Goal: Information Seeking & Learning: Learn about a topic

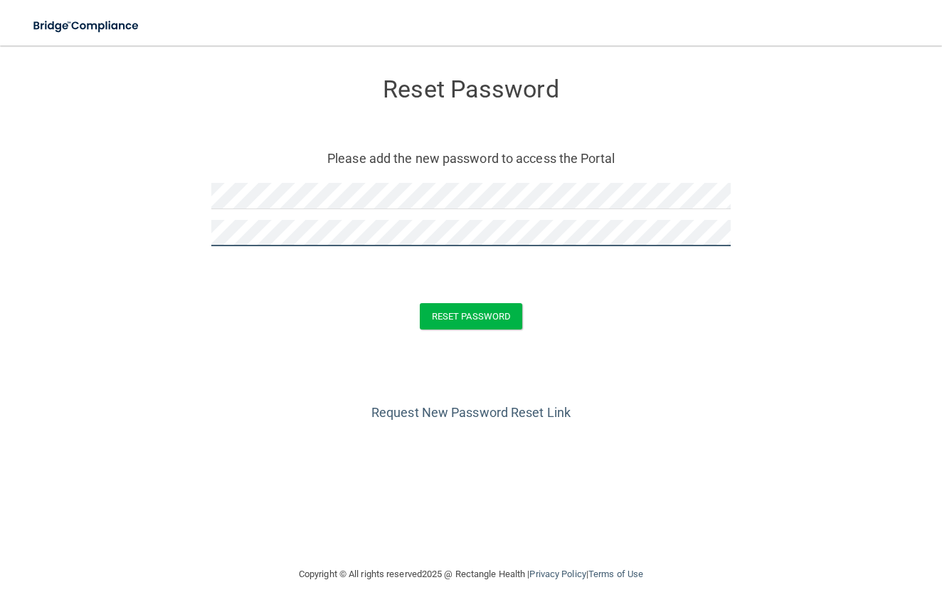
click at [471, 315] on button "Reset Password" at bounding box center [471, 316] width 102 height 26
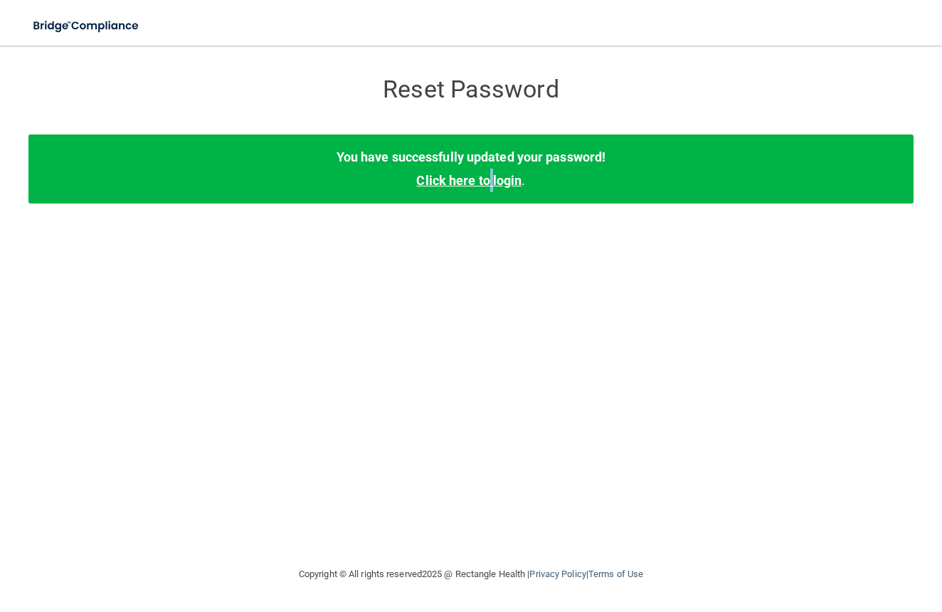
click at [490, 183] on link "Click here to login" at bounding box center [468, 180] width 105 height 15
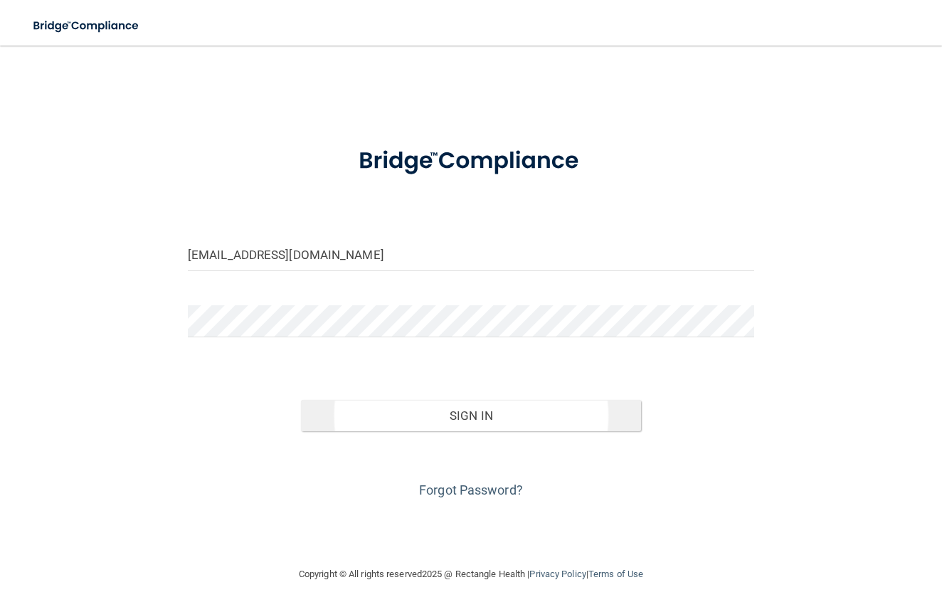
click at [448, 416] on button "Sign In" at bounding box center [471, 415] width 340 height 31
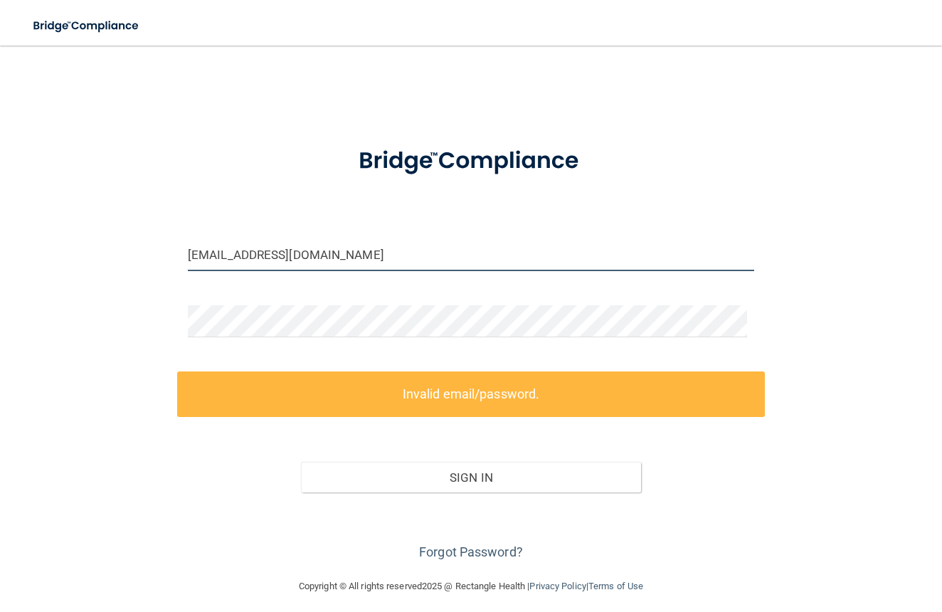
drag, startPoint x: 371, startPoint y: 256, endPoint x: 168, endPoint y: 261, distance: 202.9
click at [168, 261] on div "adpickettt@regionaleyecenter.net Invalid email/password. You don't have permiss…" at bounding box center [470, 312] width 885 height 504
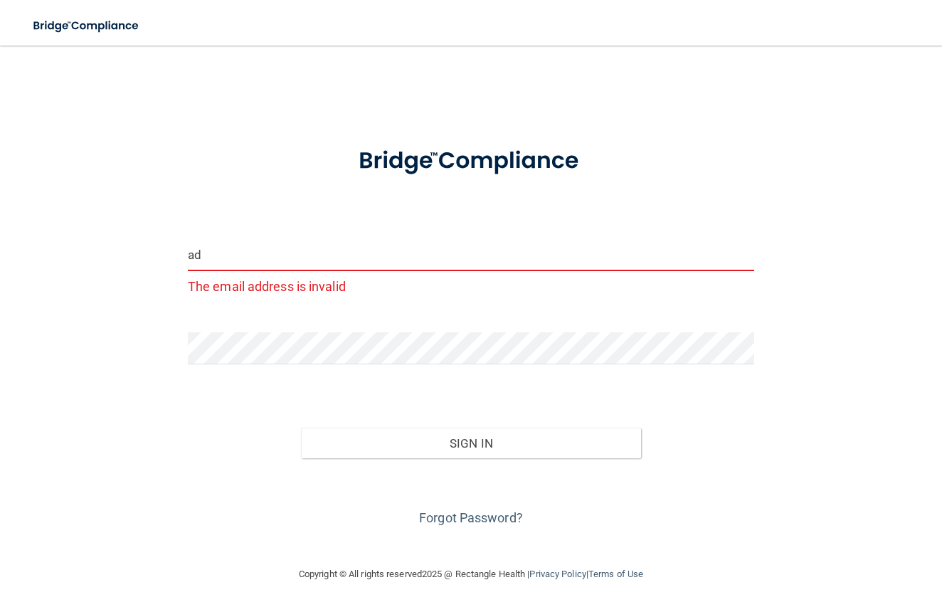
type input "a"
paste input "adlong@regionaleyecenter.net"
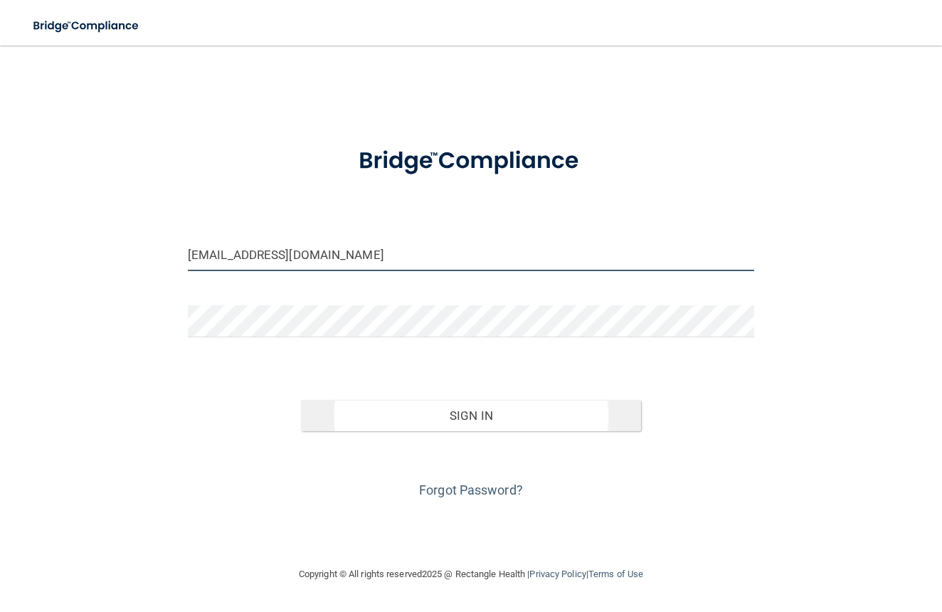
type input "adlong@regionaleyecenter.net"
click at [431, 417] on button "Sign In" at bounding box center [471, 415] width 340 height 31
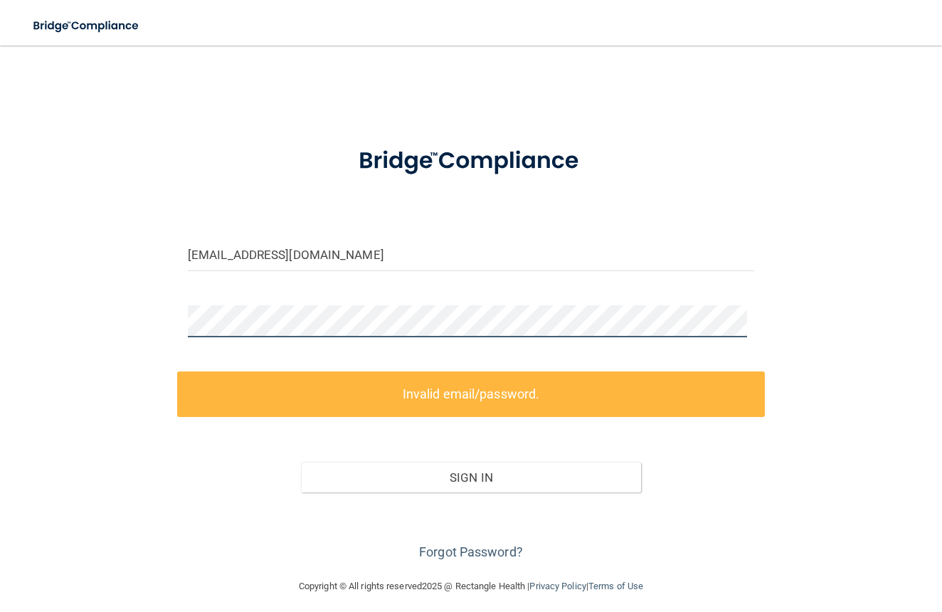
click at [165, 313] on div "adlong@regionaleyecenter.net Invalid email/password. You don't have permission …" at bounding box center [470, 312] width 885 height 504
click at [146, 310] on div "adlong@regionaleyecenter.net Invalid email/password. You don't have permission …" at bounding box center [470, 312] width 885 height 504
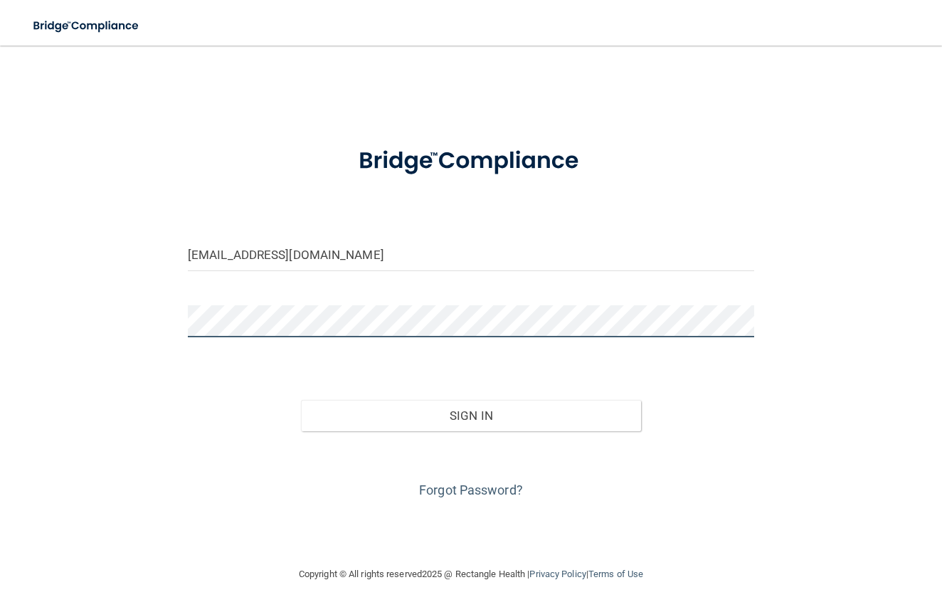
click at [470, 414] on button "Sign In" at bounding box center [471, 415] width 340 height 31
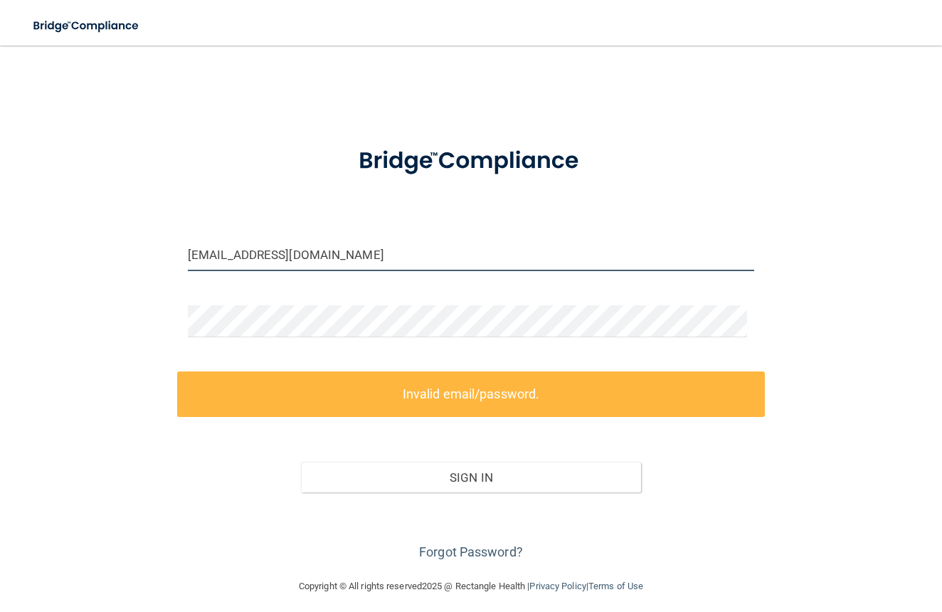
click at [368, 242] on input "adlong@regionaleyecenter.net" at bounding box center [471, 255] width 567 height 32
drag, startPoint x: 364, startPoint y: 246, endPoint x: 356, endPoint y: 245, distance: 7.9
click at [356, 245] on input "adlong@regionaleyecenter.net" at bounding box center [471, 255] width 567 height 32
click at [314, 393] on label "Invalid email/password." at bounding box center [471, 394] width 588 height 45
click at [438, 476] on button "Sign In" at bounding box center [471, 477] width 340 height 31
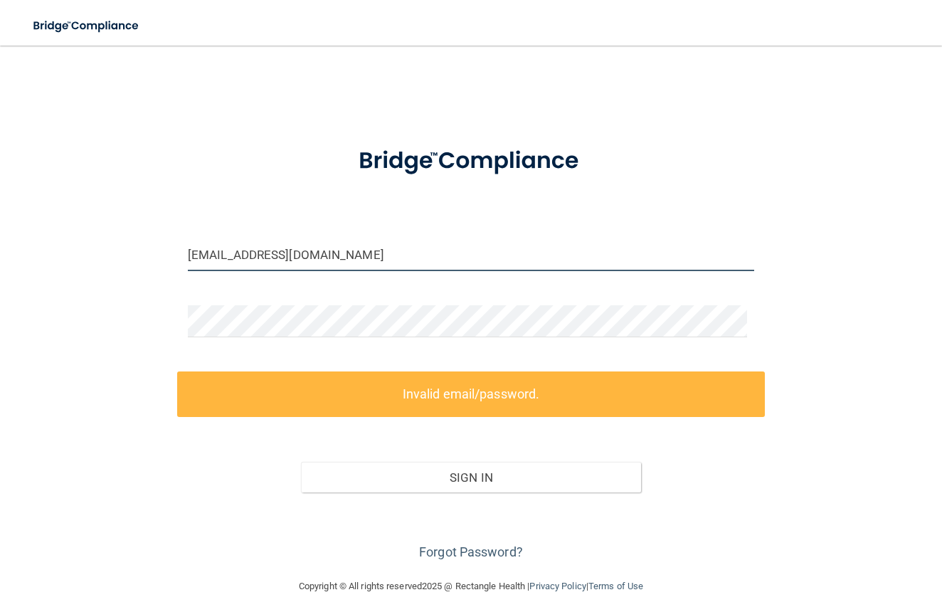
drag, startPoint x: 369, startPoint y: 251, endPoint x: 166, endPoint y: 233, distance: 203.7
click at [167, 234] on div "adlong@regionaleyecenter.net Invalid email/password. You don't have permission …" at bounding box center [470, 312] width 885 height 504
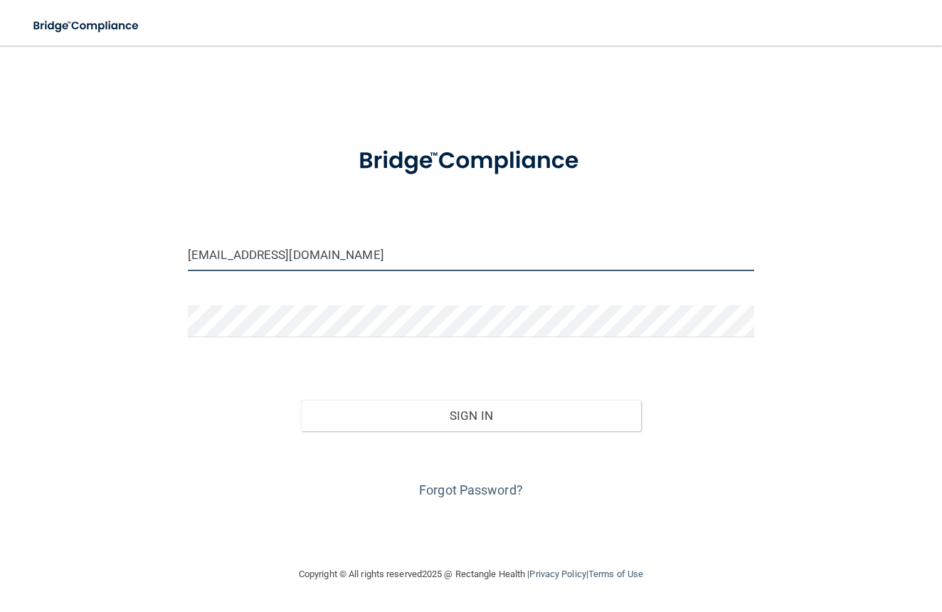
click at [241, 255] on input "adpickettt@regionaleyecenter.net" at bounding box center [471, 255] width 567 height 32
type input "[EMAIL_ADDRESS][DOMAIN_NAME]"
click at [510, 419] on button "Sign In" at bounding box center [471, 415] width 340 height 31
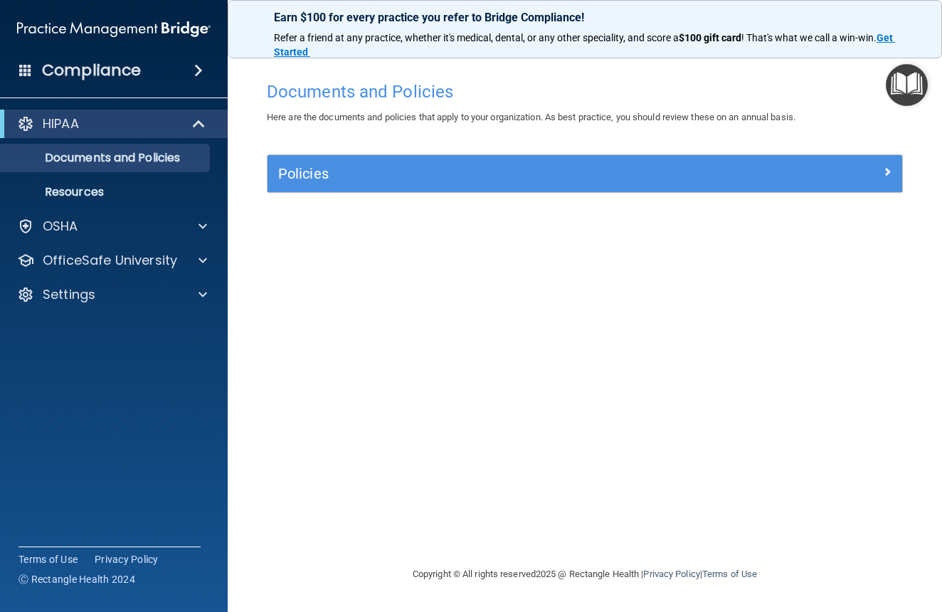
click at [364, 184] on div "Policies" at bounding box center [585, 173] width 635 height 37
click at [425, 162] on div "Policies" at bounding box center [506, 173] width 476 height 23
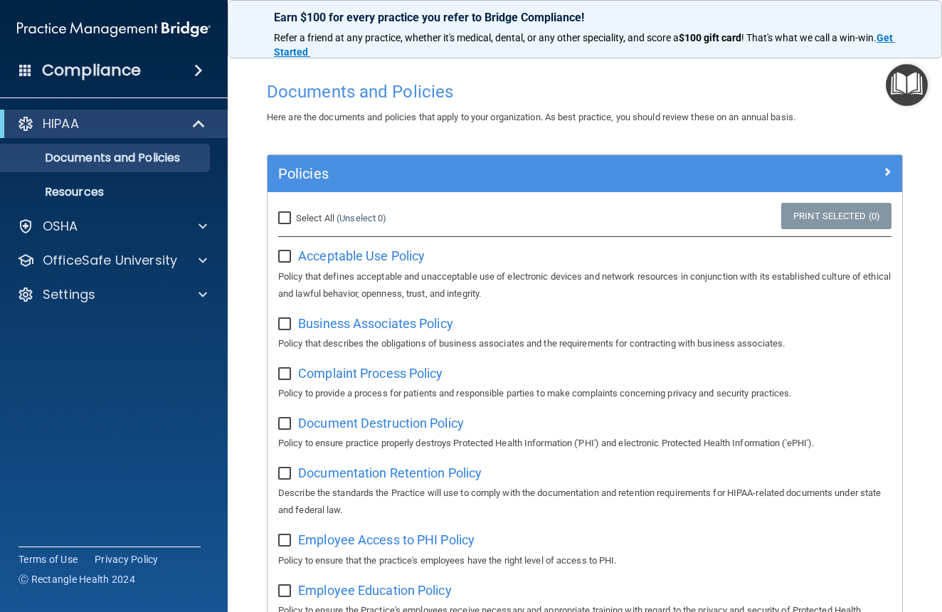
click at [286, 217] on input "Select All (Unselect 0) Unselect All" at bounding box center [286, 218] width 16 height 11
checkbox input "true"
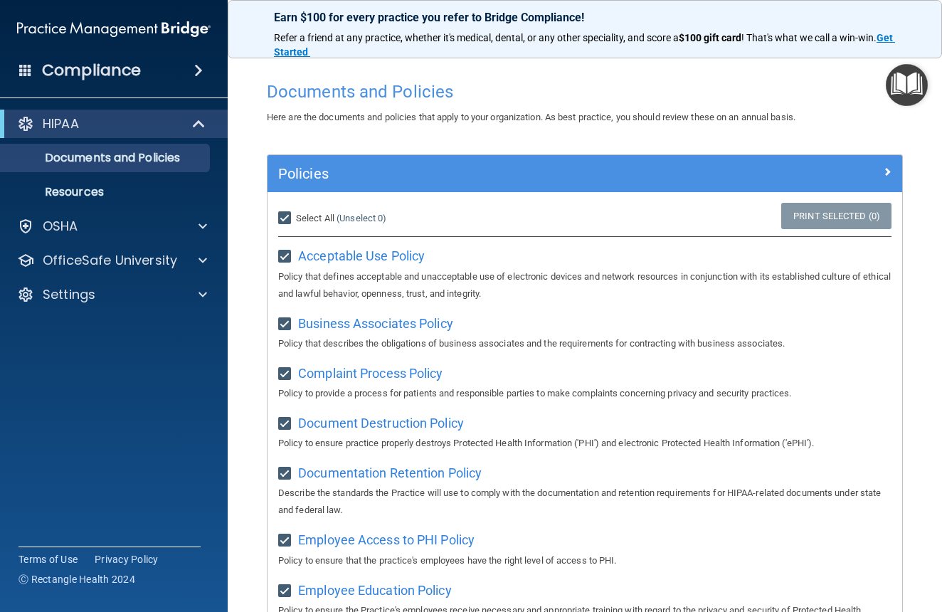
checkbox input "true"
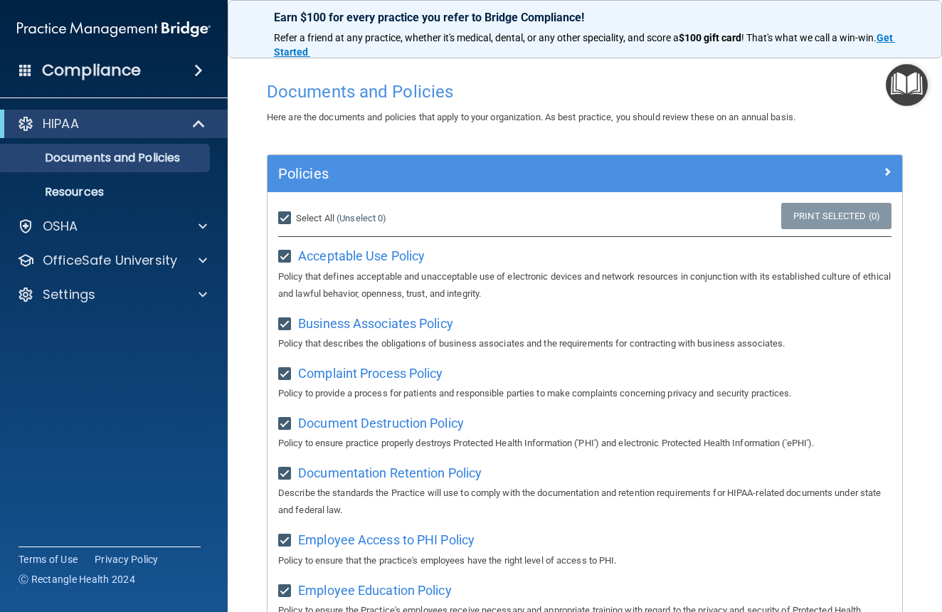
checkbox input "true"
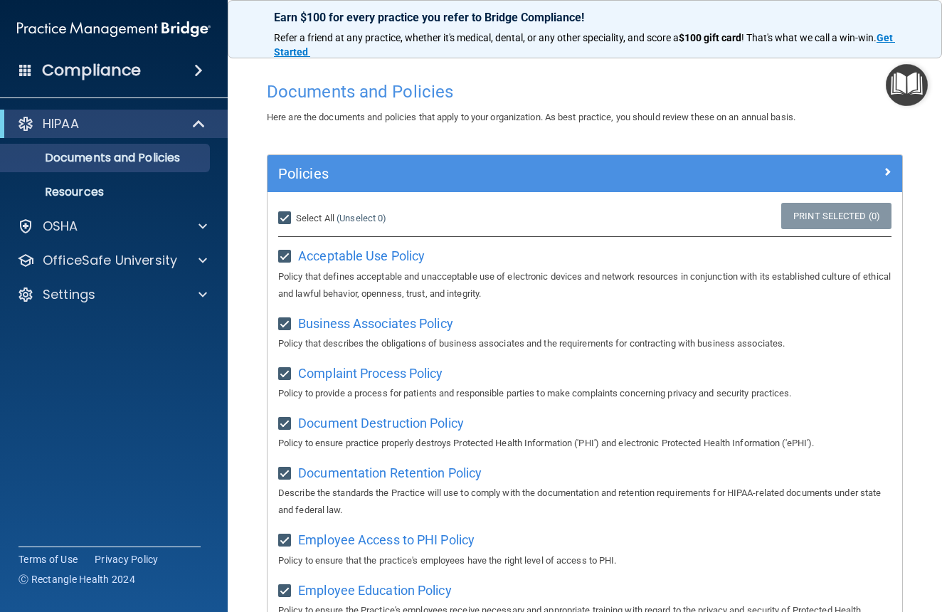
checkbox input "true"
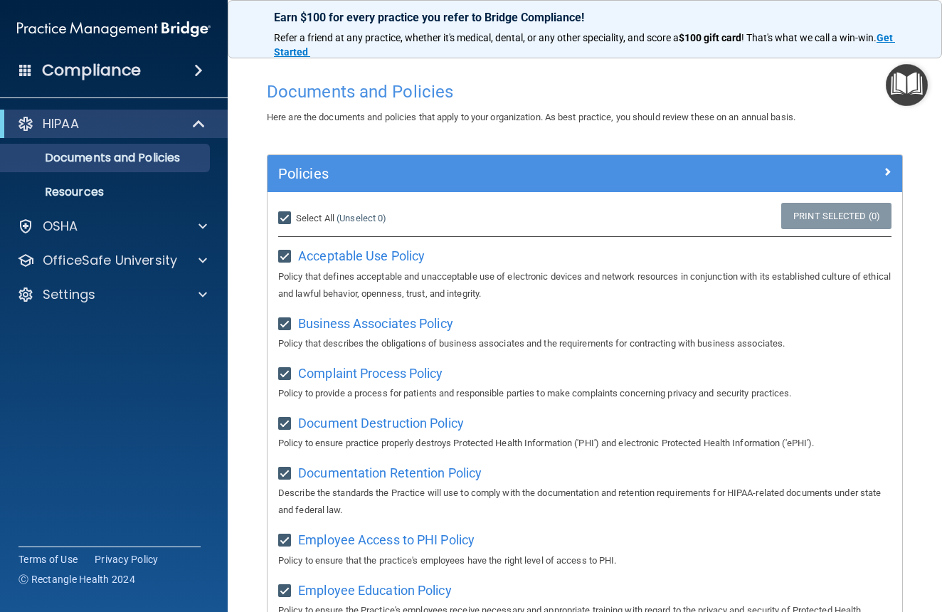
checkbox input "true"
click at [288, 218] on input "Select All (Unselect 21) Unselect All" at bounding box center [286, 218] width 16 height 11
checkbox input "false"
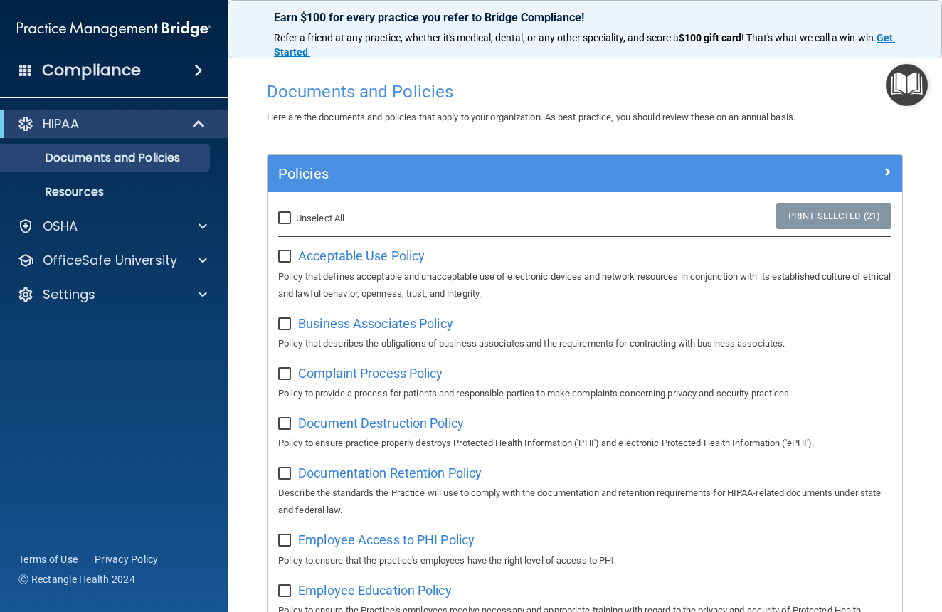
checkbox input "false"
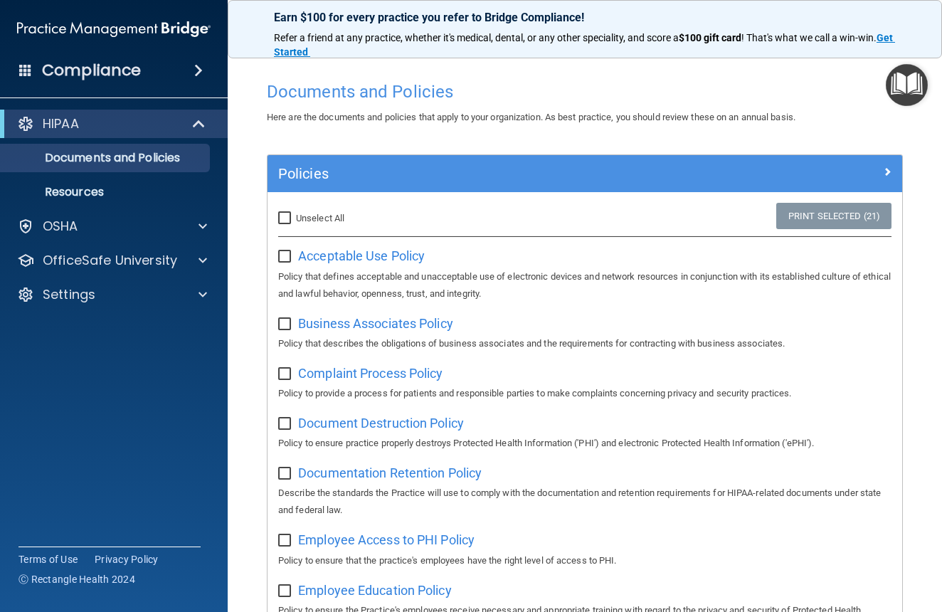
checkbox input "false"
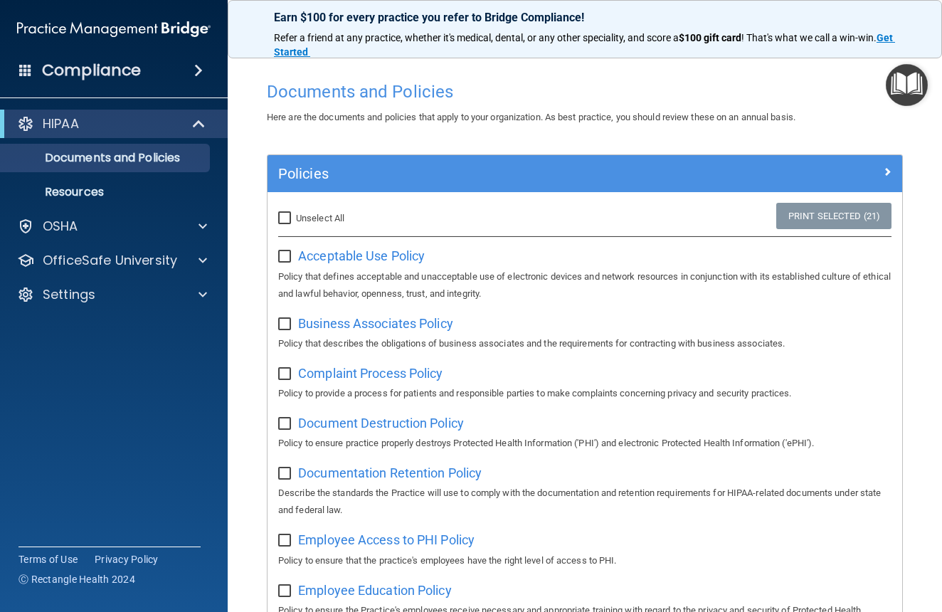
checkbox input "false"
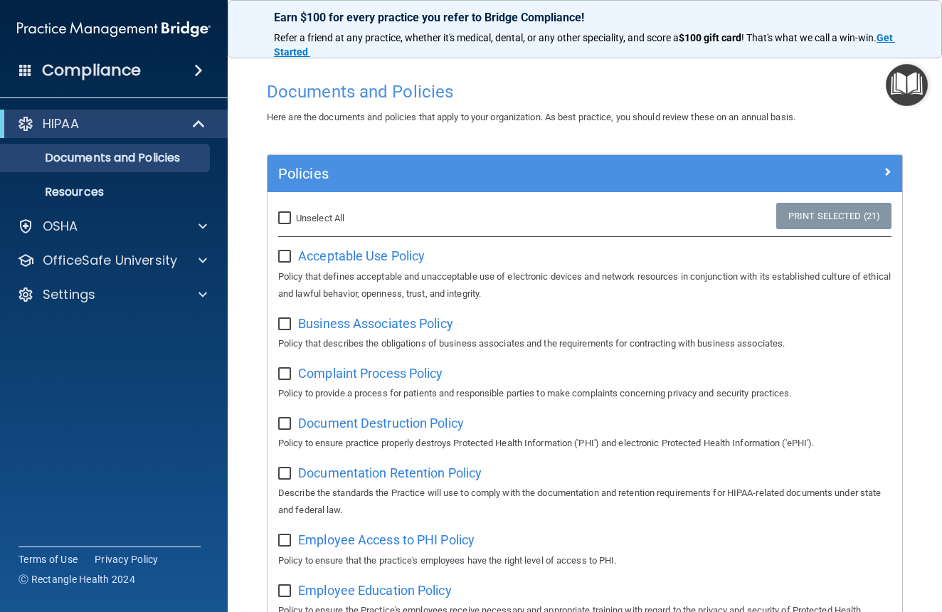
checkbox input "false"
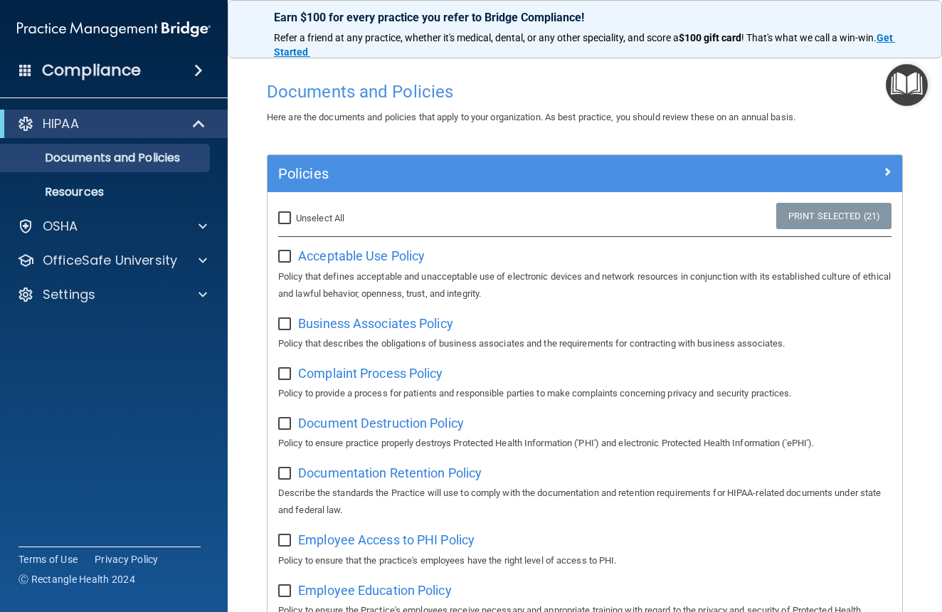
checkbox input "false"
click at [98, 129] on div "HIPAA" at bounding box center [94, 123] width 176 height 17
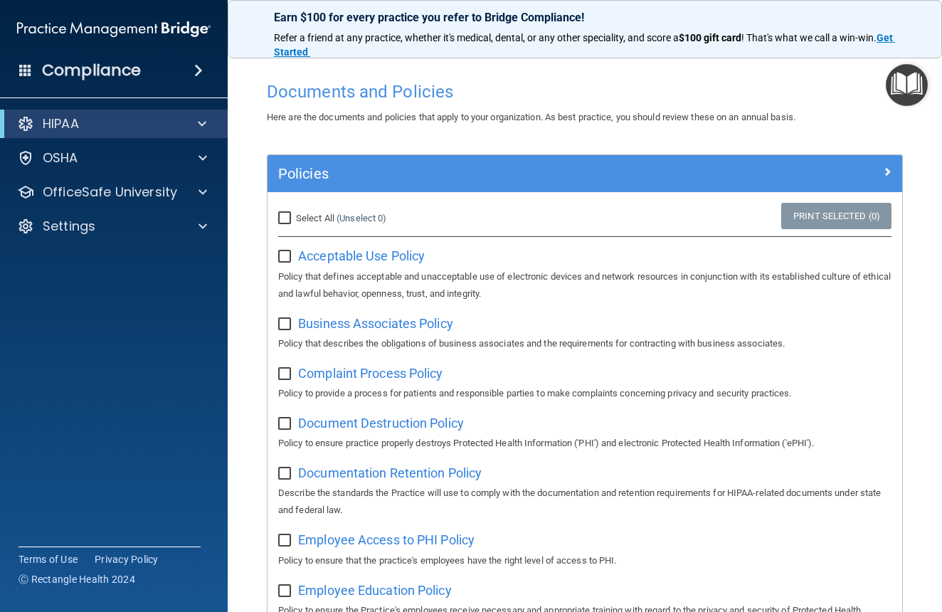
click at [98, 129] on div "HIPAA" at bounding box center [94, 123] width 176 height 17
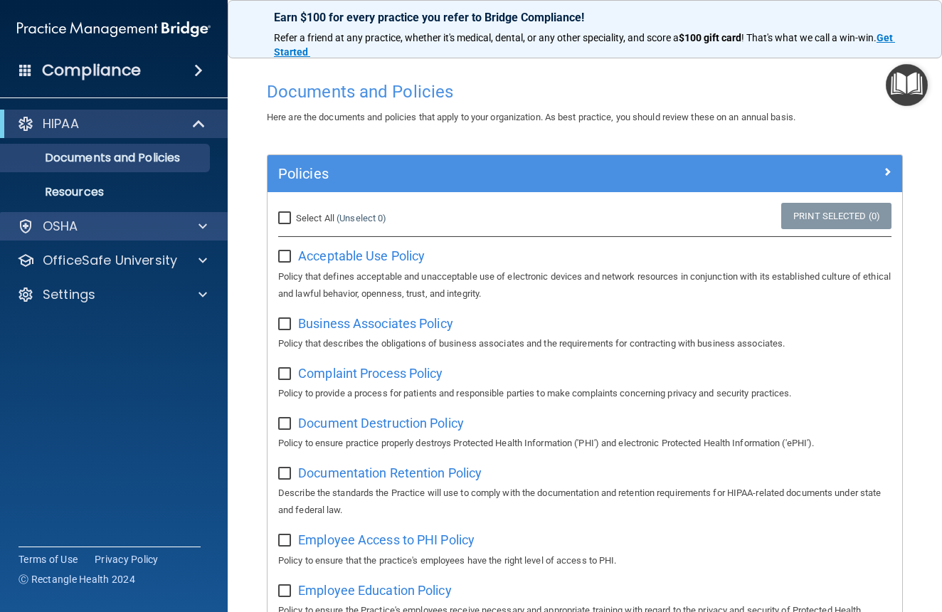
click at [63, 223] on p "OSHA" at bounding box center [61, 226] width 36 height 17
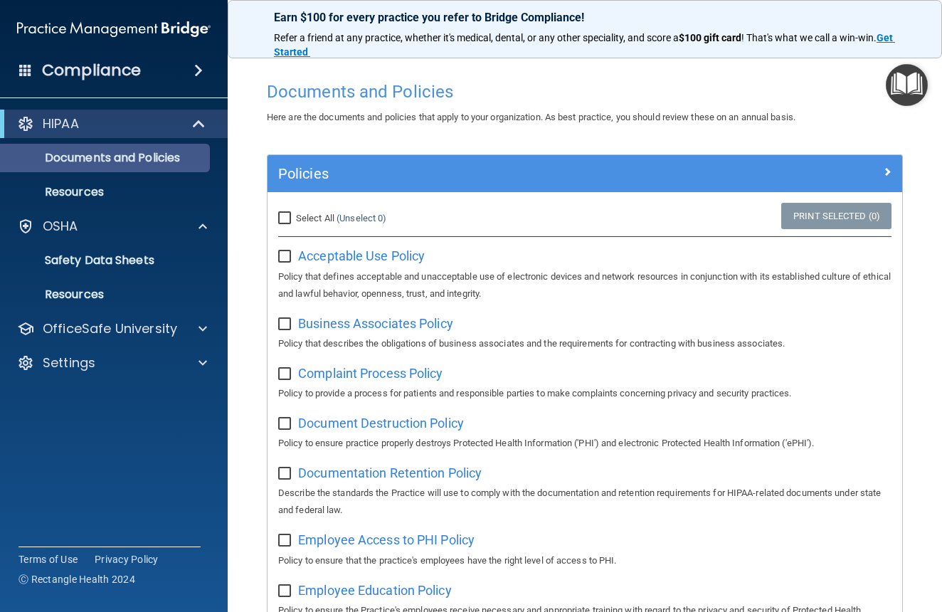
click at [73, 152] on p "Documents and Policies" at bounding box center [106, 158] width 194 height 14
click at [78, 163] on p "Documents and Policies" at bounding box center [106, 158] width 194 height 14
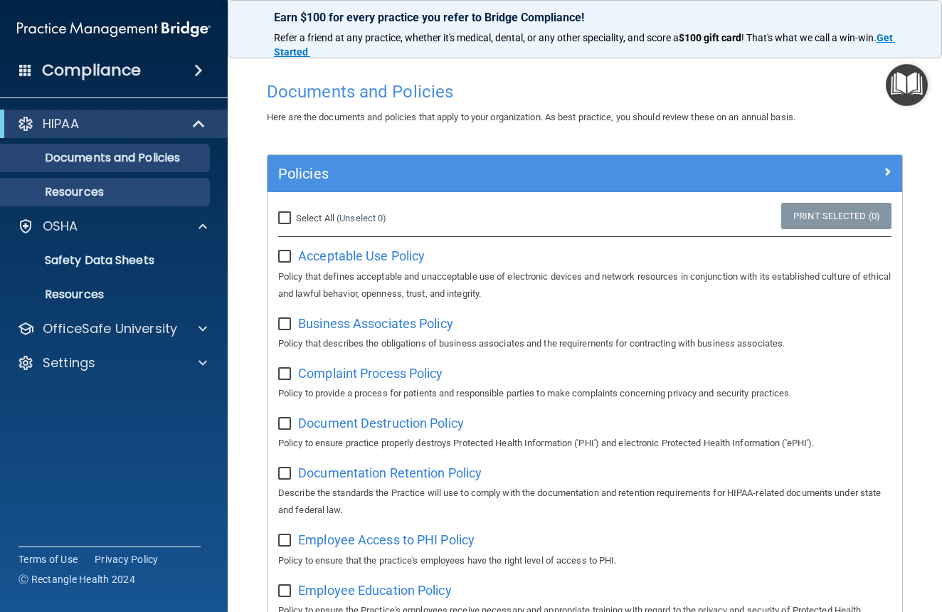
click at [73, 187] on p "Resources" at bounding box center [106, 192] width 194 height 14
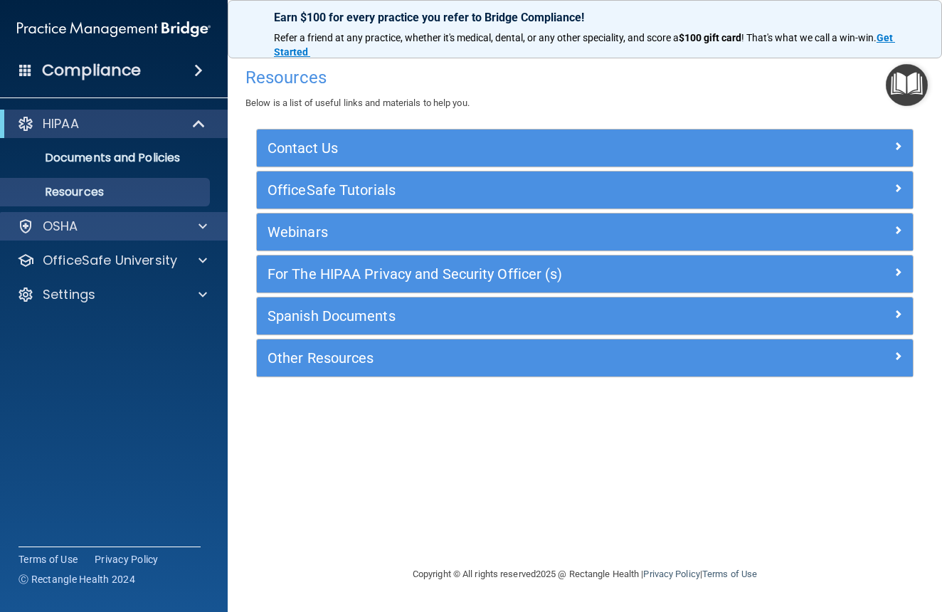
click at [83, 226] on div "OSHA" at bounding box center [94, 226] width 176 height 17
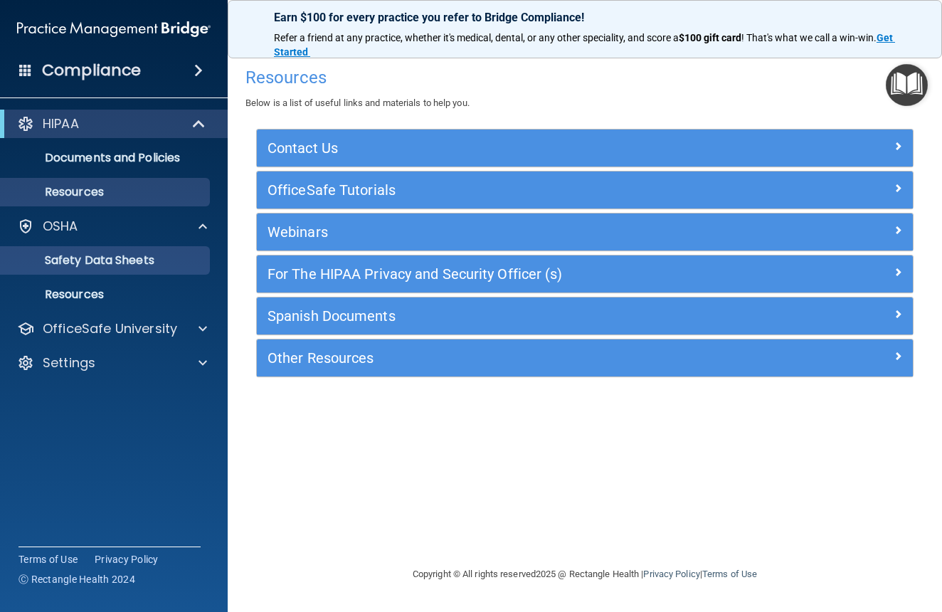
click at [87, 268] on link "Safety Data Sheets" at bounding box center [98, 260] width 224 height 28
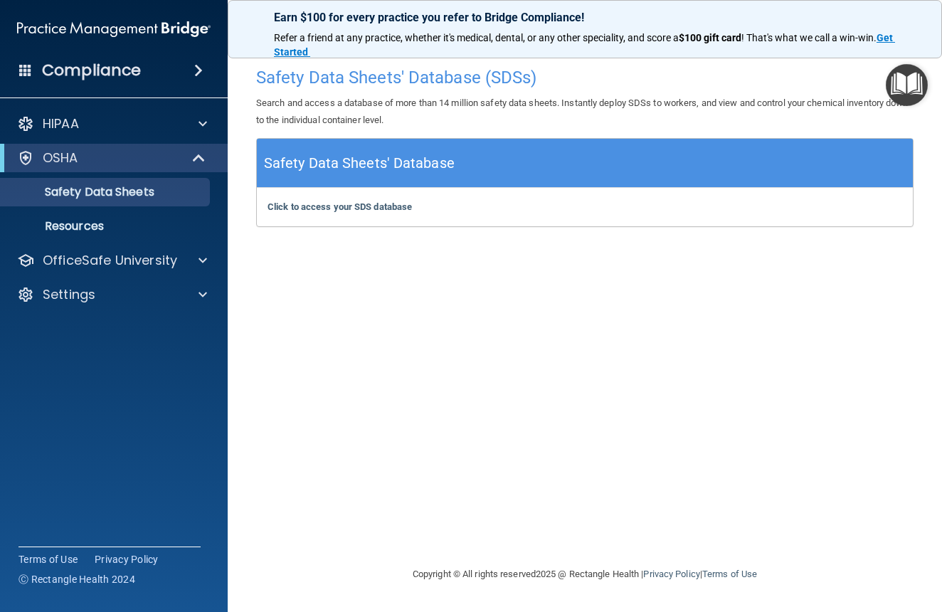
click at [199, 74] on span at bounding box center [198, 70] width 9 height 17
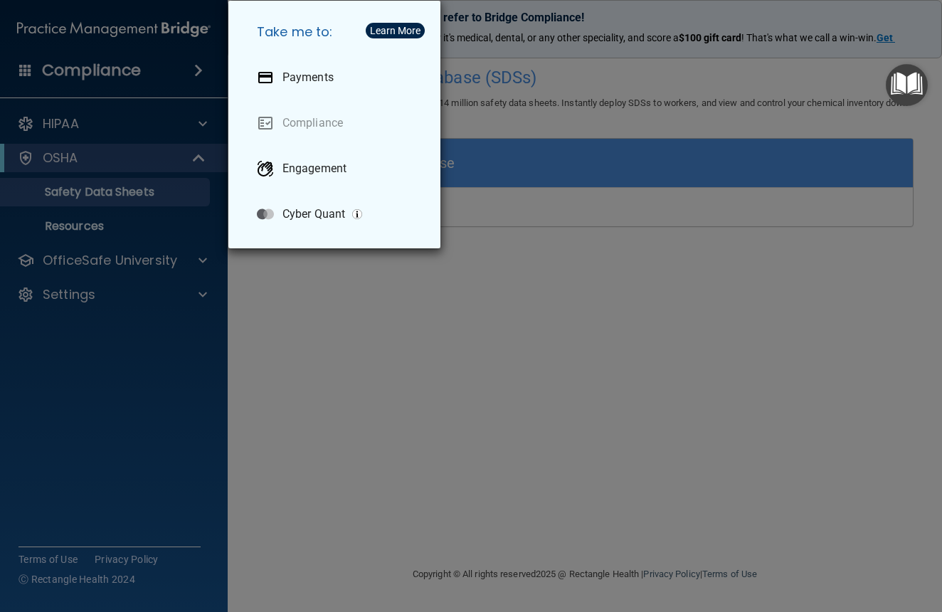
click at [188, 73] on div "Take me to: Payments Compliance Engagement Cyber Quant" at bounding box center [471, 306] width 942 height 612
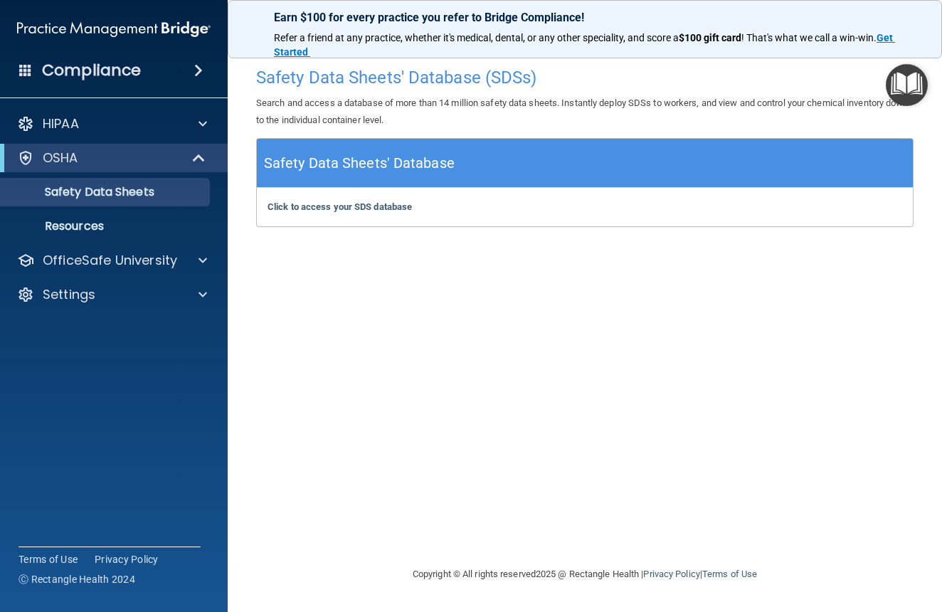
click at [186, 73] on div "Compliance" at bounding box center [114, 70] width 228 height 31
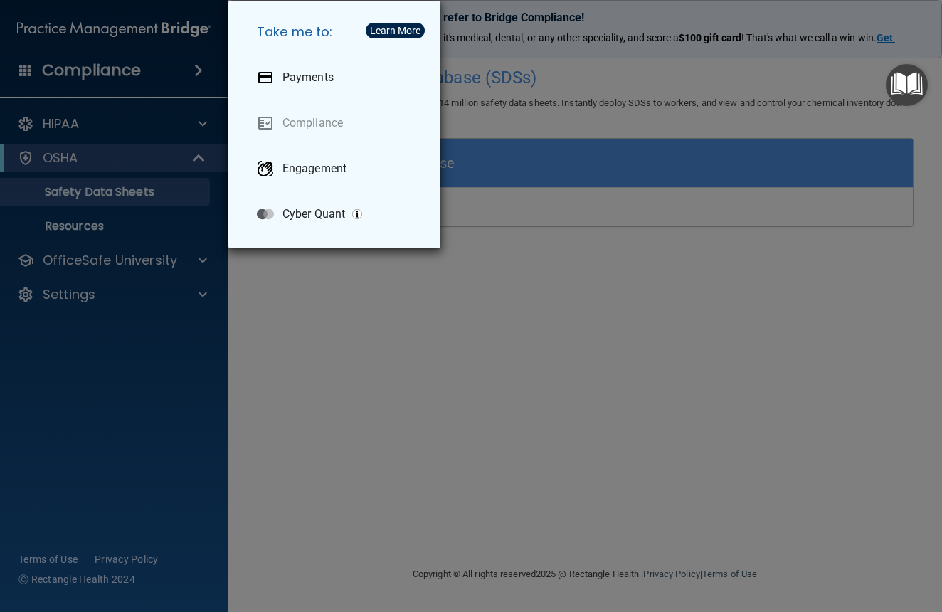
click at [48, 76] on div "Take me to: Payments Compliance Engagement Cyber Quant" at bounding box center [471, 306] width 942 height 612
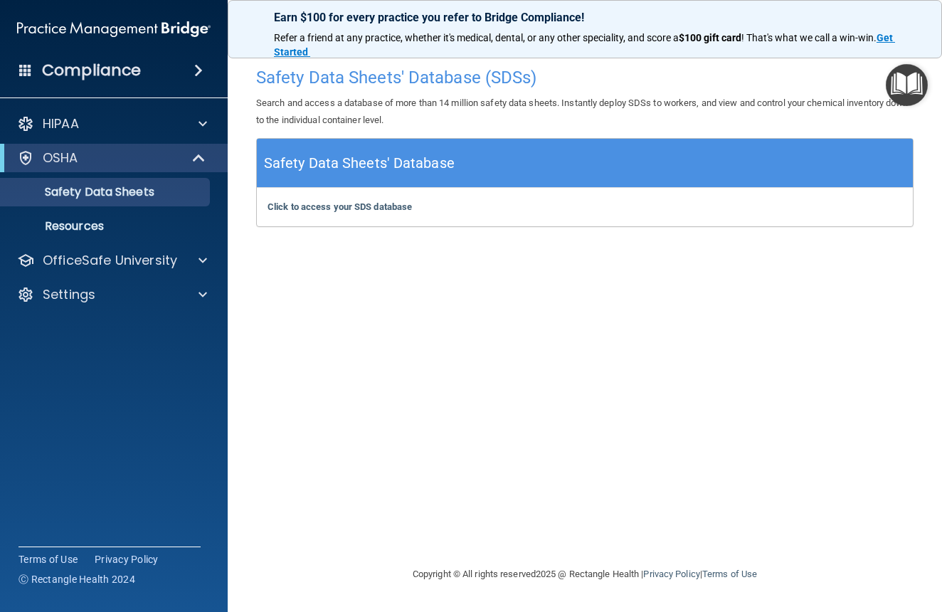
click at [24, 73] on span at bounding box center [25, 69] width 13 height 13
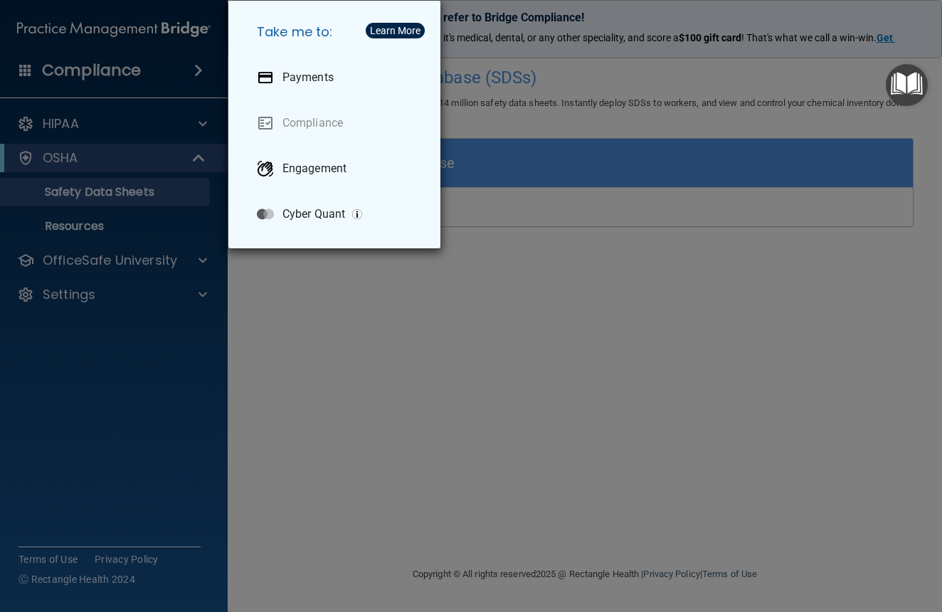
click at [24, 73] on div "Take me to: Payments Compliance Engagement Cyber Quant" at bounding box center [471, 306] width 942 height 612
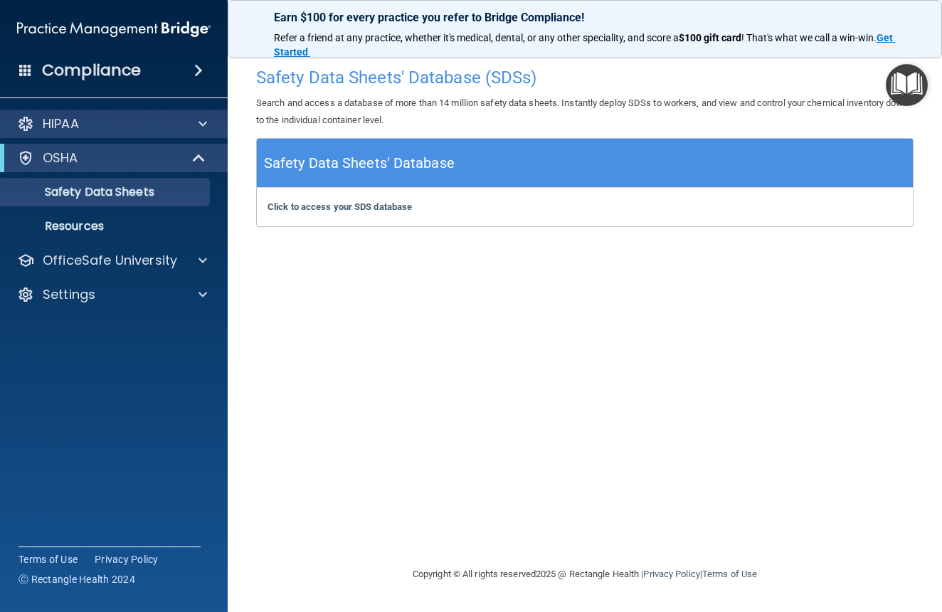
click at [89, 126] on div "HIPAA" at bounding box center [94, 123] width 176 height 17
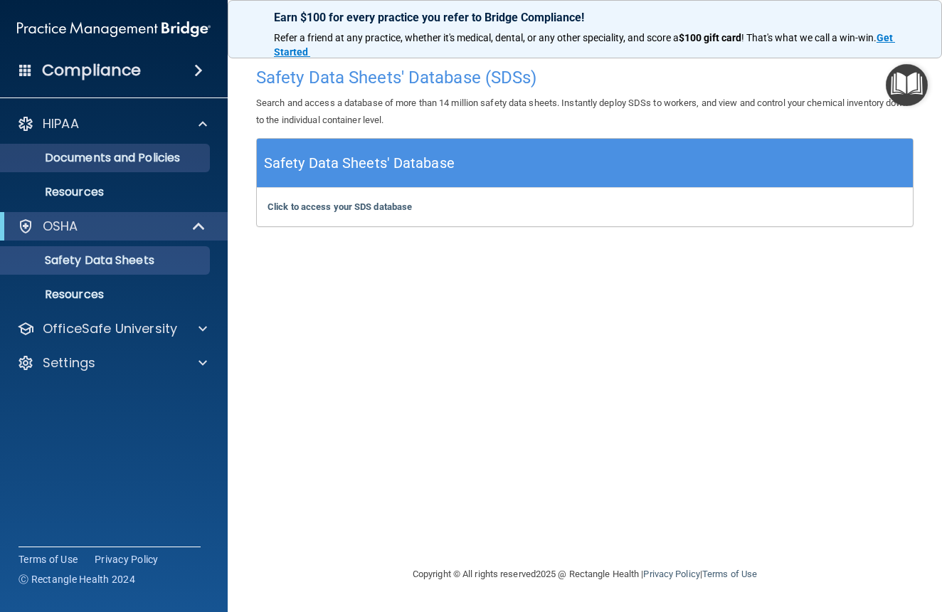
click at [87, 159] on p "Documents and Policies" at bounding box center [106, 158] width 194 height 14
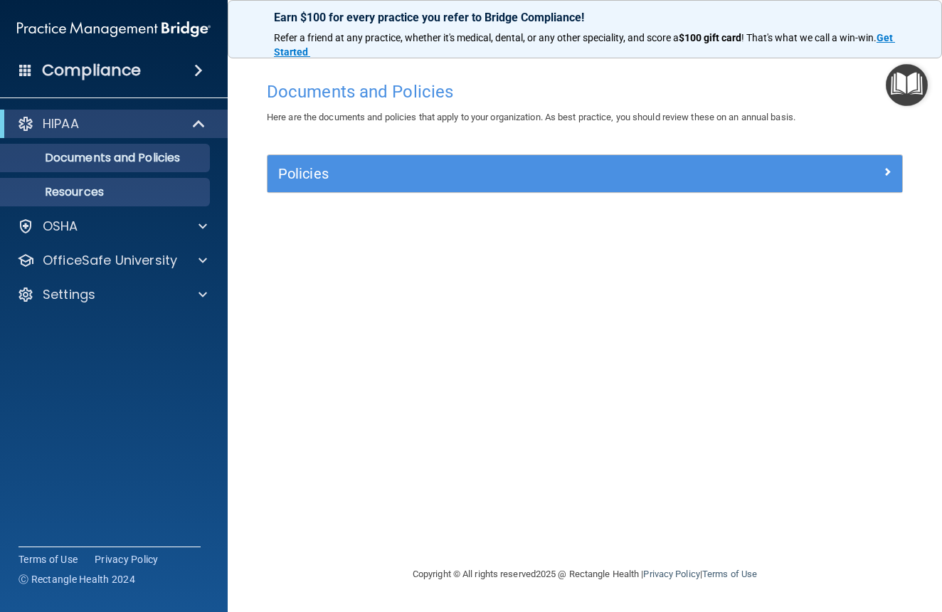
click at [81, 194] on p "Resources" at bounding box center [106, 192] width 194 height 14
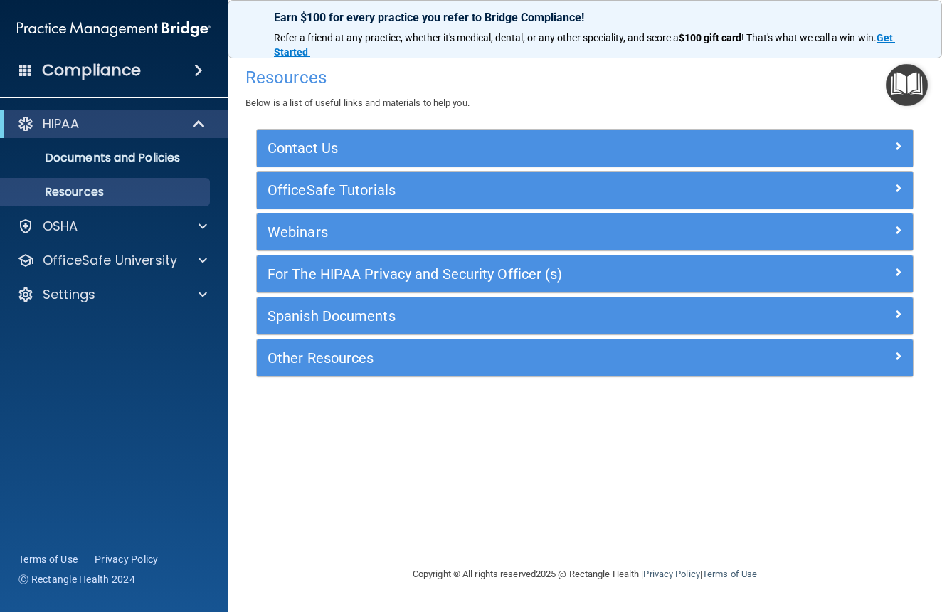
click at [370, 268] on h5 "For The HIPAA Privacy and Security Officer (s)" at bounding box center [503, 274] width 471 height 16
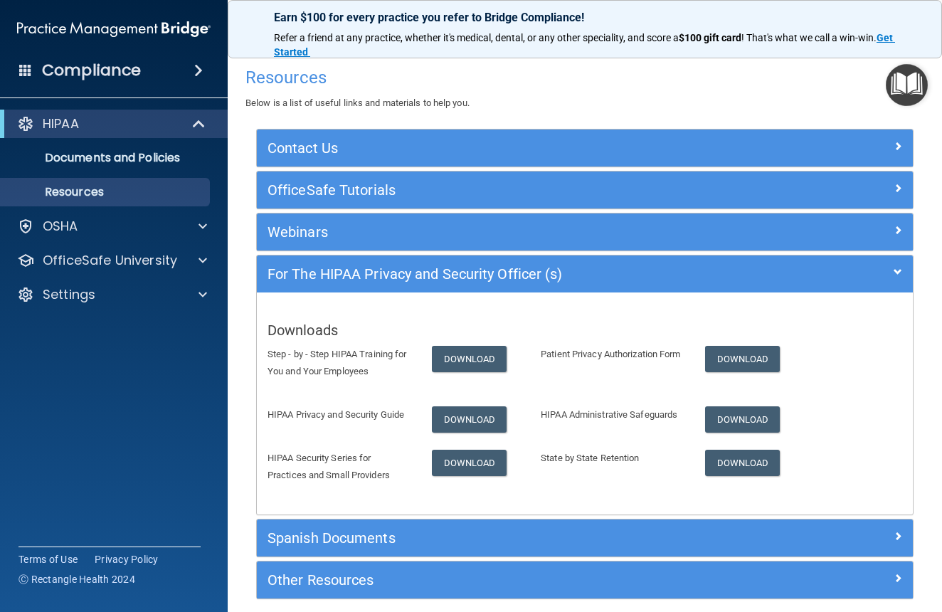
scroll to position [3, 0]
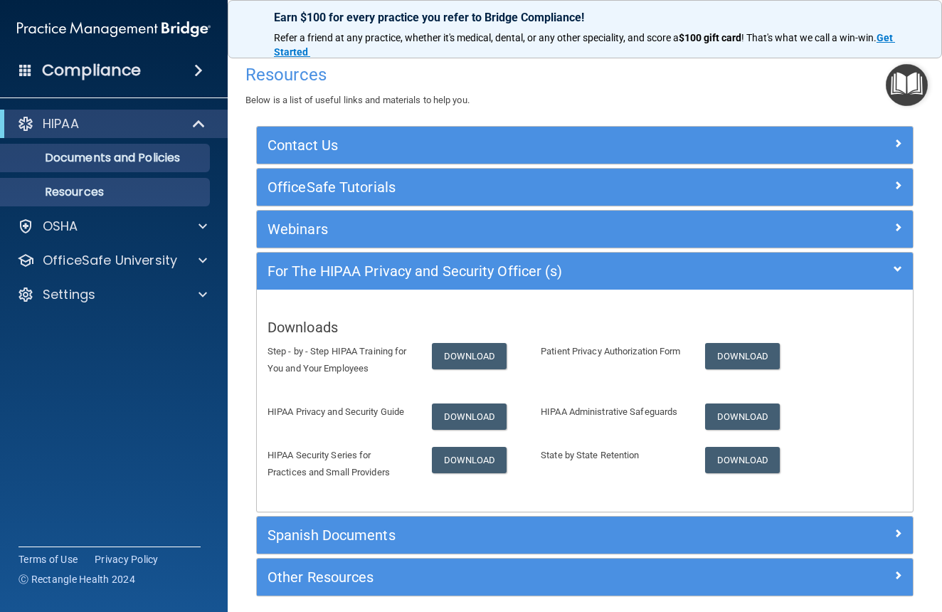
click at [120, 151] on p "Documents and Policies" at bounding box center [106, 158] width 194 height 14
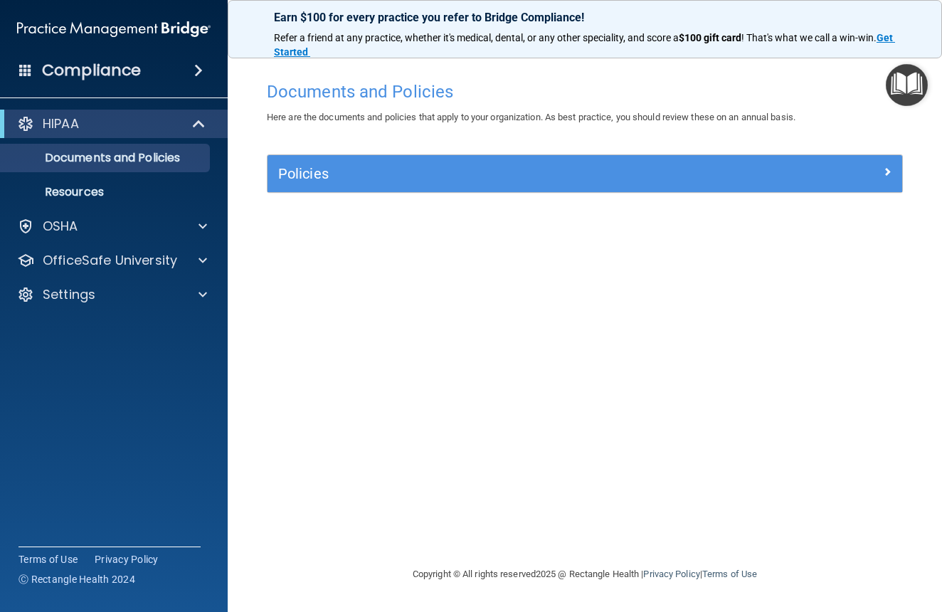
click at [306, 176] on h5 "Policies" at bounding box center [505, 174] width 455 height 16
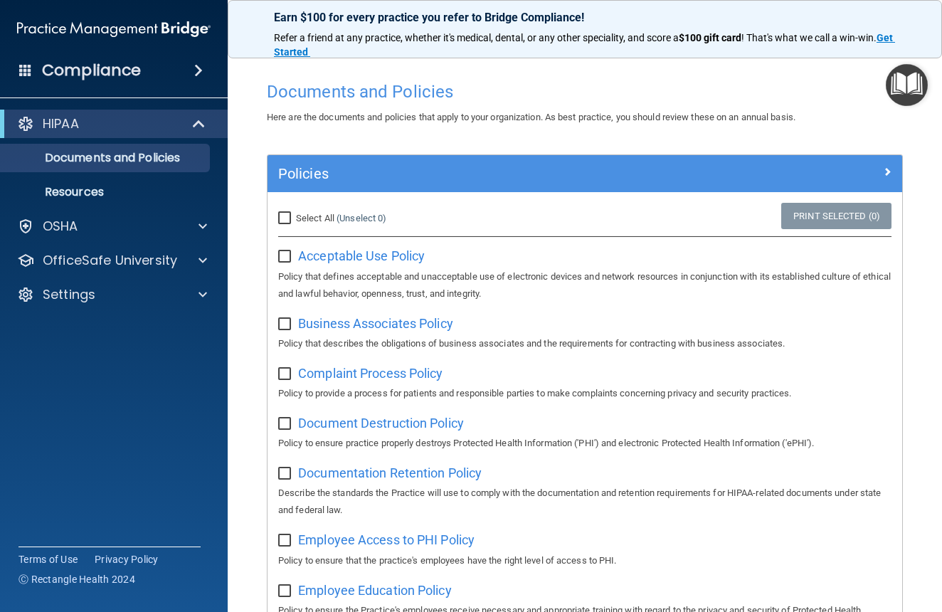
click at [305, 176] on h5 "Policies" at bounding box center [505, 174] width 455 height 16
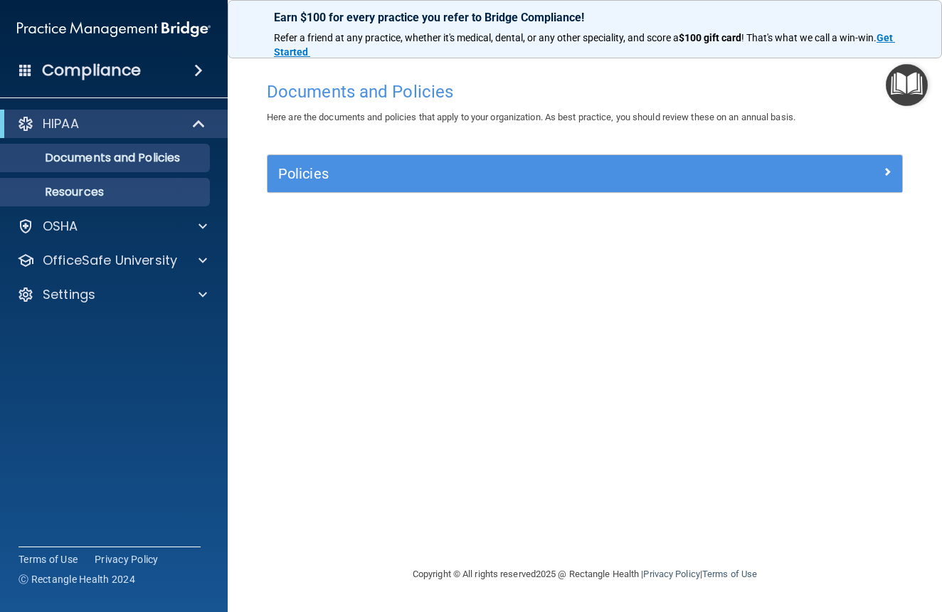
click at [135, 187] on p "Resources" at bounding box center [106, 192] width 194 height 14
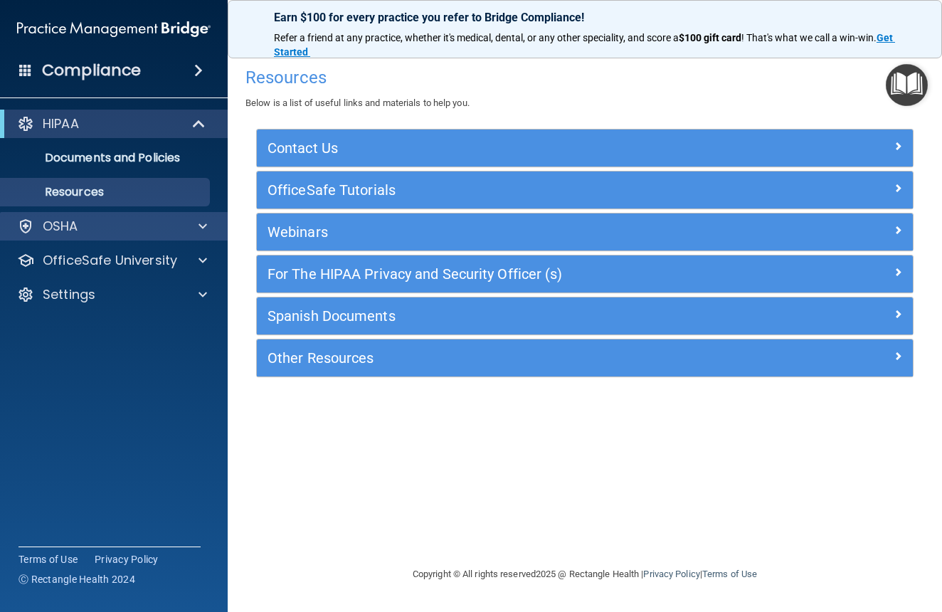
click at [75, 224] on p "OSHA" at bounding box center [61, 226] width 36 height 17
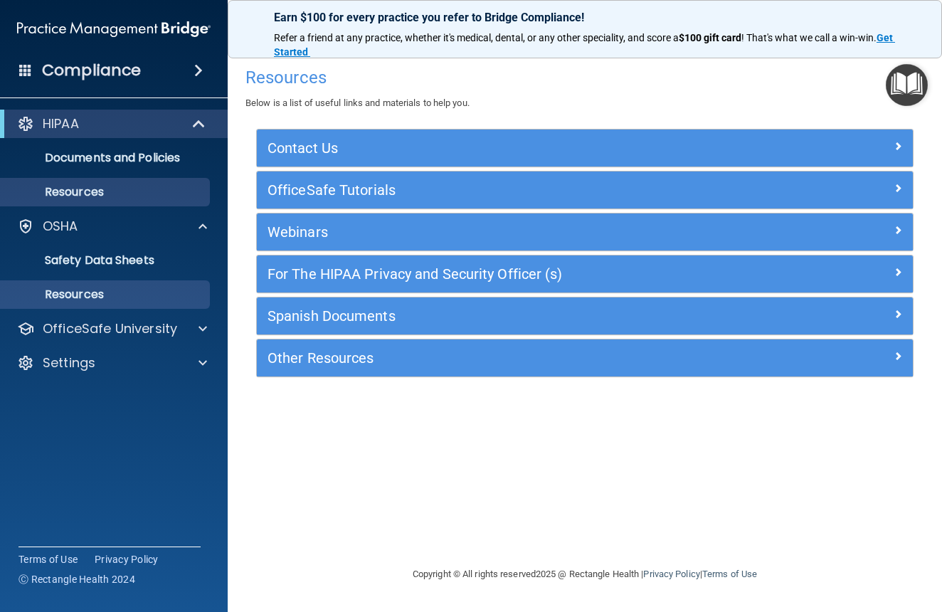
click at [77, 290] on p "Resources" at bounding box center [106, 295] width 194 height 14
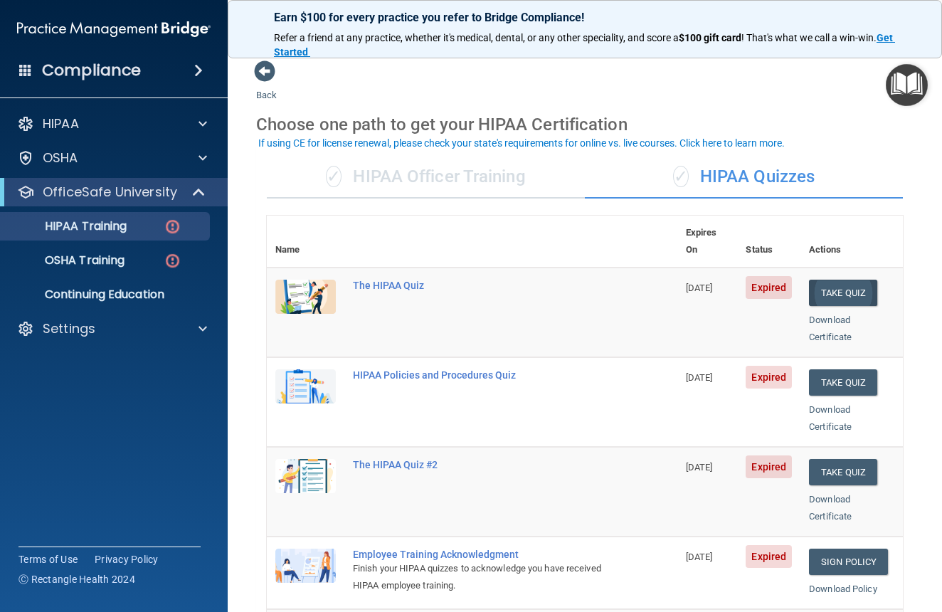
click at [831, 280] on button "Take Quiz" at bounding box center [843, 293] width 68 height 26
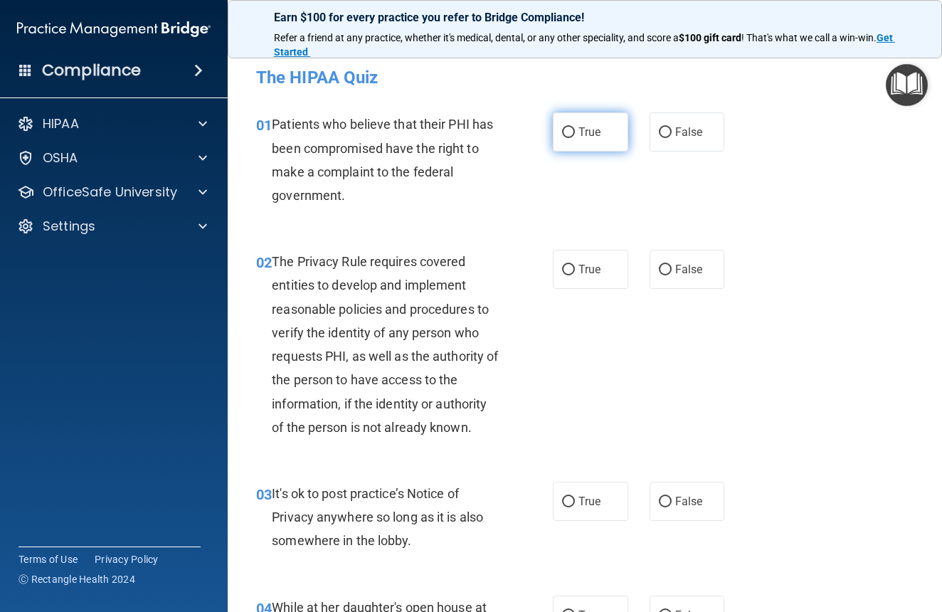
click at [562, 127] on input "True" at bounding box center [568, 132] width 13 height 11
radio input "true"
click at [579, 271] on span "True" at bounding box center [590, 270] width 22 height 14
click at [574, 271] on input "True" at bounding box center [568, 270] width 13 height 11
radio input "true"
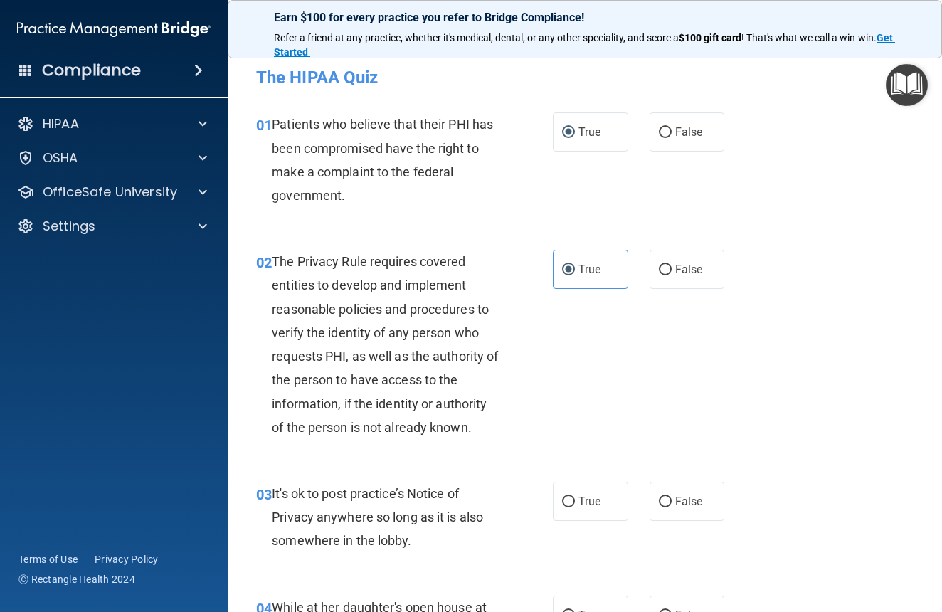
scroll to position [3, 0]
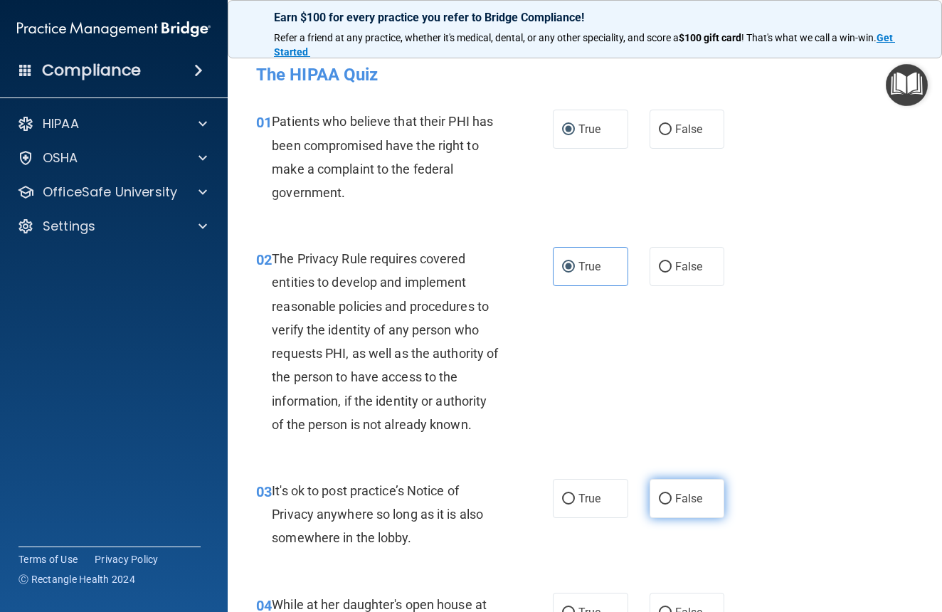
click at [657, 503] on label "False" at bounding box center [687, 498] width 75 height 39
click at [659, 503] on input "False" at bounding box center [665, 499] width 13 height 11
radio input "true"
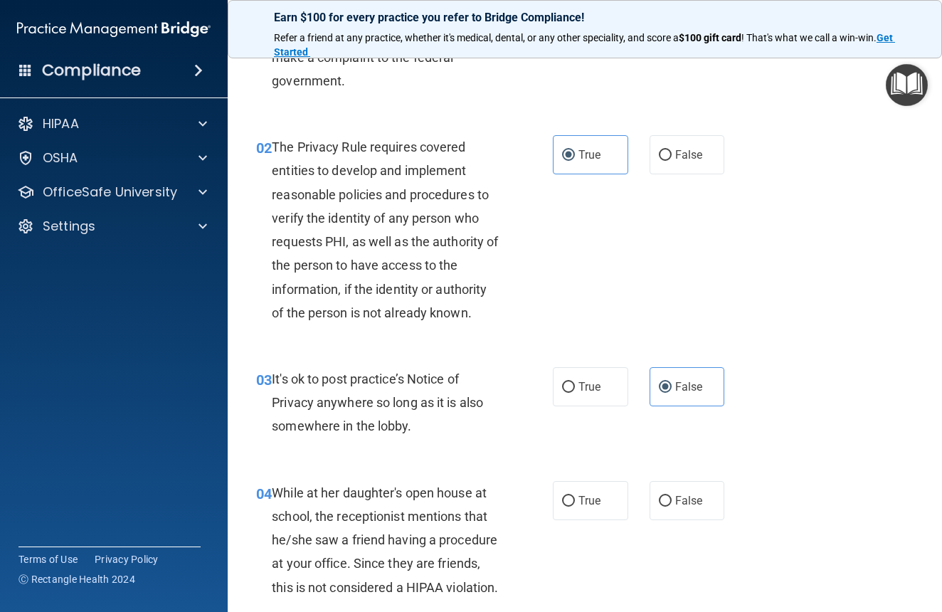
scroll to position [248, 0]
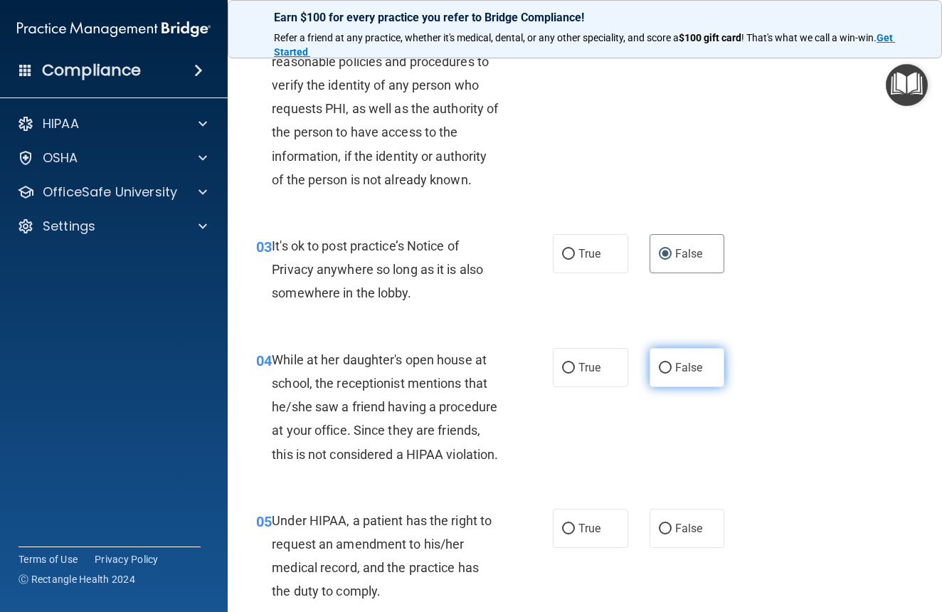
click at [663, 368] on input "False" at bounding box center [665, 368] width 13 height 11
radio input "true"
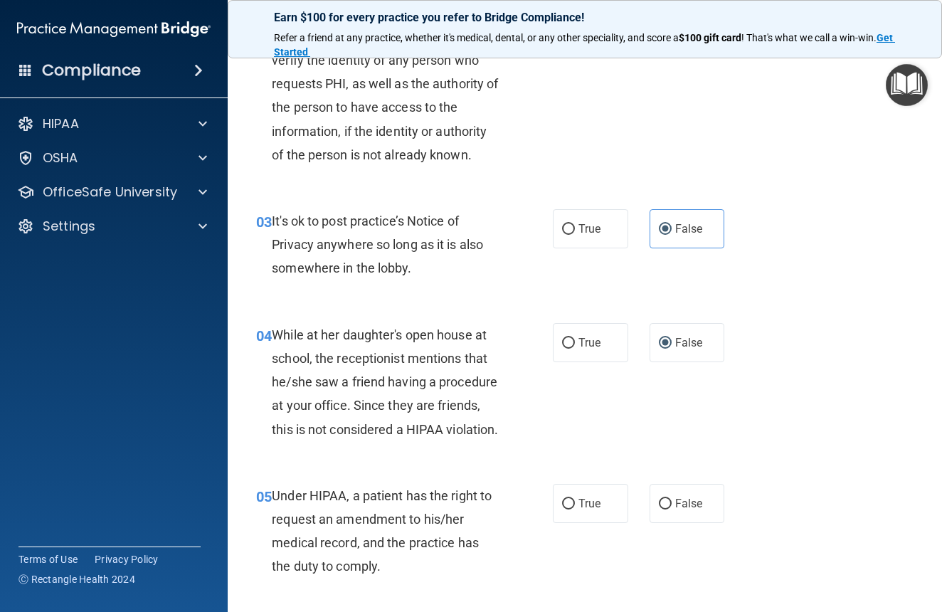
scroll to position [306, 0]
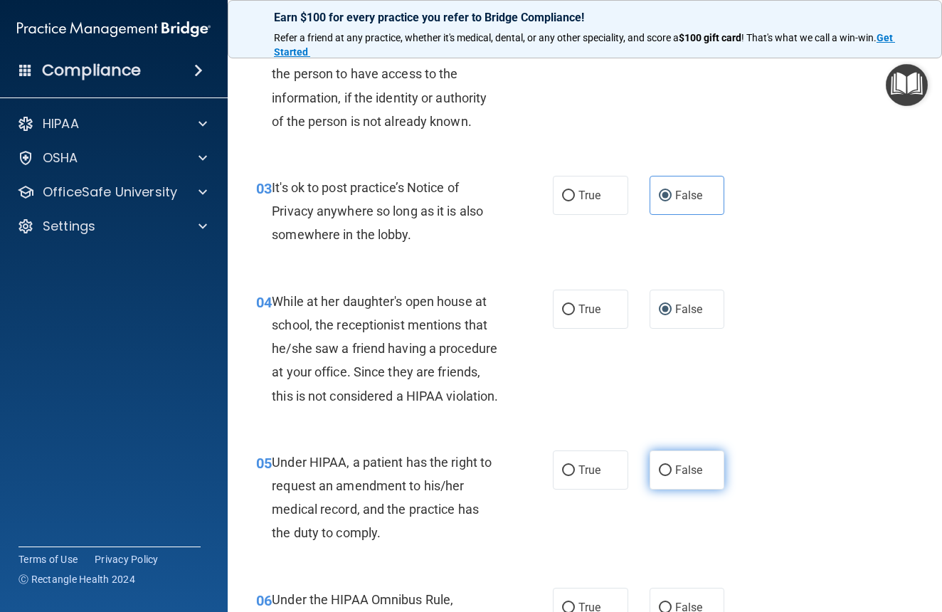
click at [659, 476] on input "False" at bounding box center [665, 470] width 13 height 11
radio input "true"
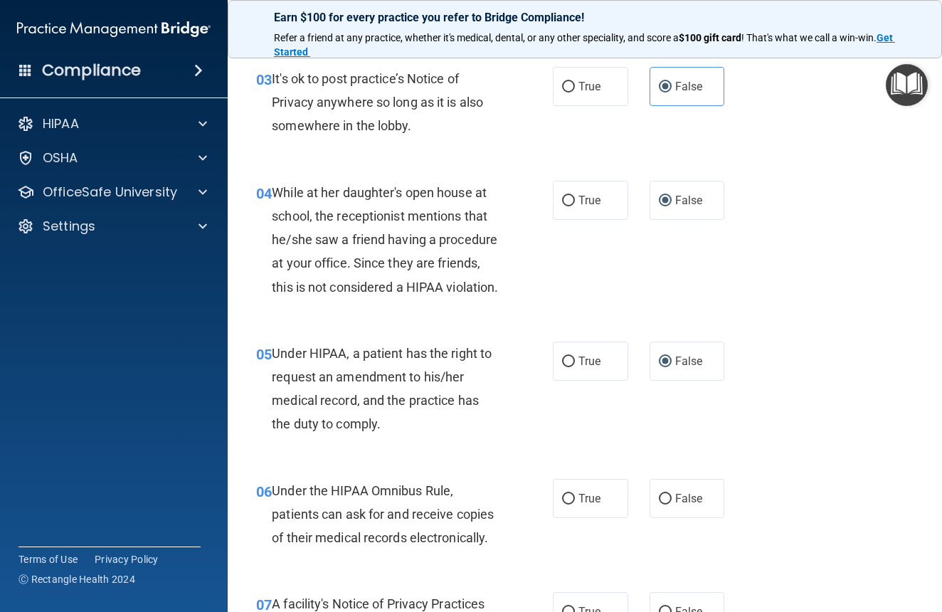
scroll to position [528, 0]
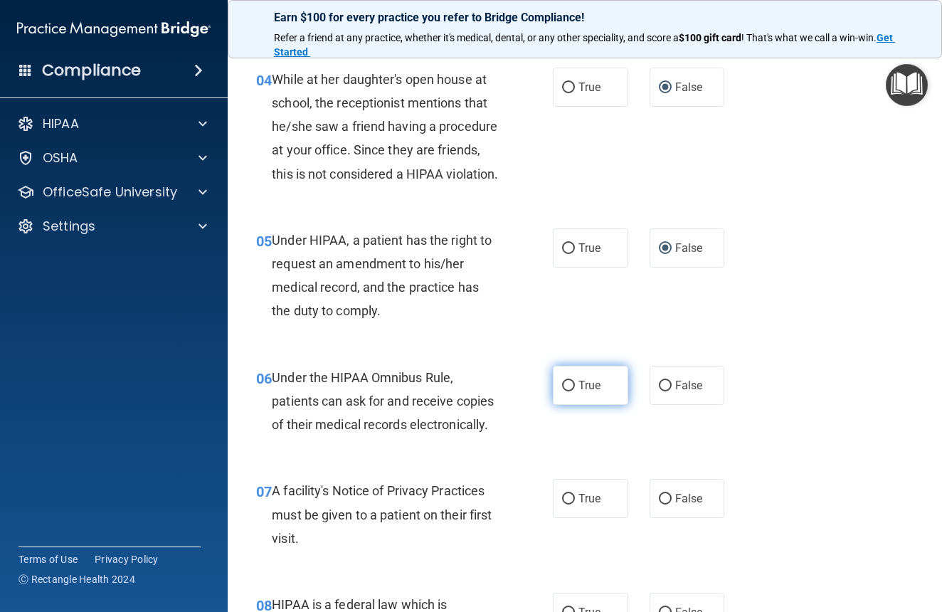
click at [562, 391] on input "True" at bounding box center [568, 386] width 13 height 11
radio input "true"
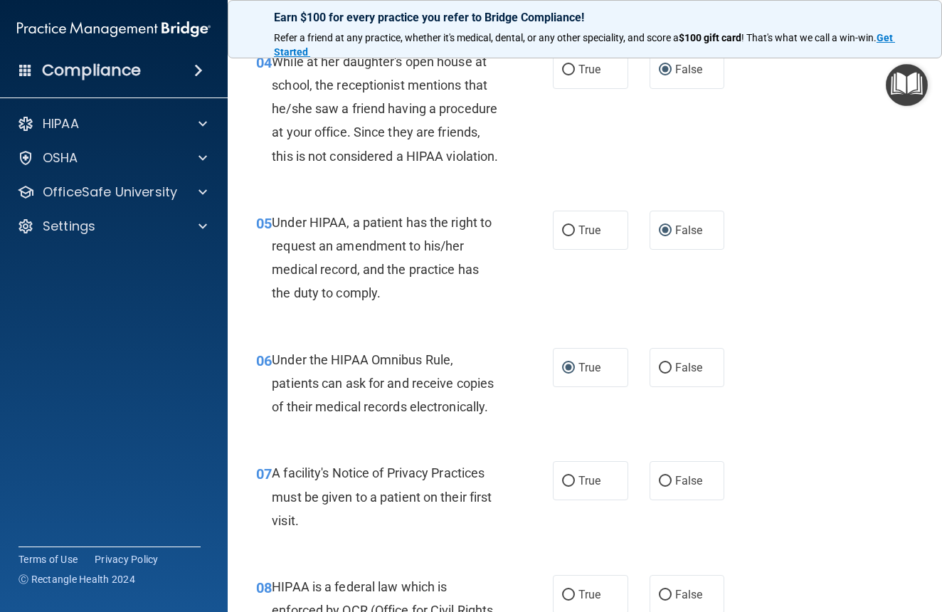
scroll to position [579, 0]
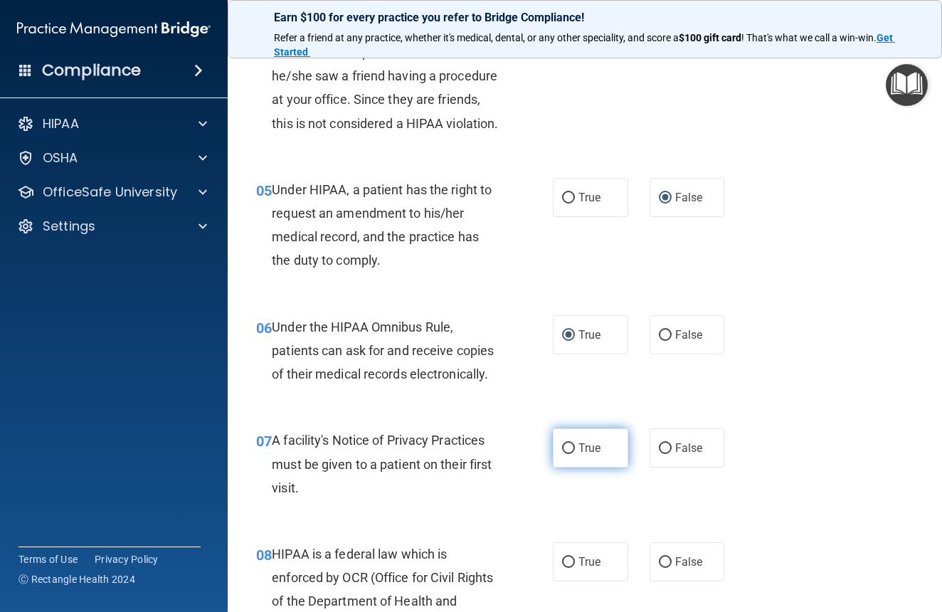
click at [565, 454] on input "True" at bounding box center [568, 448] width 13 height 11
radio input "true"
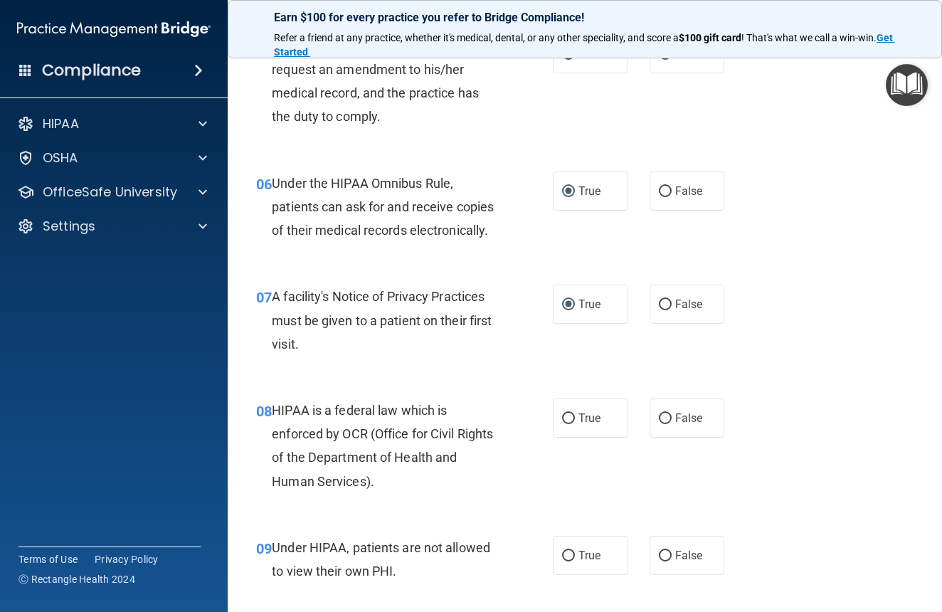
scroll to position [869, 0]
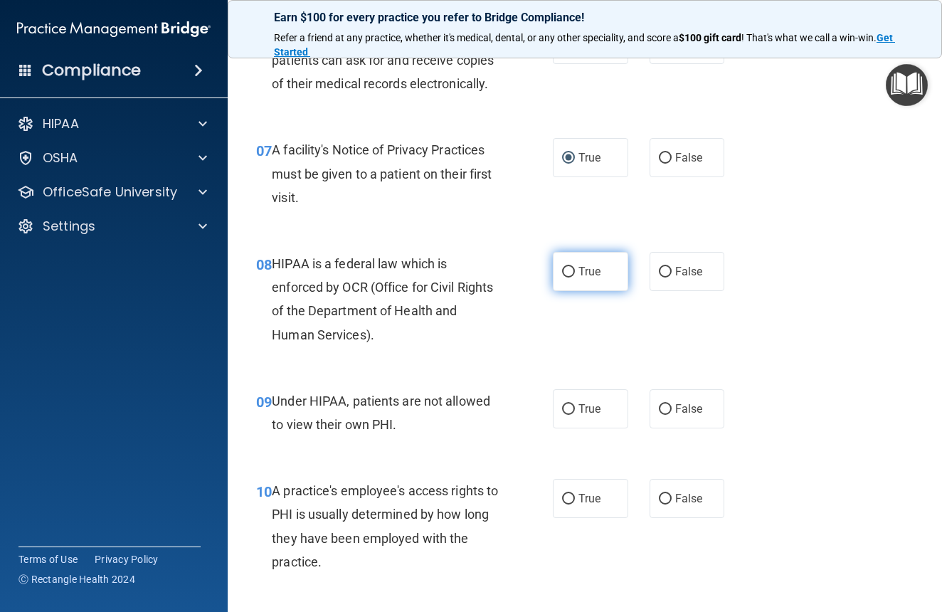
click at [566, 278] on input "True" at bounding box center [568, 272] width 13 height 11
radio input "true"
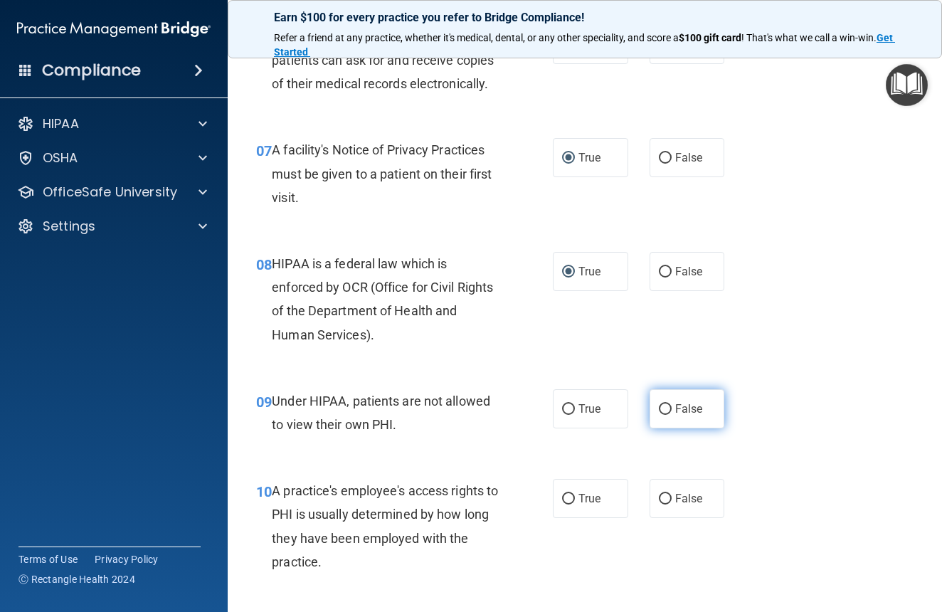
click at [661, 415] on input "False" at bounding box center [665, 409] width 13 height 11
radio input "true"
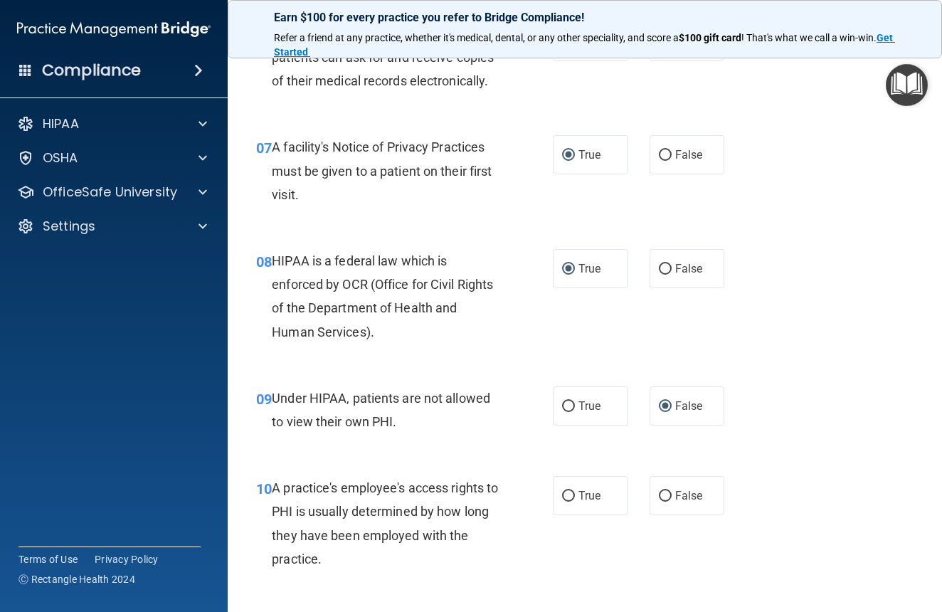
scroll to position [875, 0]
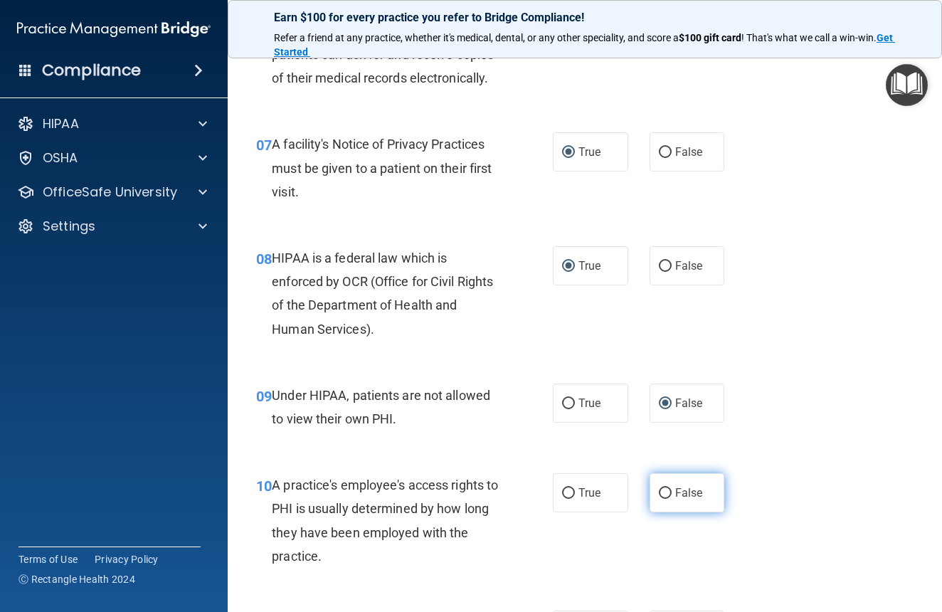
click at [660, 499] on input "False" at bounding box center [665, 493] width 13 height 11
radio input "true"
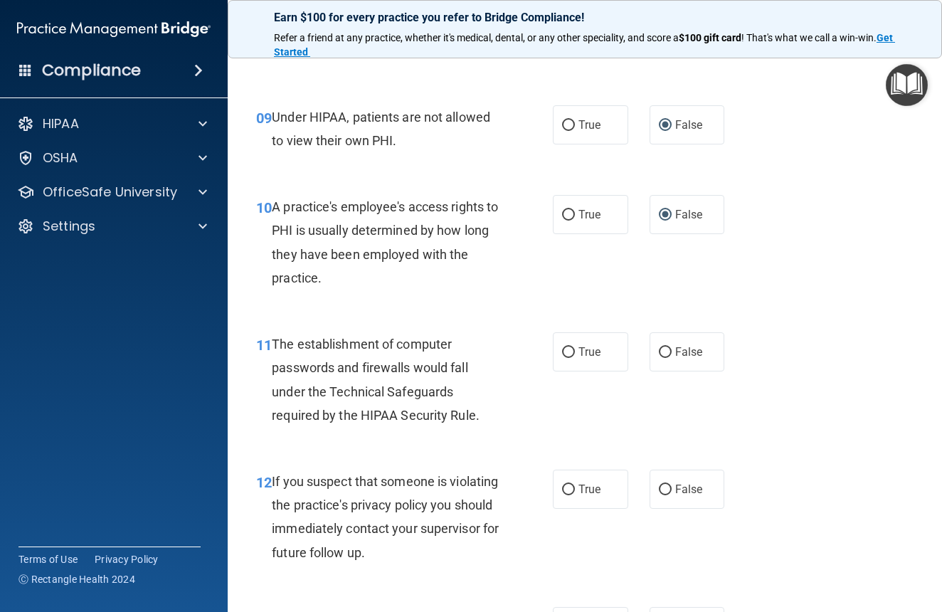
scroll to position [1181, 0]
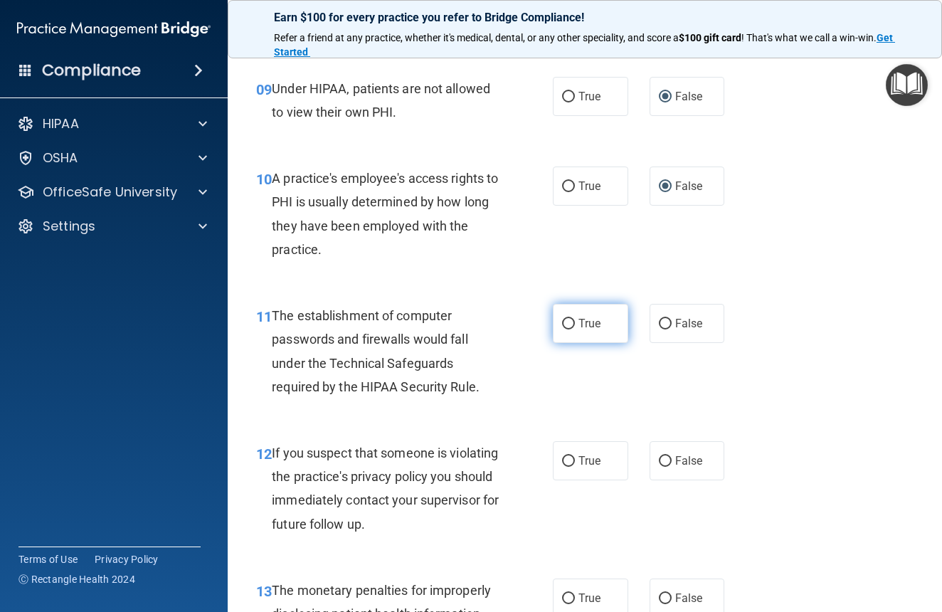
click at [562, 330] on input "True" at bounding box center [568, 324] width 13 height 11
radio input "true"
click at [565, 467] on input "True" at bounding box center [568, 461] width 13 height 11
radio input "true"
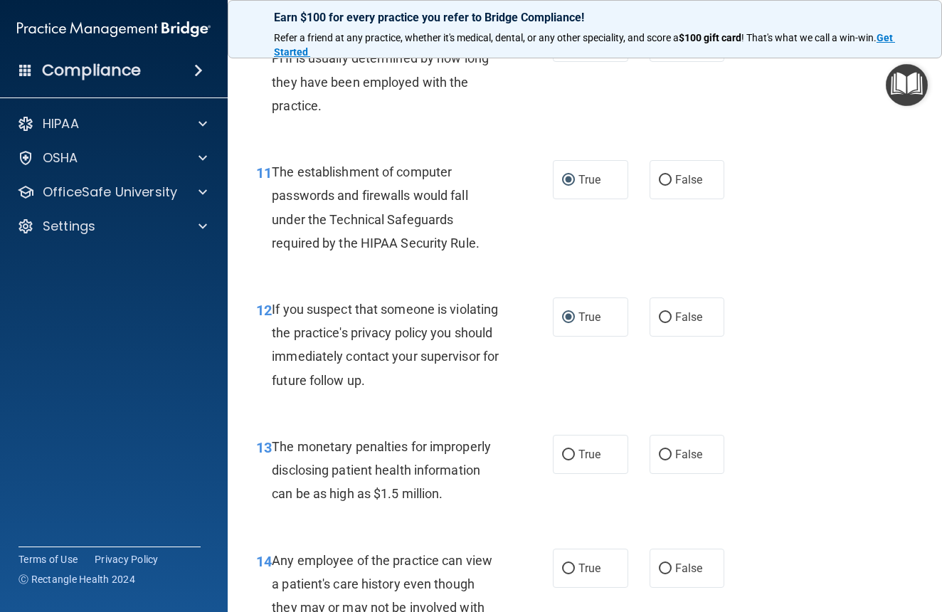
scroll to position [1453, 0]
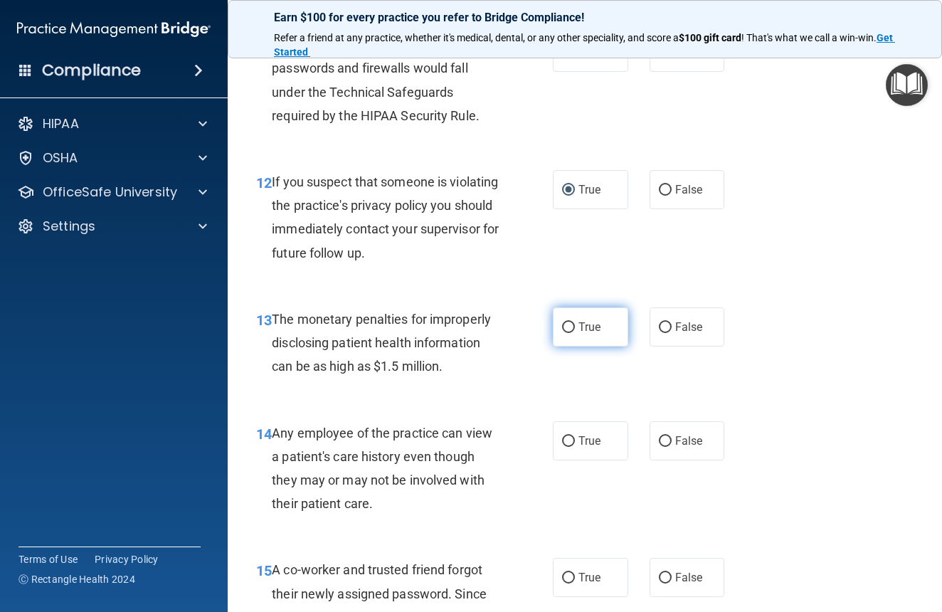
click at [572, 347] on label "True" at bounding box center [590, 326] width 75 height 39
click at [572, 333] on input "True" at bounding box center [568, 327] width 13 height 11
radio input "true"
click at [675, 448] on span "False" at bounding box center [689, 441] width 28 height 14
click at [668, 447] on input "False" at bounding box center [665, 441] width 13 height 11
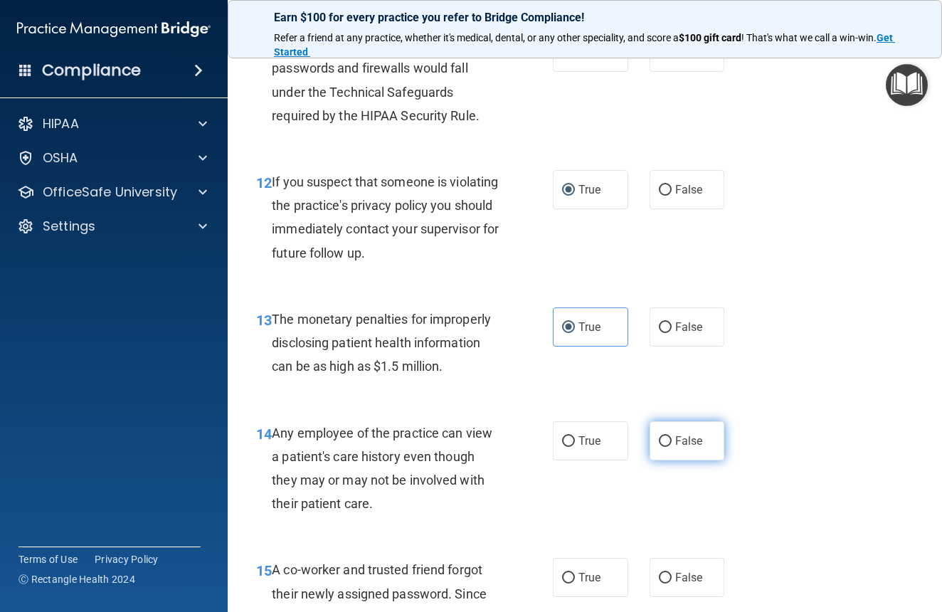
radio input "true"
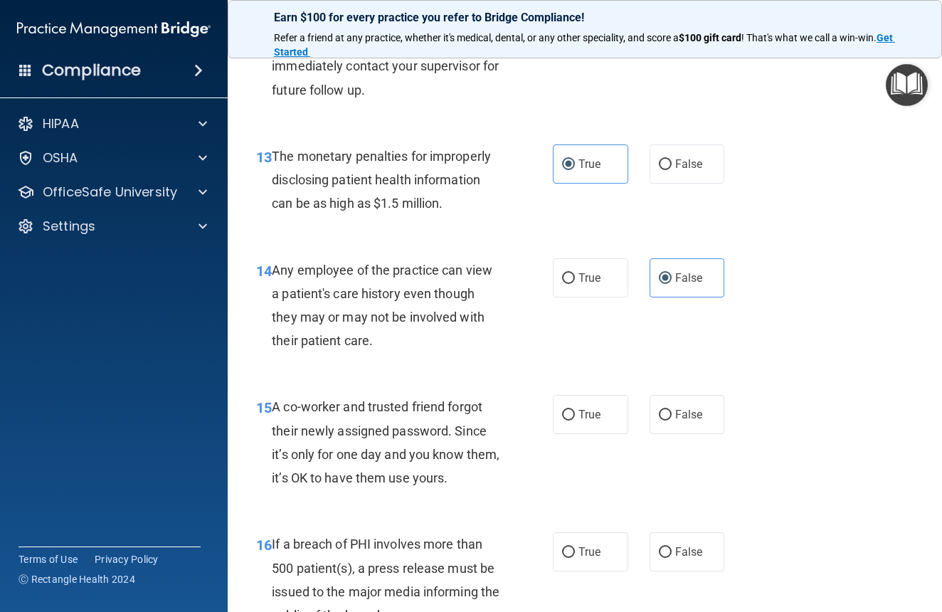
scroll to position [1790, 0]
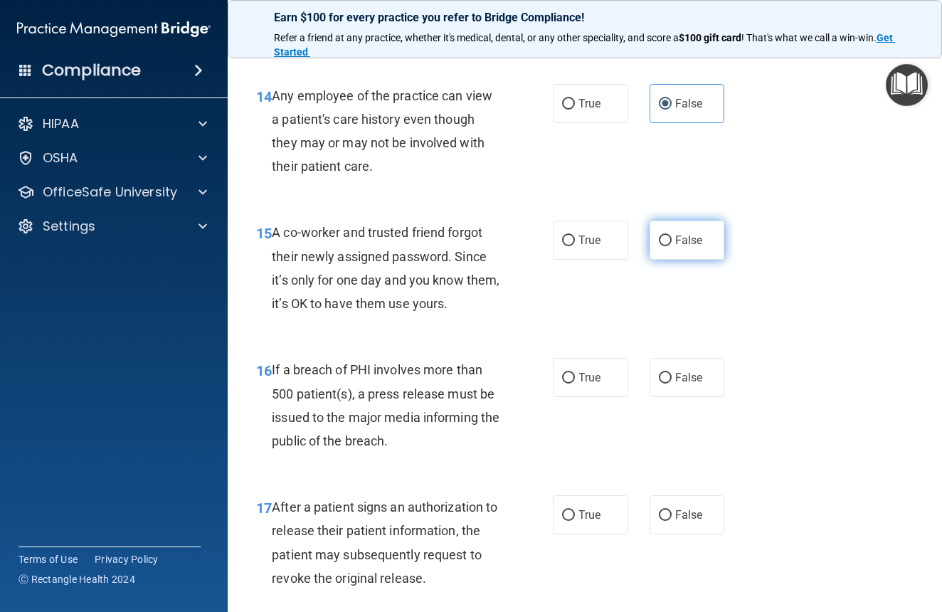
click at [659, 246] on input "False" at bounding box center [665, 241] width 13 height 11
radio input "true"
click at [562, 384] on input "True" at bounding box center [568, 378] width 13 height 11
radio input "true"
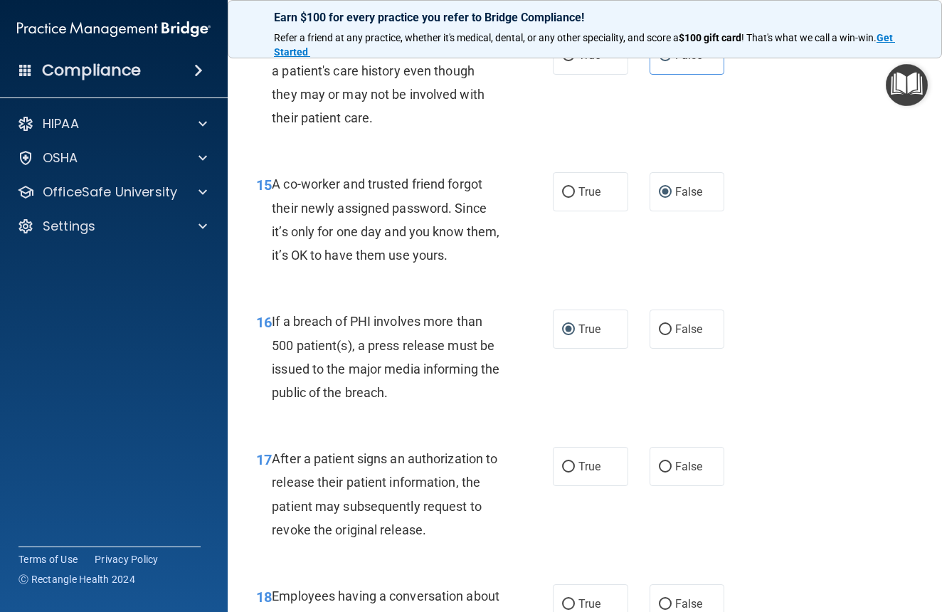
scroll to position [1909, 0]
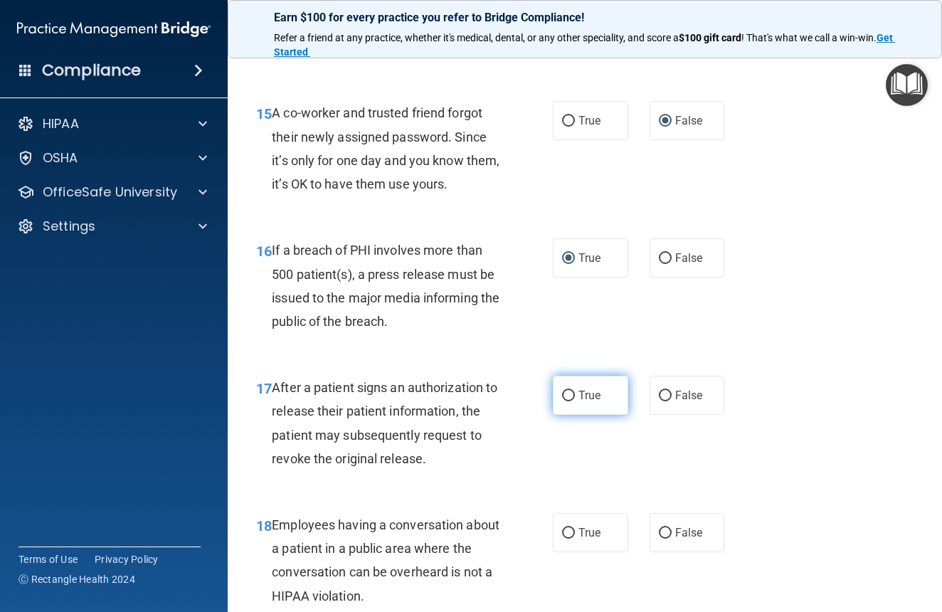
click at [562, 401] on input "True" at bounding box center [568, 396] width 13 height 11
radio input "true"
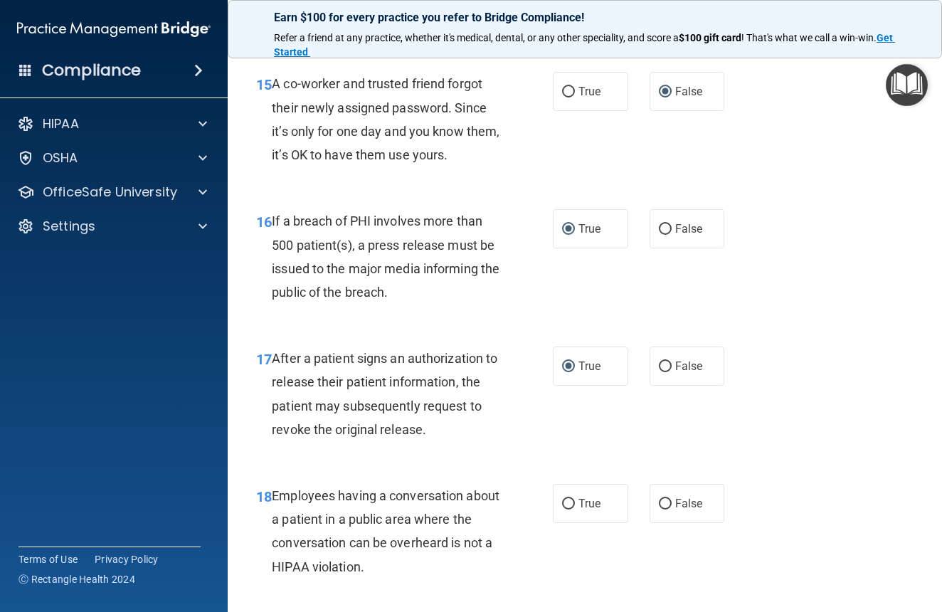
scroll to position [1981, 0]
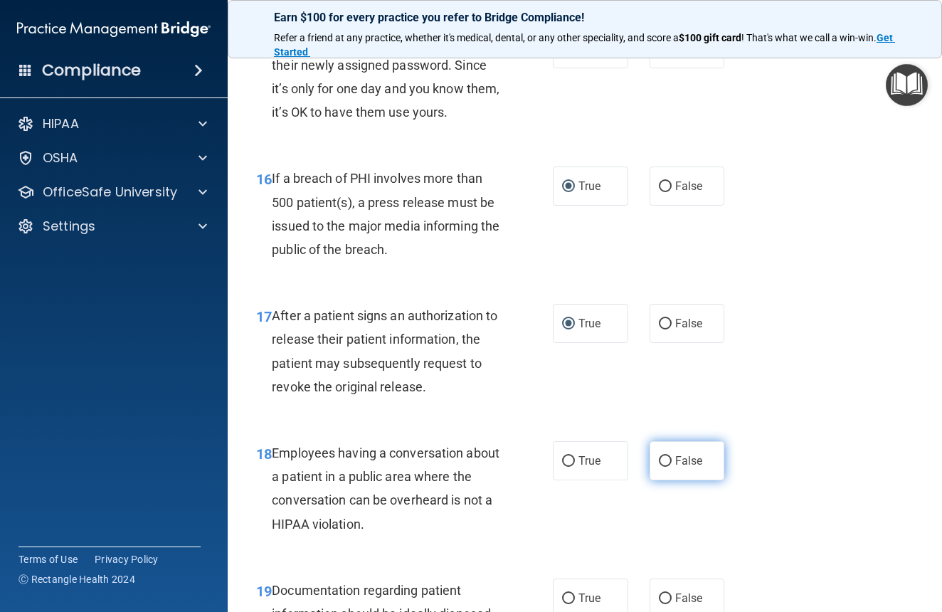
click at [659, 467] on input "False" at bounding box center [665, 461] width 13 height 11
radio input "true"
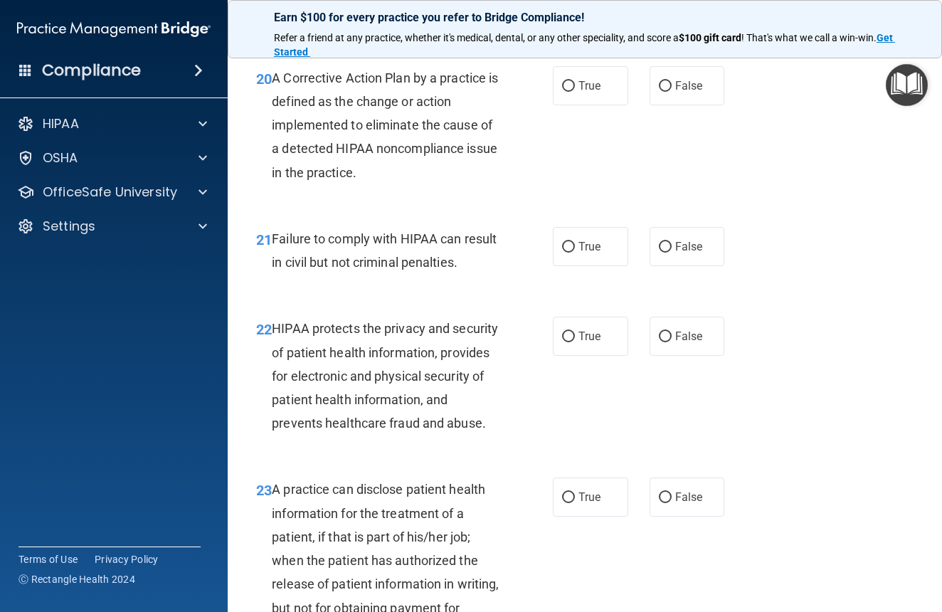
scroll to position [2482, 0]
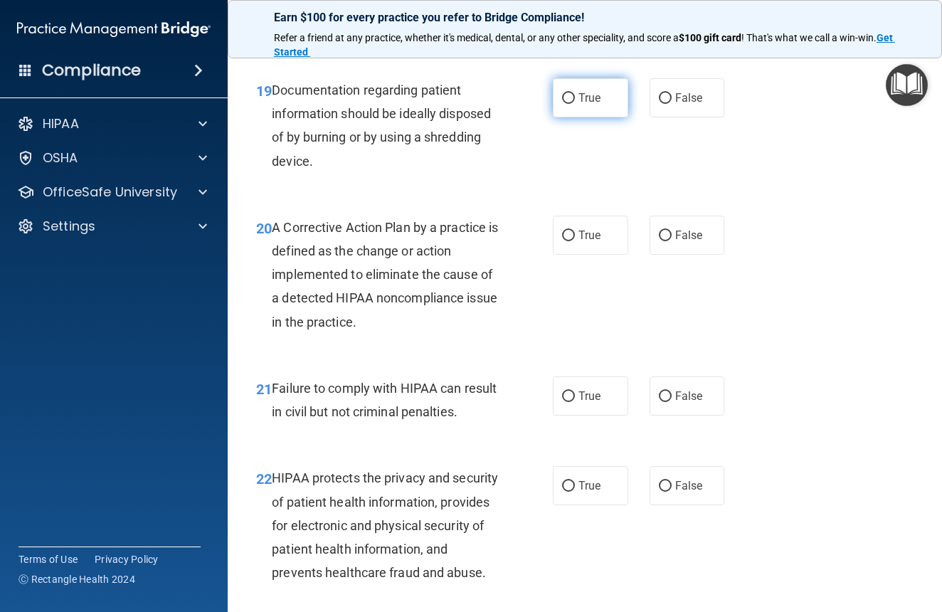
click at [567, 104] on input "True" at bounding box center [568, 98] width 13 height 11
radio input "true"
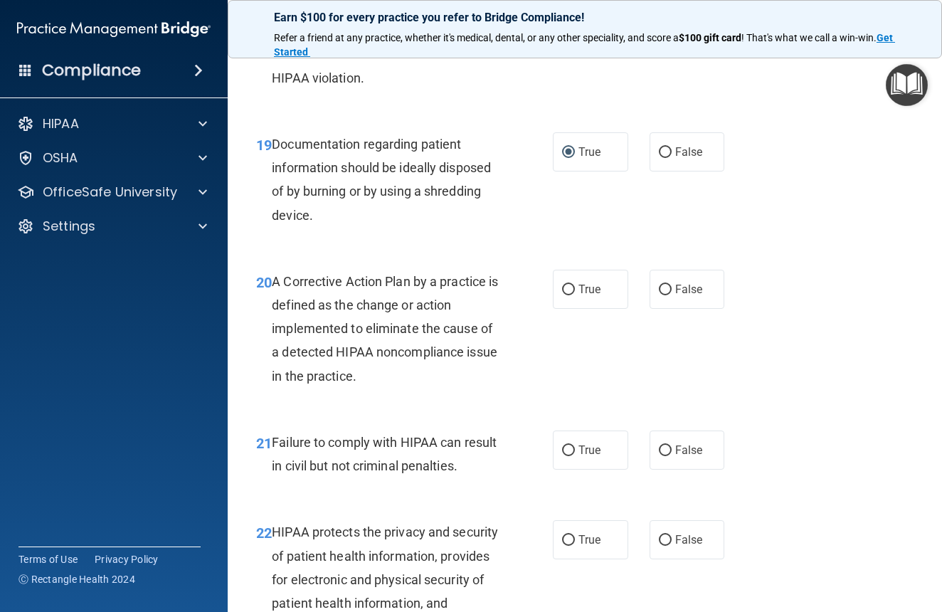
scroll to position [2317, 0]
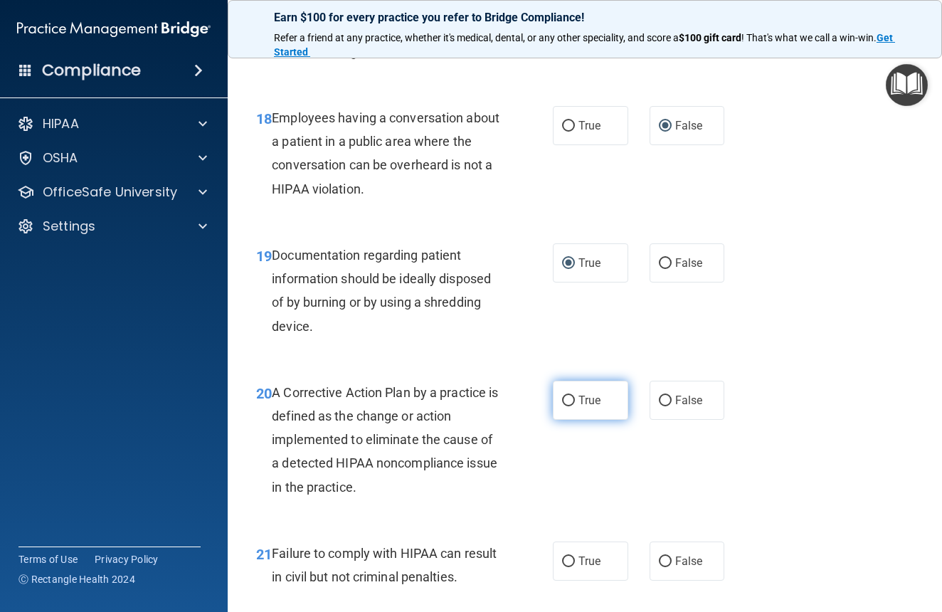
click at [567, 406] on input "True" at bounding box center [568, 401] width 13 height 11
radio input "true"
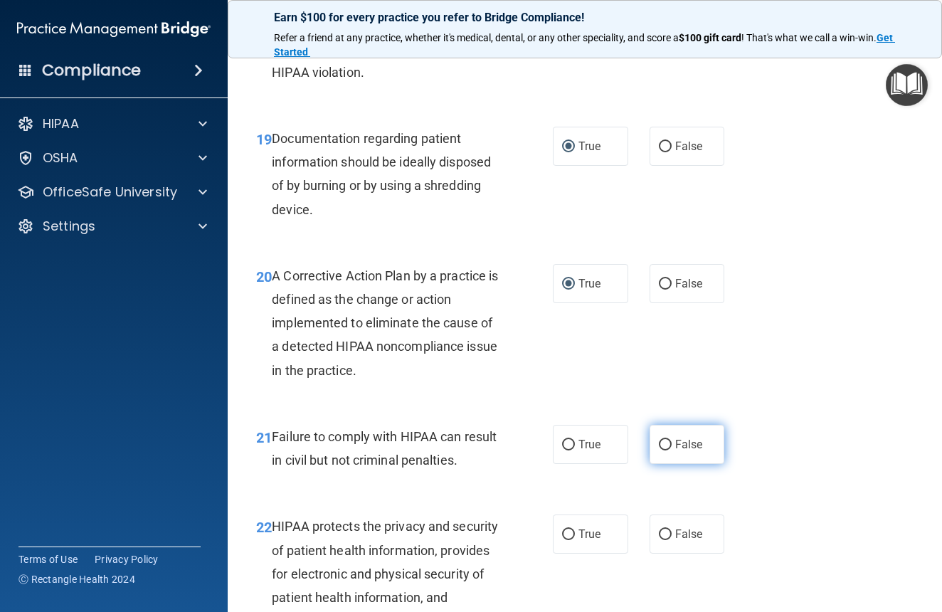
click at [663, 451] on input "False" at bounding box center [665, 445] width 13 height 11
radio input "true"
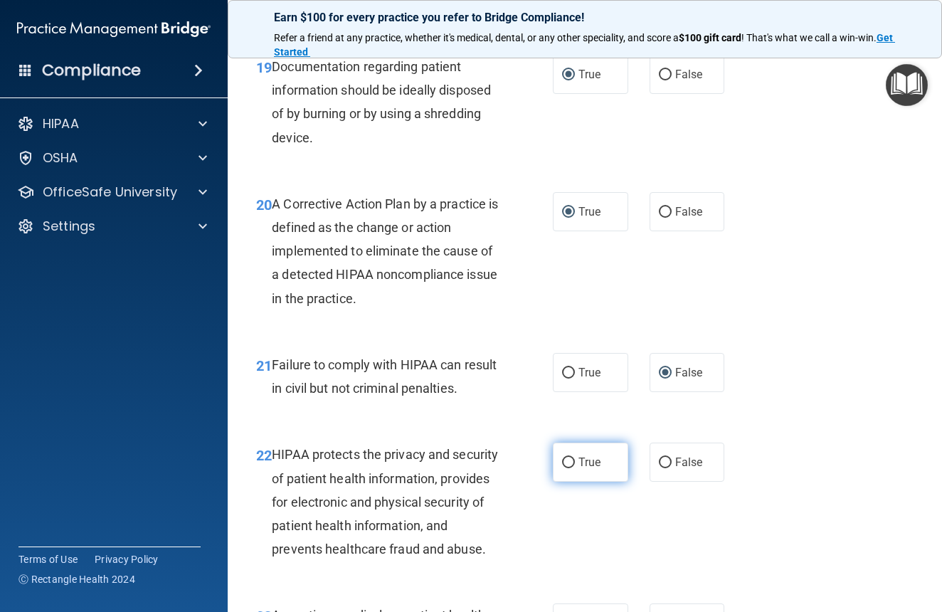
click at [565, 468] on input "True" at bounding box center [568, 463] width 13 height 11
radio input "true"
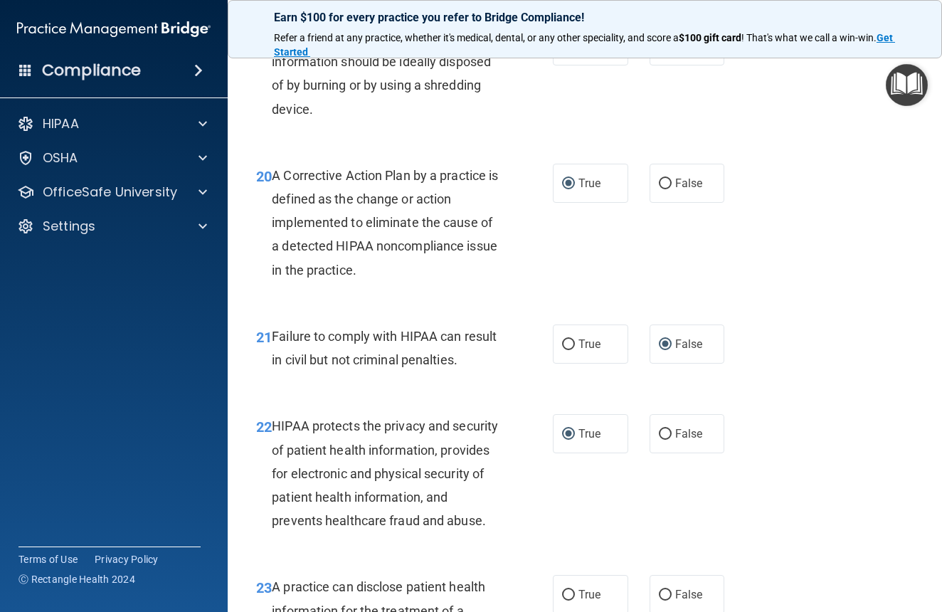
scroll to position [2704, 0]
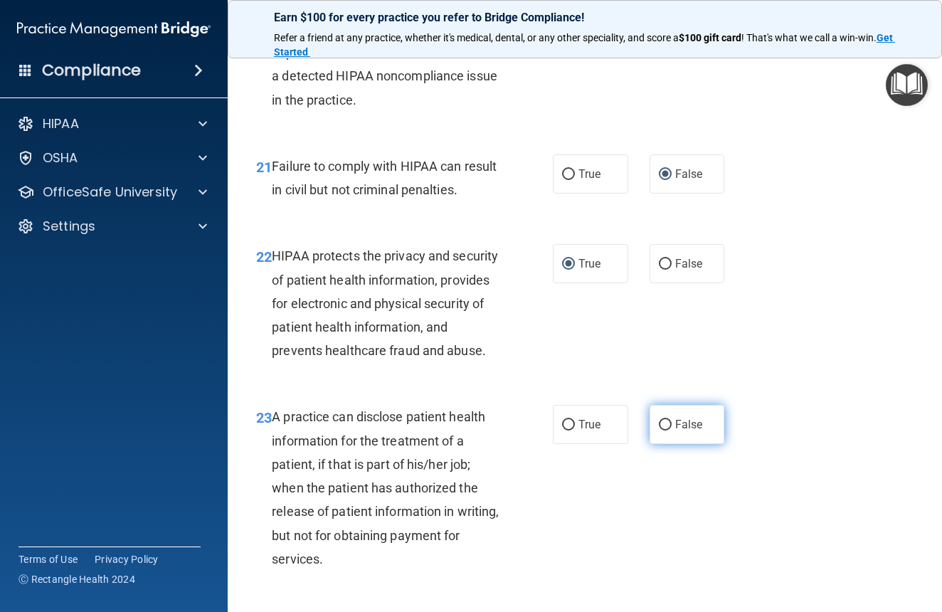
click at [660, 431] on input "False" at bounding box center [665, 425] width 13 height 11
radio input "true"
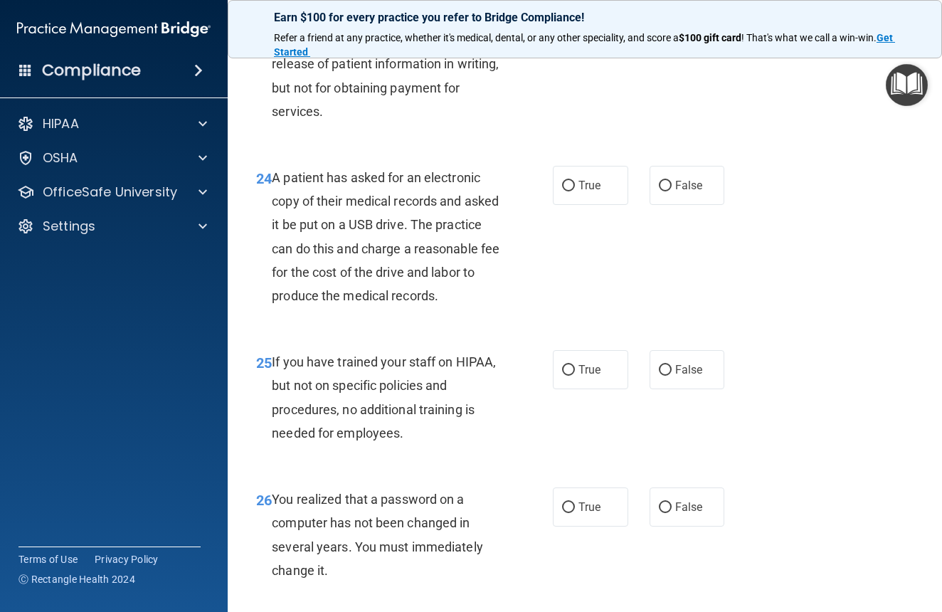
scroll to position [3134, 0]
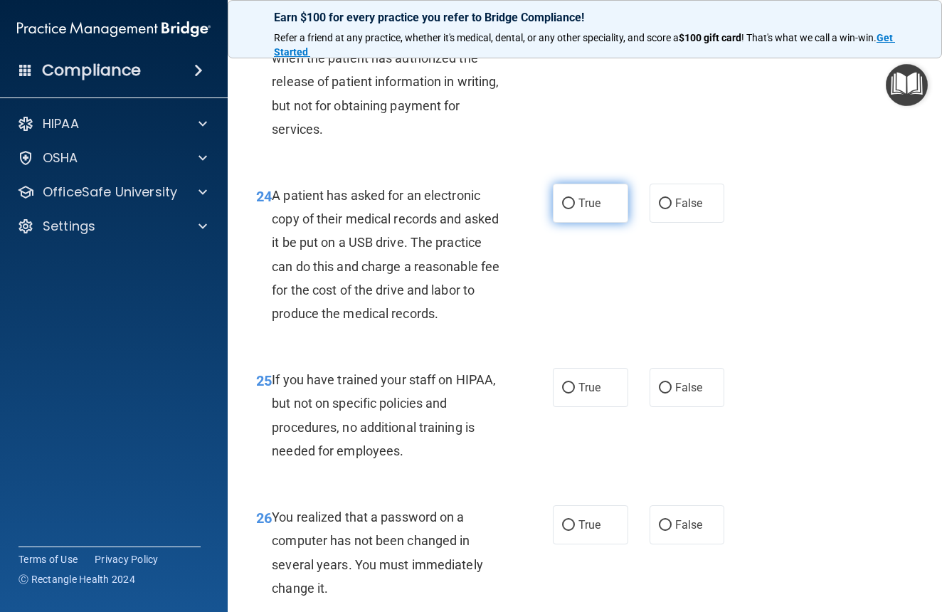
click at [566, 209] on input "True" at bounding box center [568, 204] width 13 height 11
radio input "true"
click at [662, 394] on input "False" at bounding box center [665, 388] width 13 height 11
radio input "true"
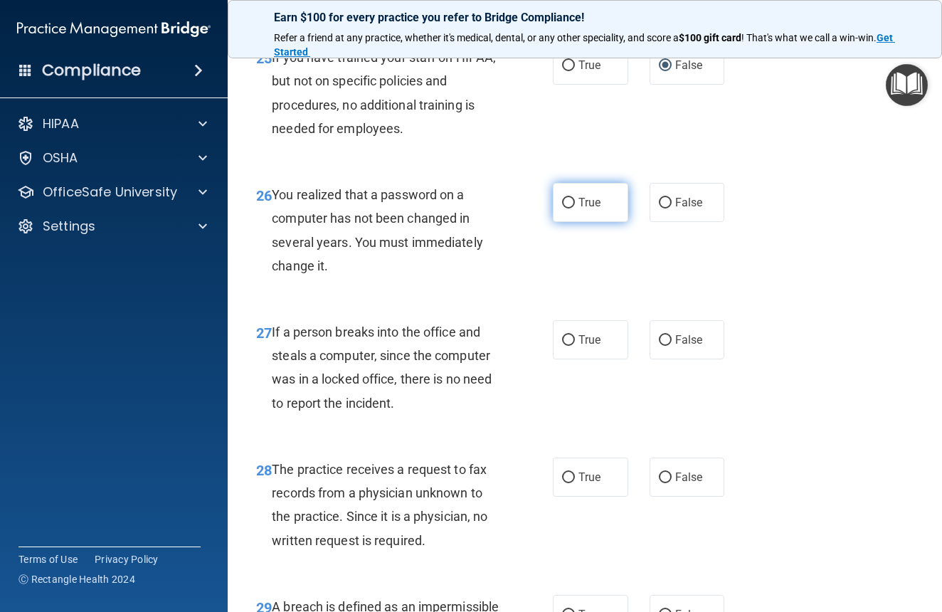
click at [564, 209] on input "True" at bounding box center [568, 203] width 13 height 11
radio input "true"
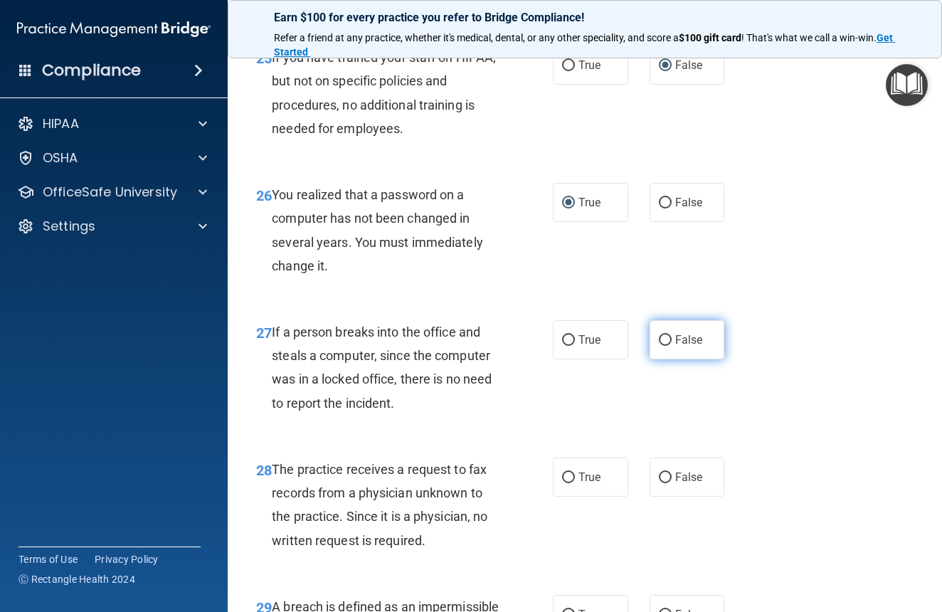
click at [660, 346] on input "False" at bounding box center [665, 340] width 13 height 11
radio input "true"
click at [663, 483] on input "False" at bounding box center [665, 478] width 13 height 11
radio input "true"
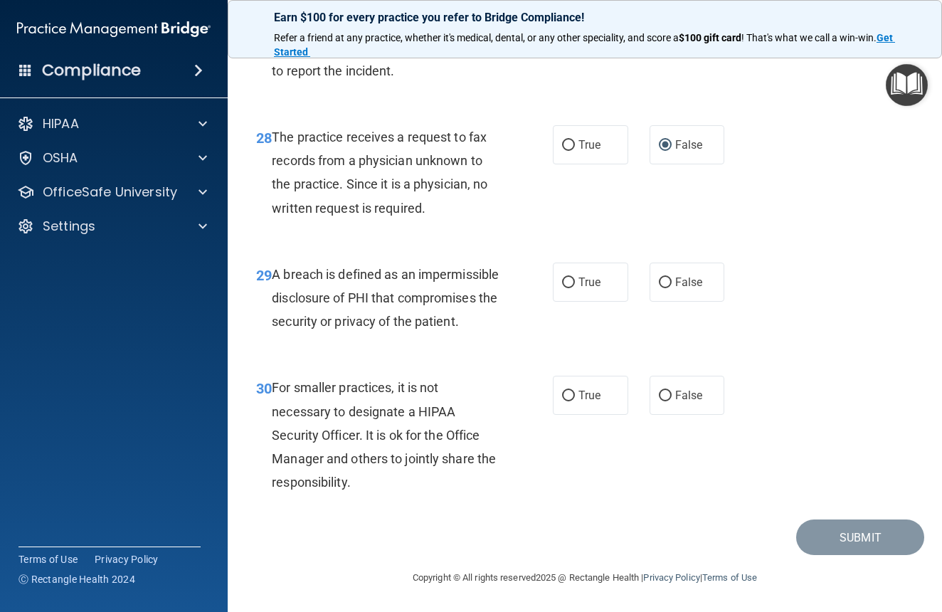
scroll to position [3909, 0]
click at [567, 278] on input "True" at bounding box center [568, 283] width 13 height 11
radio input "true"
click at [661, 391] on input "False" at bounding box center [665, 396] width 13 height 11
radio input "true"
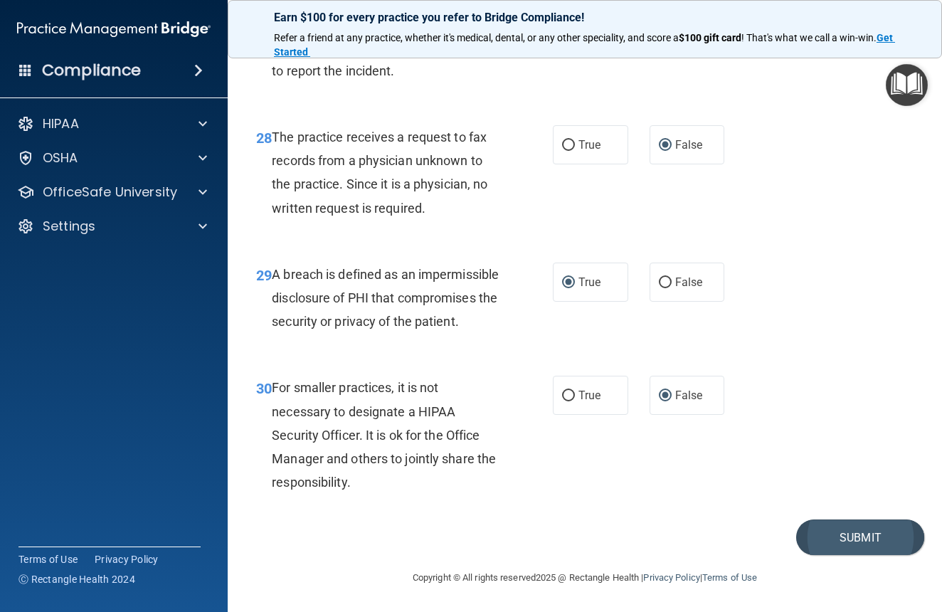
click at [849, 535] on button "Submit" at bounding box center [860, 538] width 128 height 36
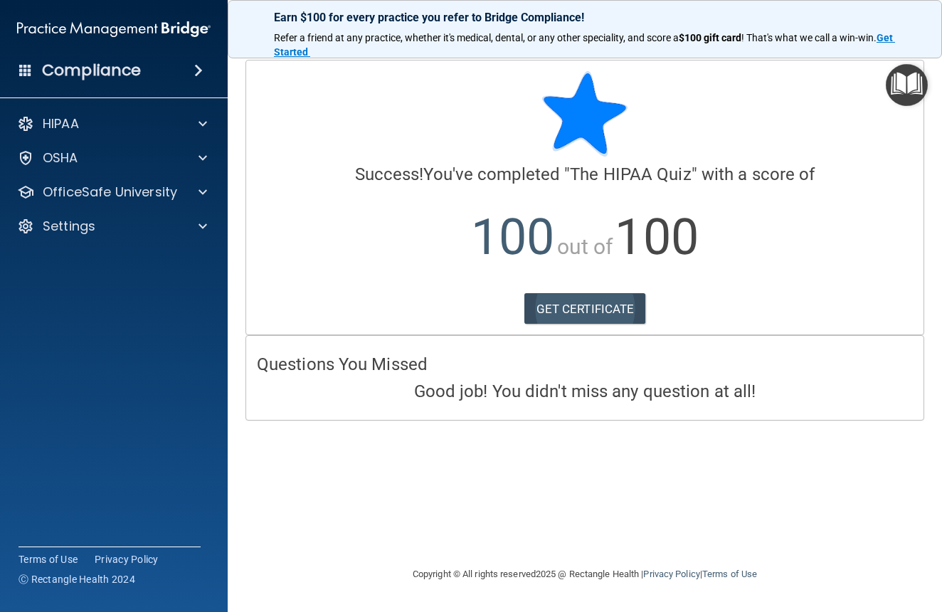
click at [575, 315] on link "GET CERTIFICATE" at bounding box center [586, 308] width 122 height 31
click at [197, 135] on div "HIPAA" at bounding box center [114, 124] width 228 height 28
click at [204, 117] on span at bounding box center [203, 123] width 9 height 17
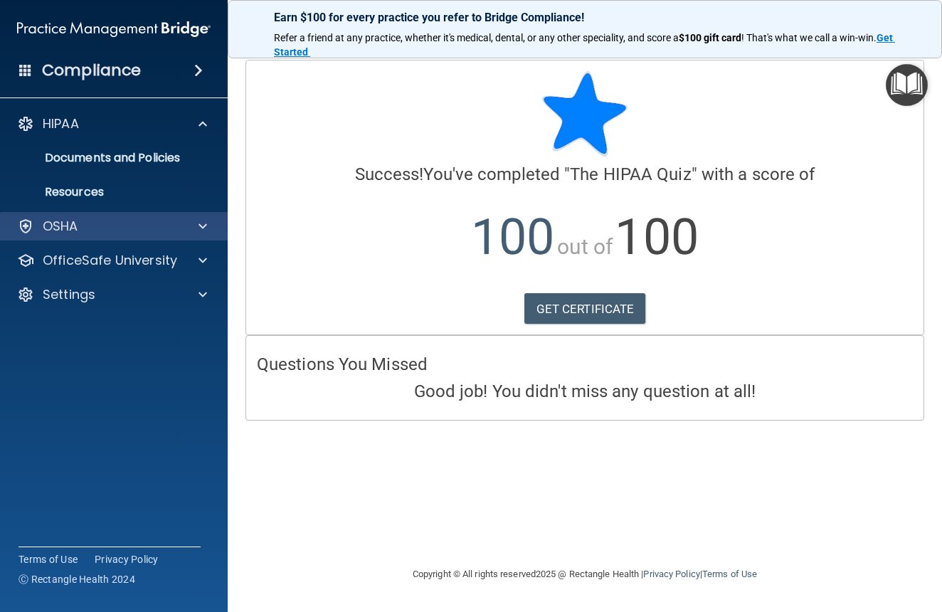
click at [138, 229] on div "OSHA" at bounding box center [94, 226] width 176 height 17
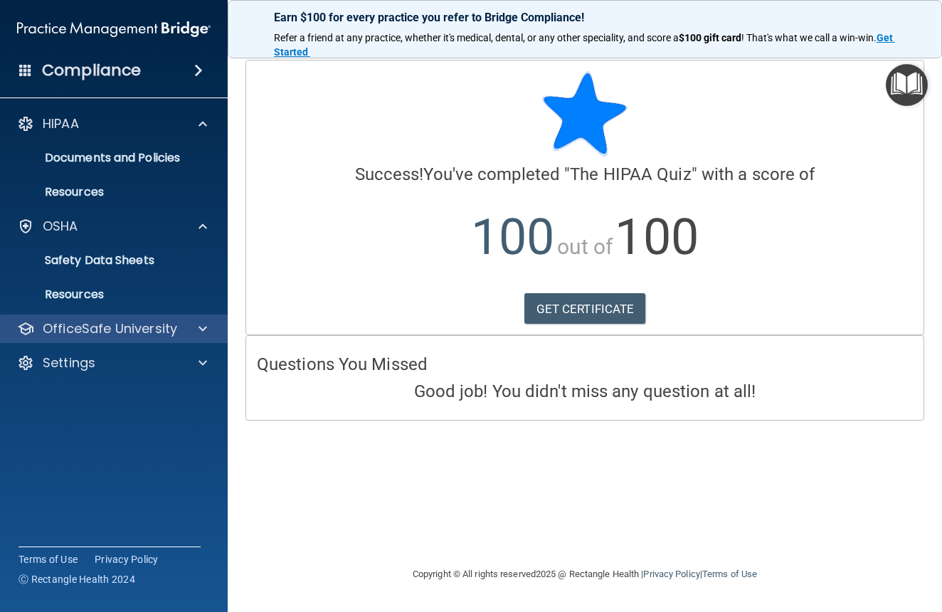
click at [196, 335] on div at bounding box center [201, 328] width 36 height 17
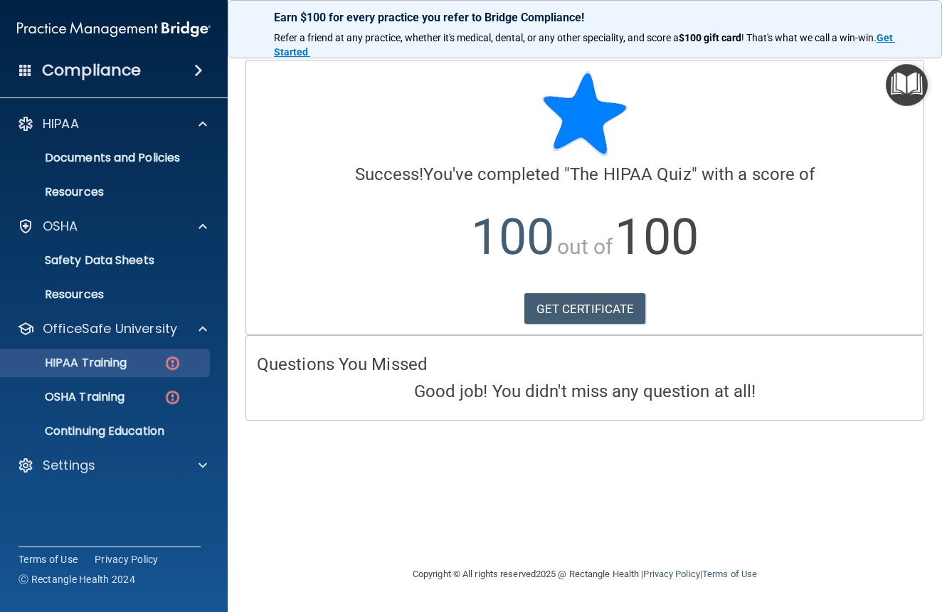
click at [157, 364] on div "HIPAA Training" at bounding box center [106, 363] width 194 height 14
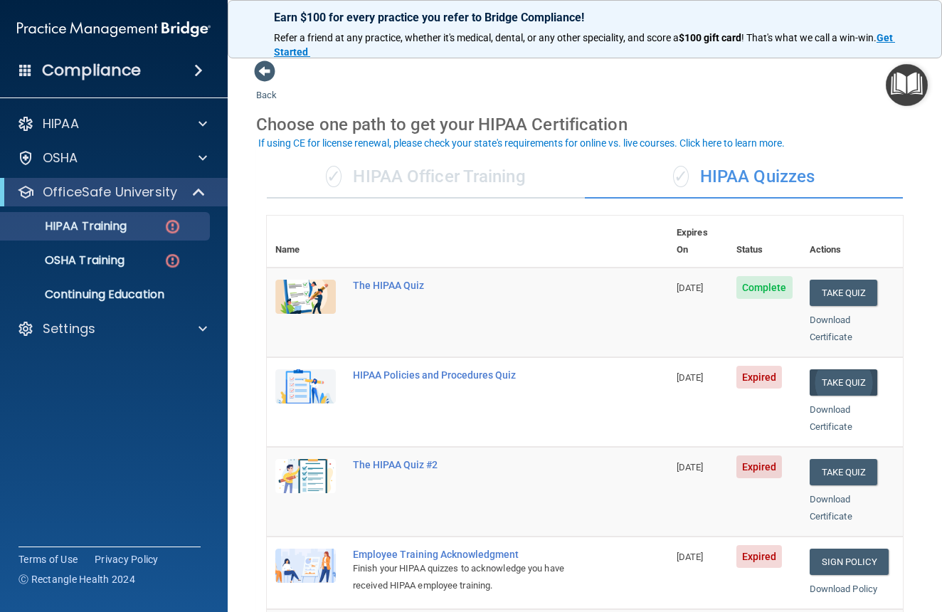
click at [845, 369] on button "Take Quiz" at bounding box center [844, 382] width 68 height 26
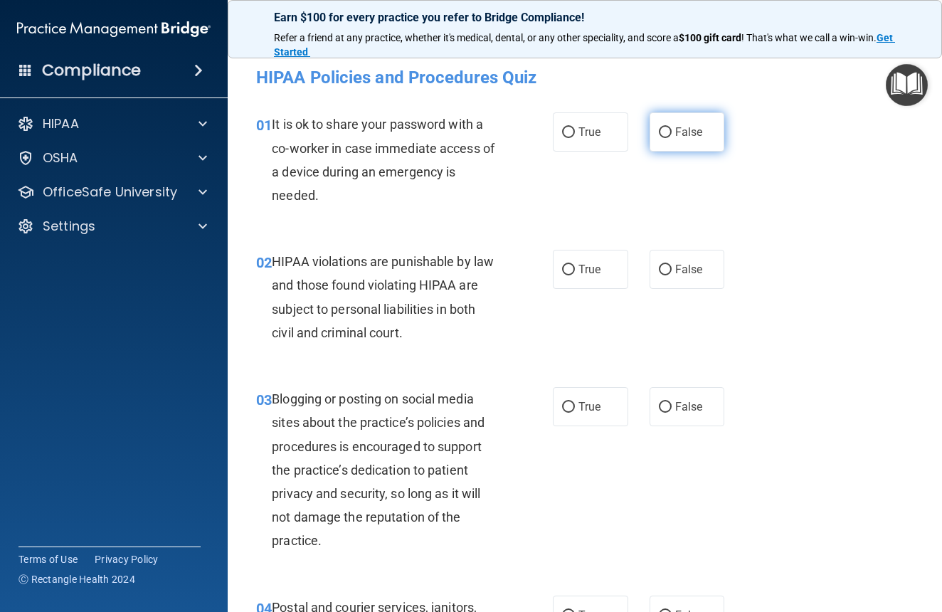
click at [659, 132] on input "False" at bounding box center [665, 132] width 13 height 11
radio input "true"
click at [581, 276] on label "True" at bounding box center [590, 269] width 75 height 39
click at [575, 275] on input "True" at bounding box center [568, 270] width 13 height 11
radio input "true"
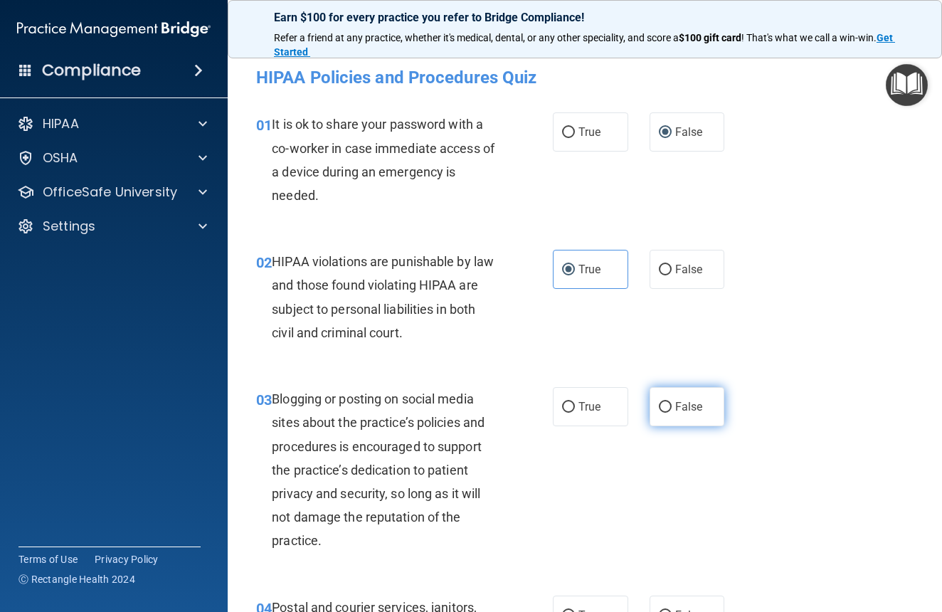
click at [687, 417] on label "False" at bounding box center [687, 406] width 75 height 39
click at [672, 413] on input "False" at bounding box center [665, 407] width 13 height 11
radio input "true"
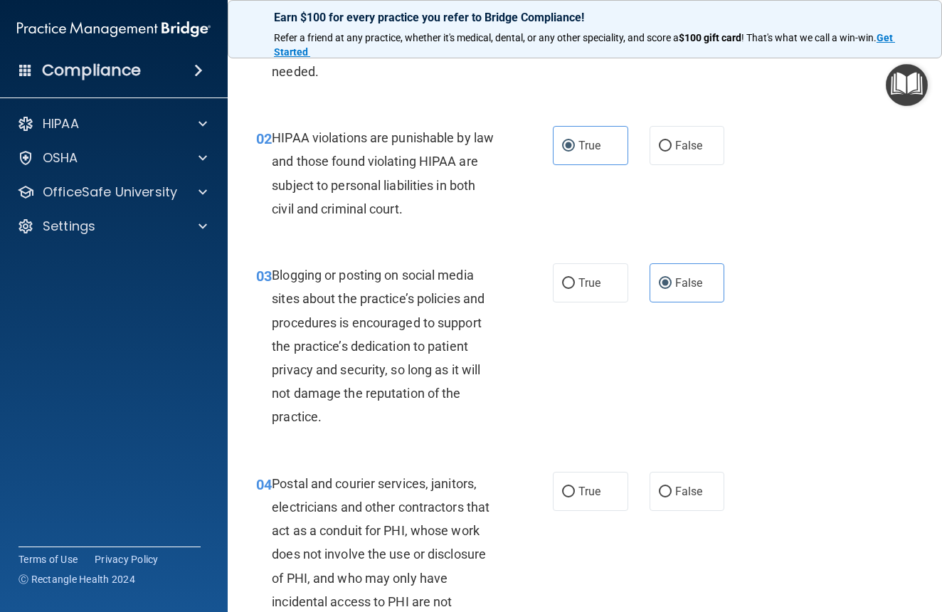
scroll to position [258, 0]
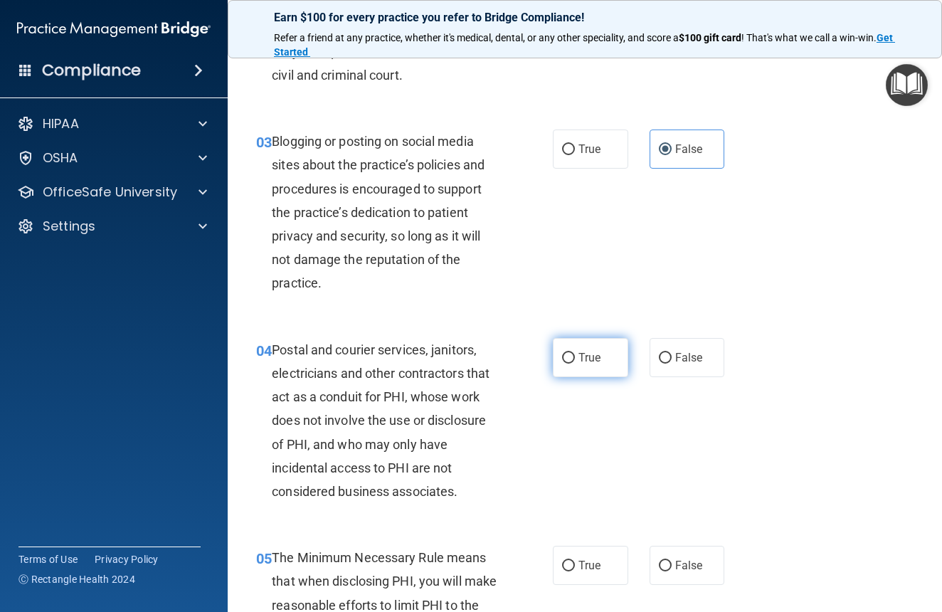
click at [601, 359] on label "True" at bounding box center [590, 357] width 75 height 39
click at [575, 359] on input "True" at bounding box center [568, 358] width 13 height 11
radio input "true"
click at [564, 563] on input "True" at bounding box center [568, 566] width 13 height 11
radio input "true"
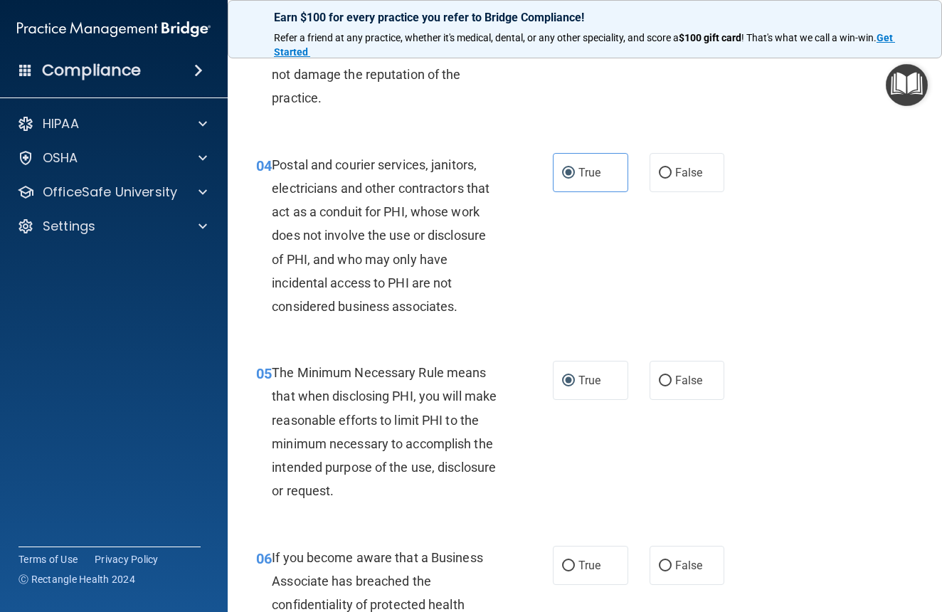
scroll to position [562, 0]
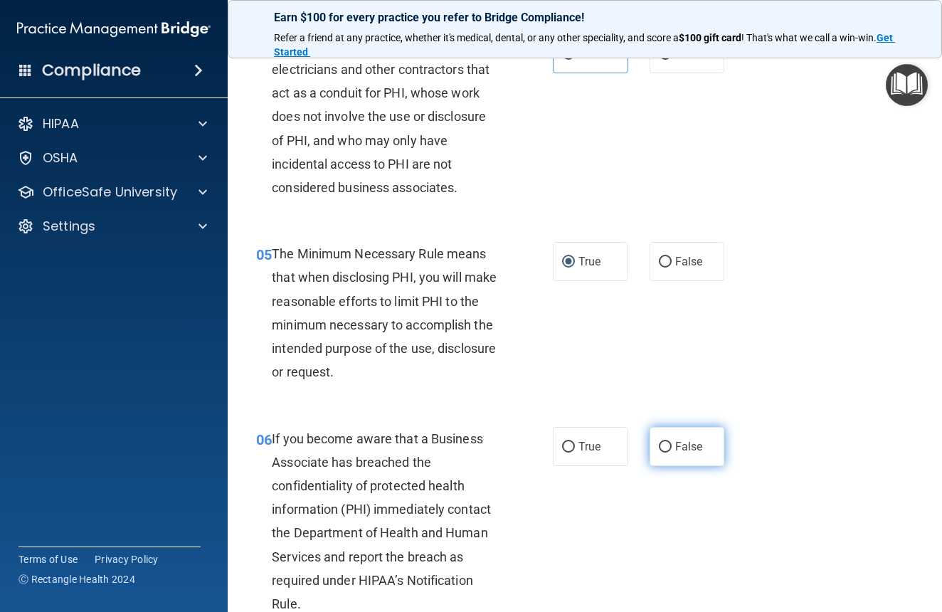
click at [675, 446] on span "False" at bounding box center [689, 447] width 28 height 14
click at [672, 446] on input "False" at bounding box center [665, 447] width 13 height 11
radio input "true"
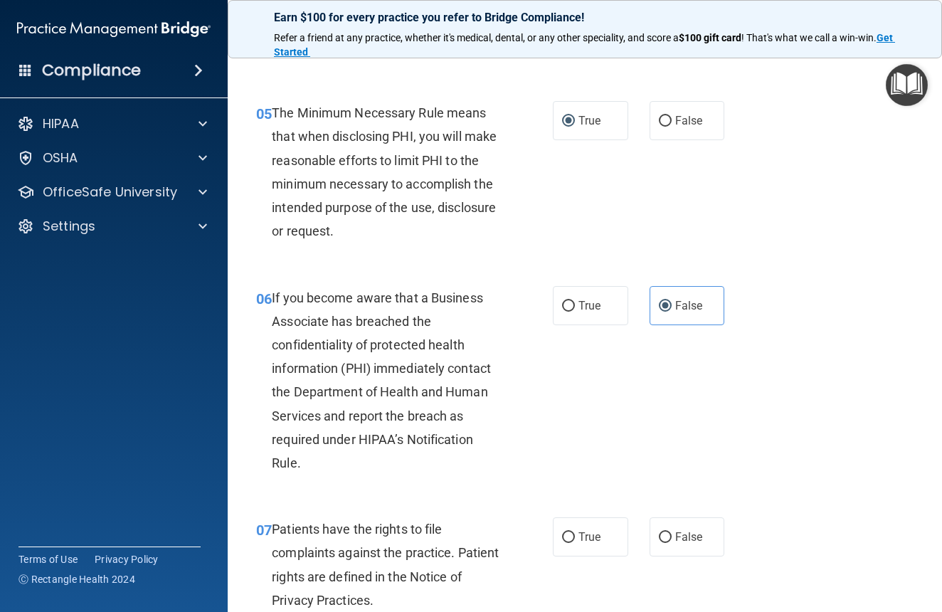
scroll to position [727, 0]
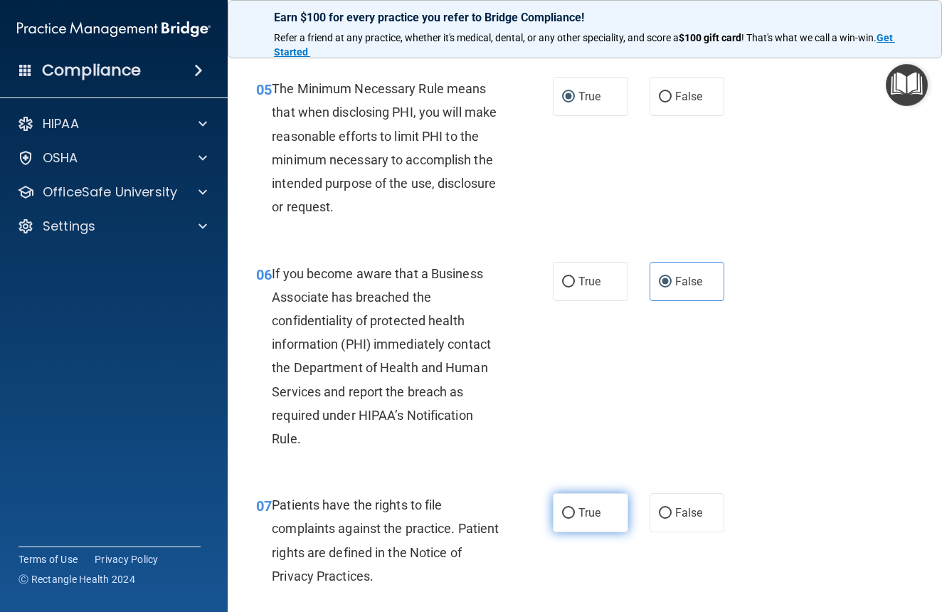
click at [566, 508] on input "True" at bounding box center [568, 513] width 13 height 11
radio input "true"
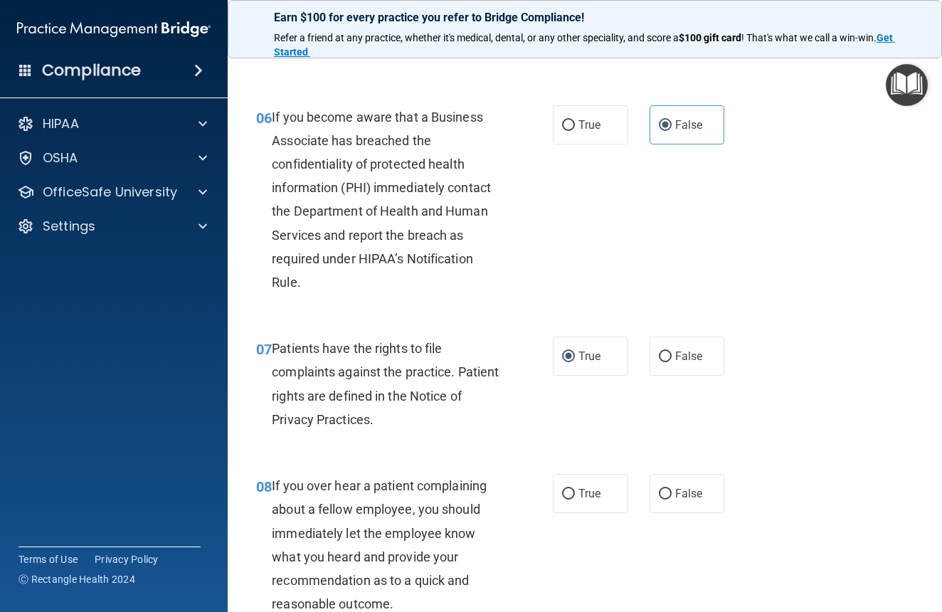
scroll to position [915, 0]
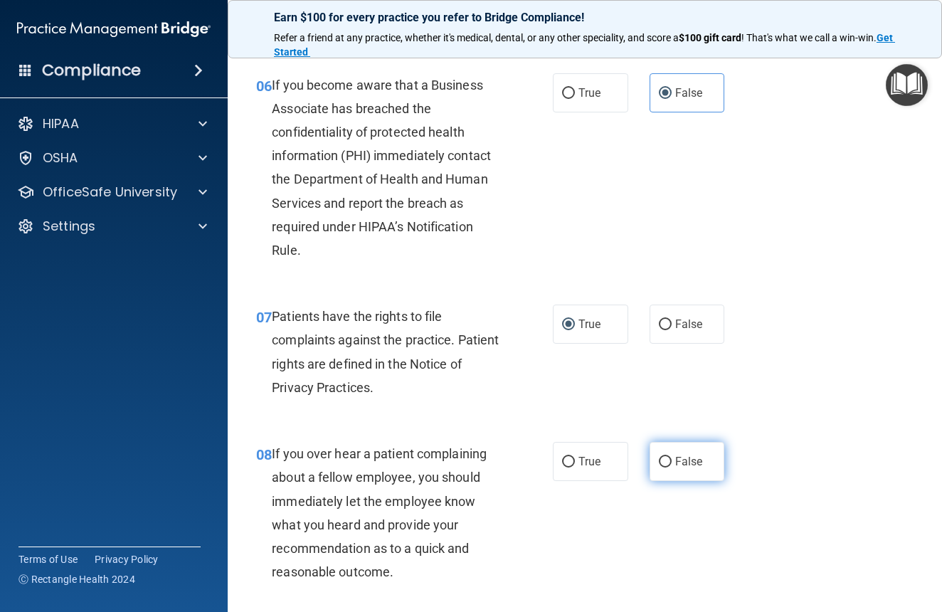
click at [663, 457] on input "False" at bounding box center [665, 462] width 13 height 11
radio input "true"
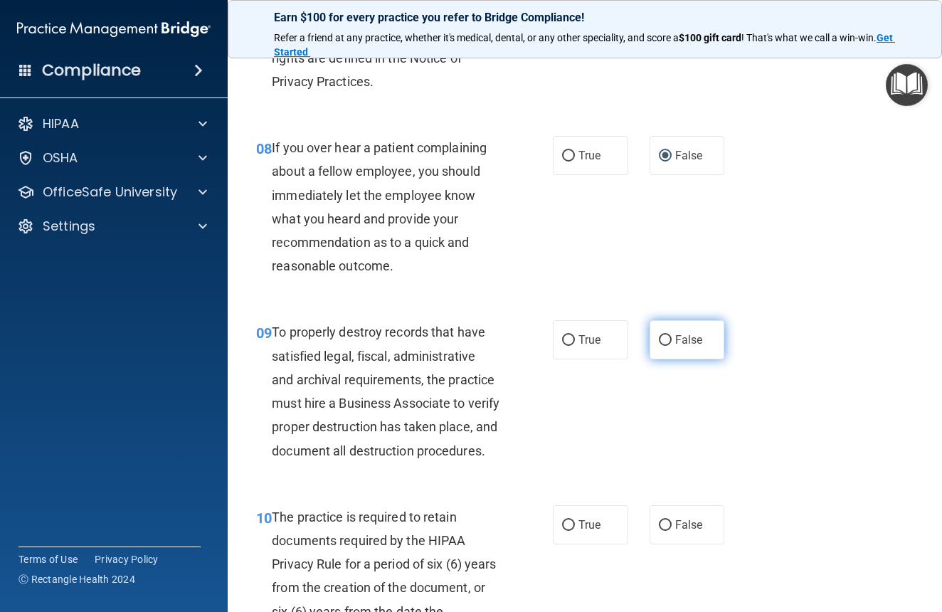
click at [659, 335] on input "False" at bounding box center [665, 340] width 13 height 11
radio input "true"
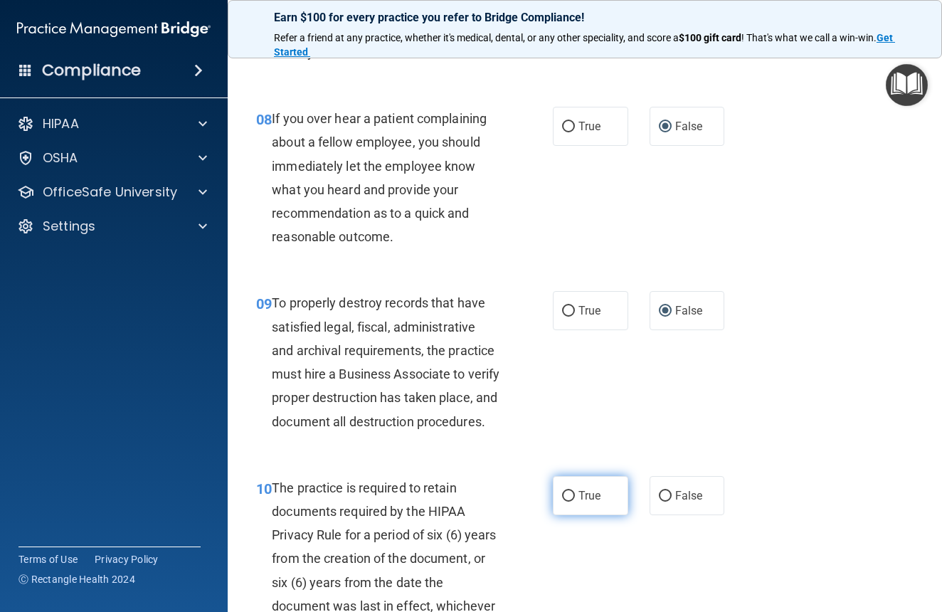
click at [579, 502] on span "True" at bounding box center [590, 496] width 22 height 14
click at [574, 502] on input "True" at bounding box center [568, 496] width 13 height 11
radio input "true"
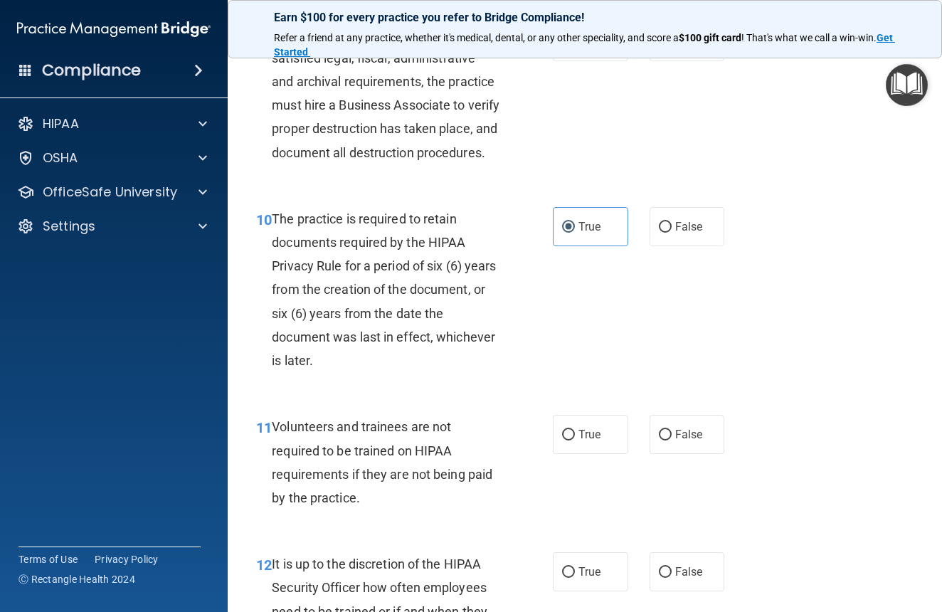
scroll to position [1651, 0]
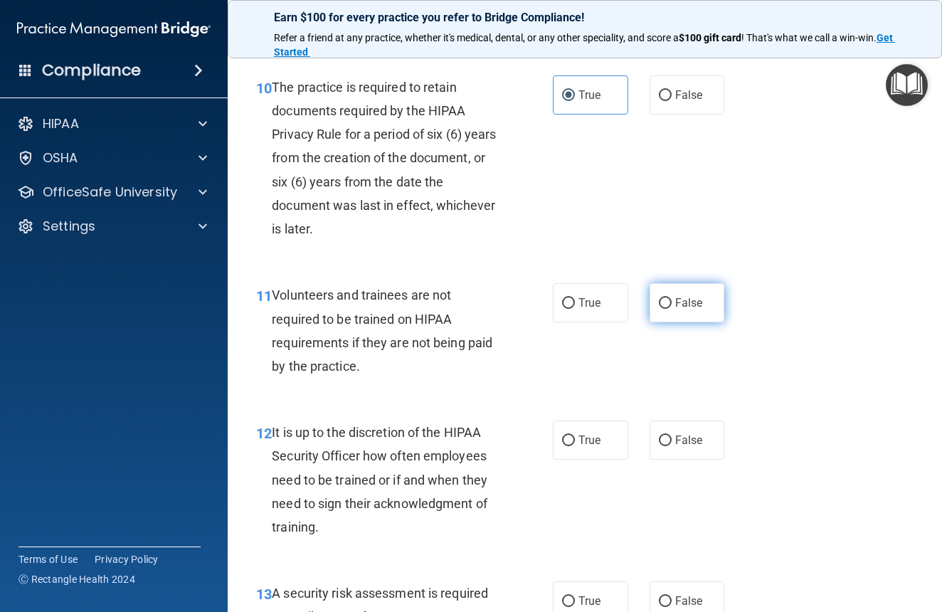
click at [675, 310] on span "False" at bounding box center [689, 303] width 28 height 14
click at [672, 309] on input "False" at bounding box center [665, 303] width 13 height 11
radio input "true"
click at [667, 456] on label "False" at bounding box center [687, 440] width 75 height 39
click at [667, 446] on input "False" at bounding box center [665, 441] width 13 height 11
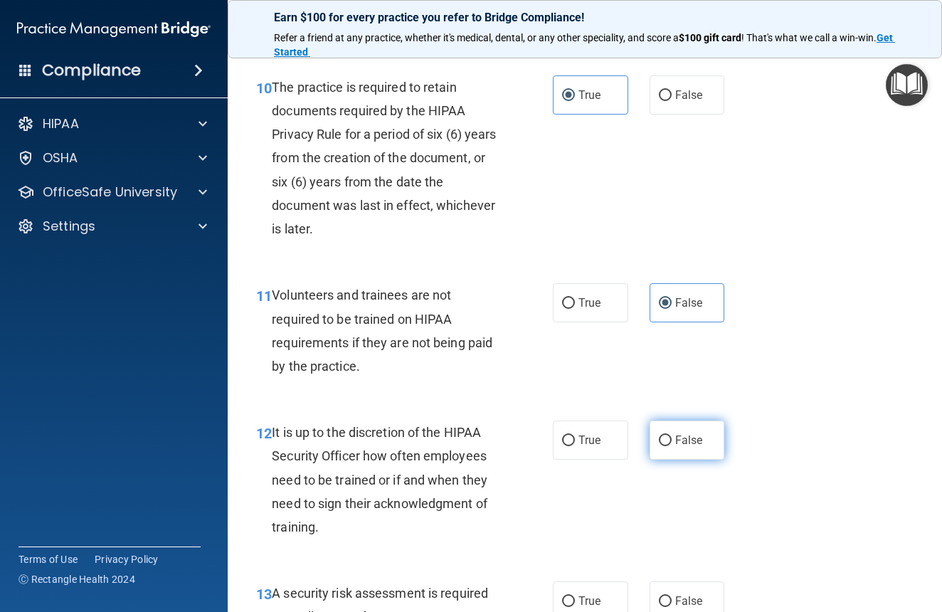
radio input "true"
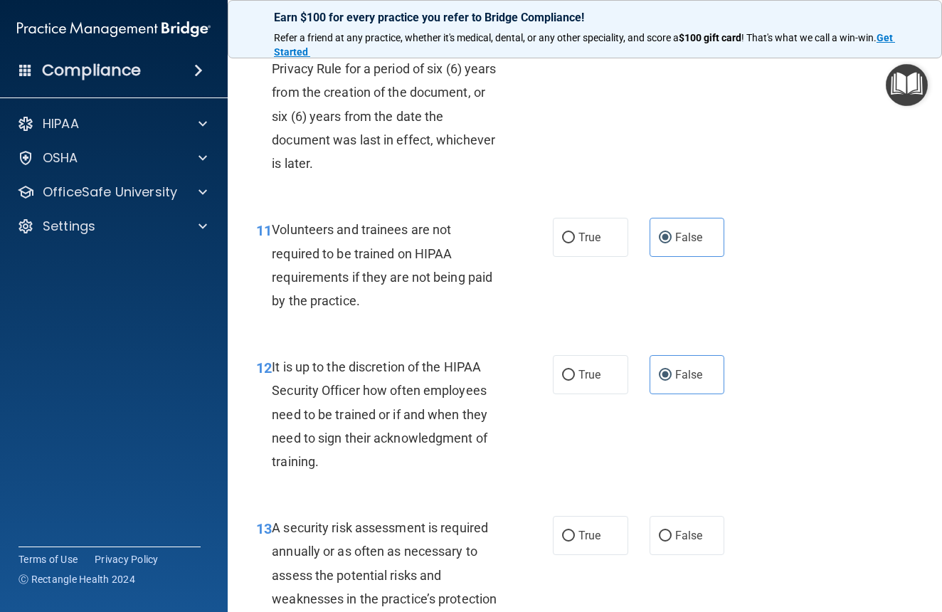
scroll to position [1745, 0]
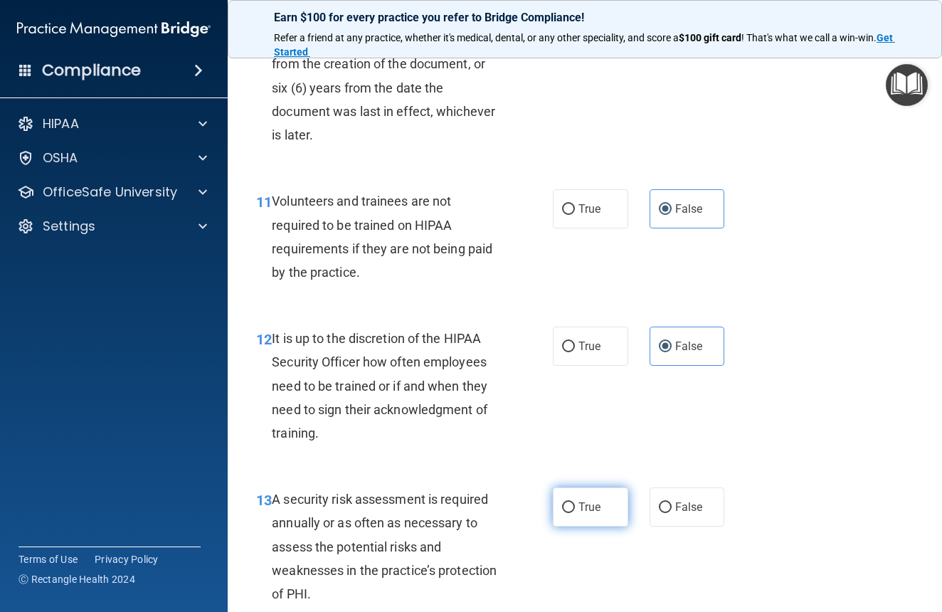
click at [579, 514] on span "True" at bounding box center [590, 507] width 22 height 14
click at [575, 513] on input "True" at bounding box center [568, 507] width 13 height 11
radio input "true"
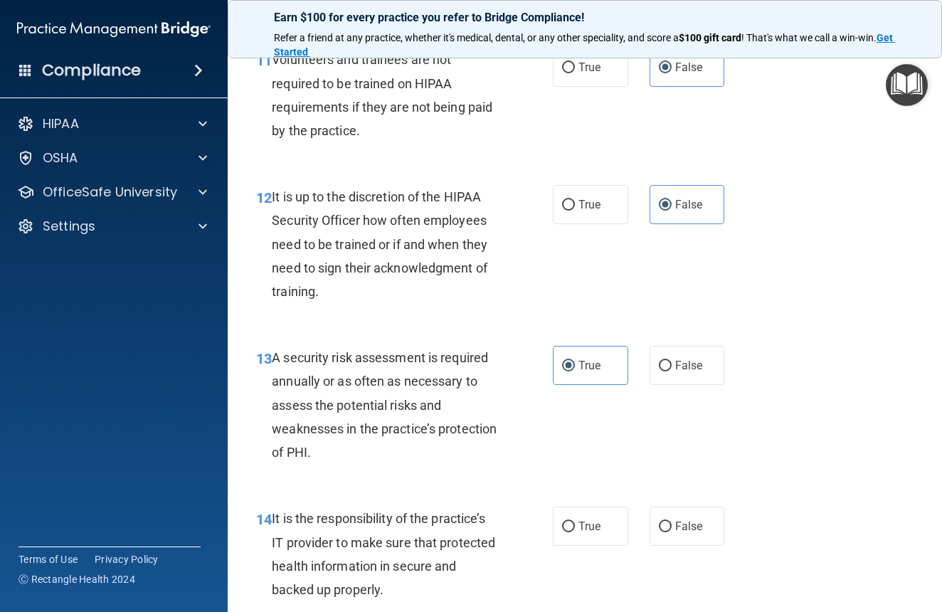
scroll to position [2050, 0]
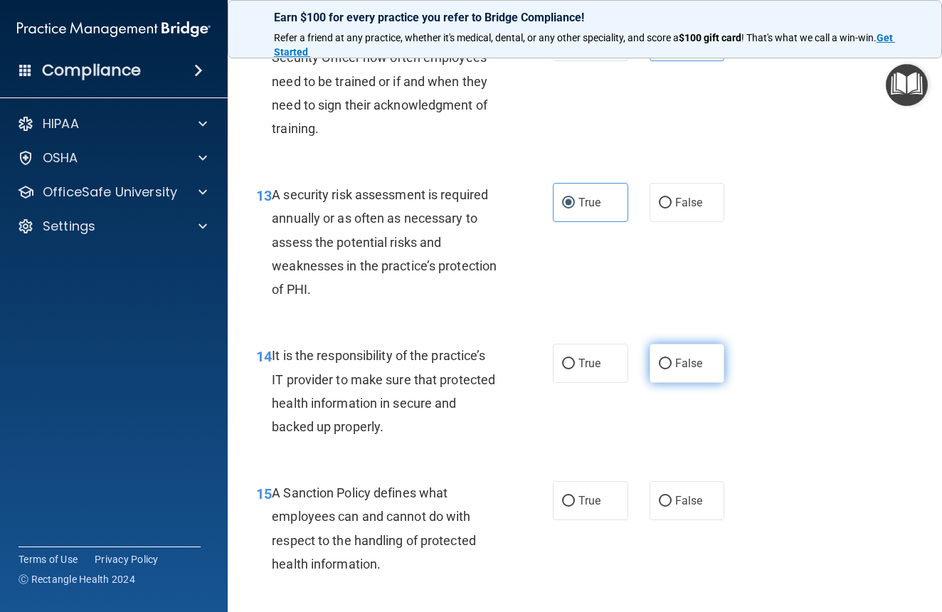
click at [667, 378] on label "False" at bounding box center [687, 363] width 75 height 39
click at [667, 369] on input "False" at bounding box center [665, 364] width 13 height 11
radio input "true"
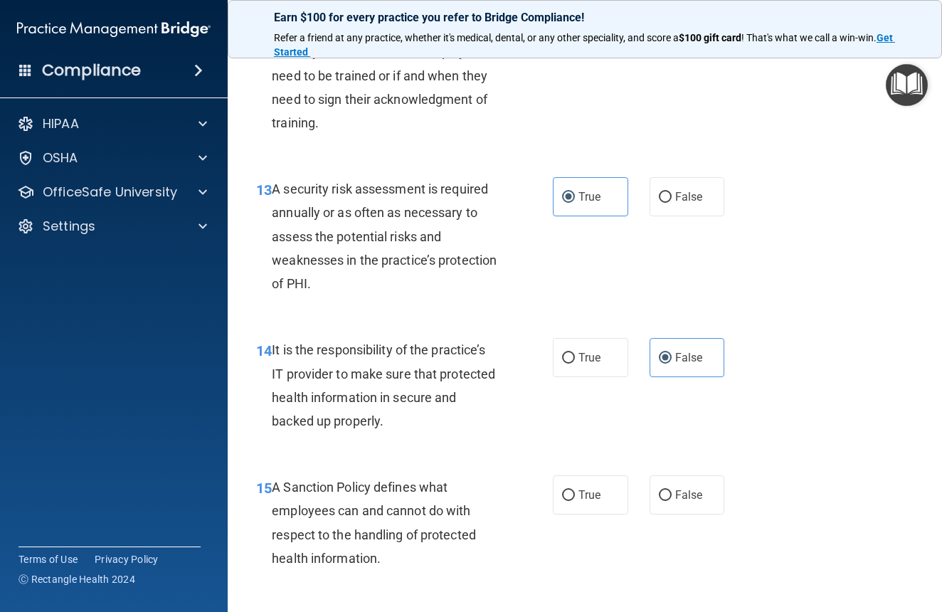
scroll to position [2058, 0]
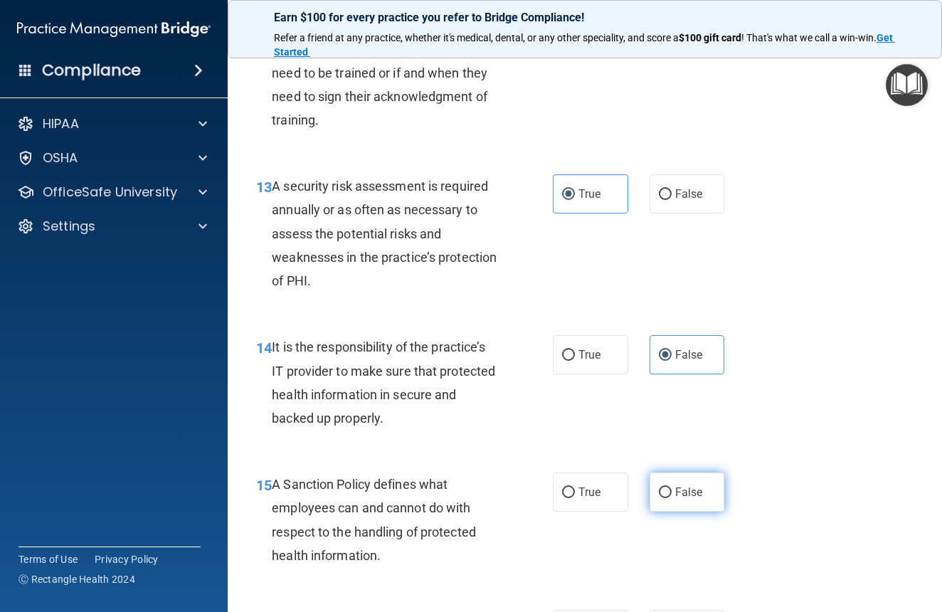
click at [659, 498] on input "False" at bounding box center [665, 493] width 13 height 11
radio input "true"
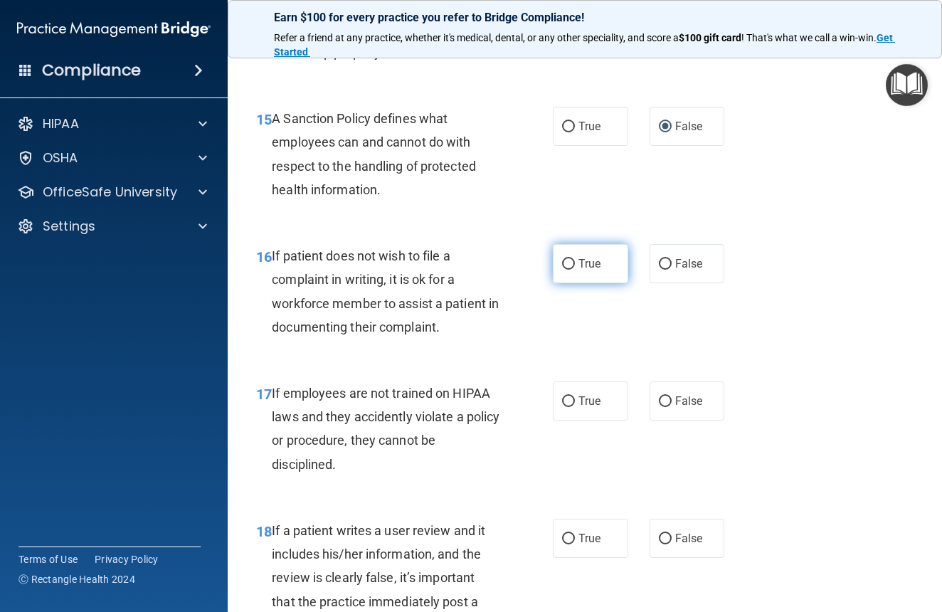
click at [589, 270] on span "True" at bounding box center [590, 264] width 22 height 14
click at [575, 270] on input "True" at bounding box center [568, 264] width 13 height 11
radio input "true"
click at [661, 407] on input "False" at bounding box center [665, 401] width 13 height 11
radio input "true"
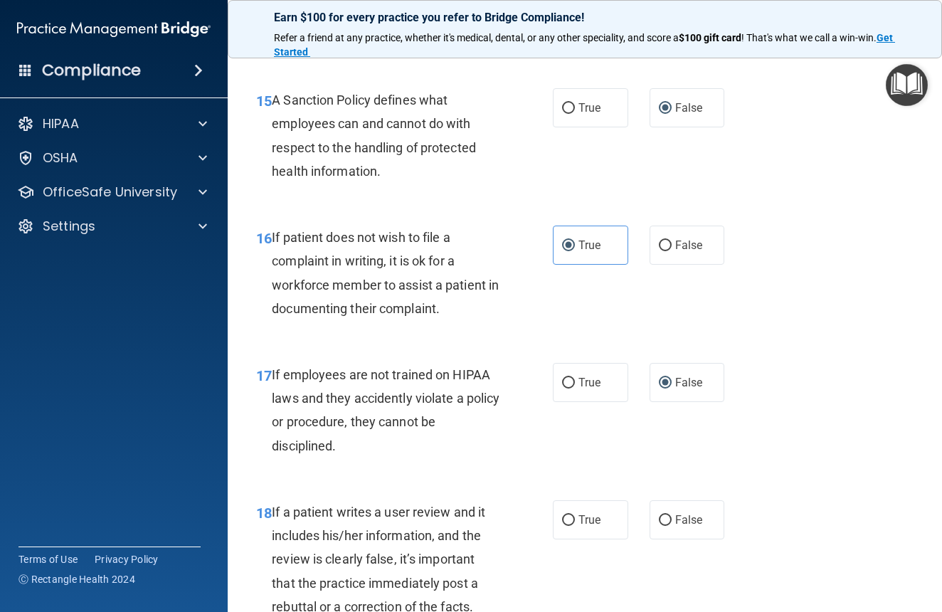
scroll to position [2494, 0]
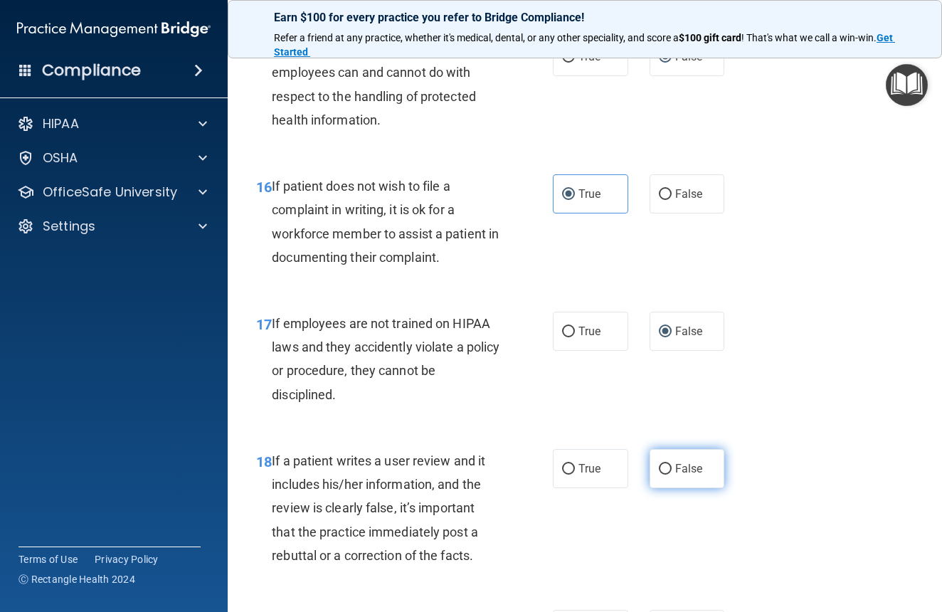
click at [659, 475] on input "False" at bounding box center [665, 469] width 13 height 11
radio input "true"
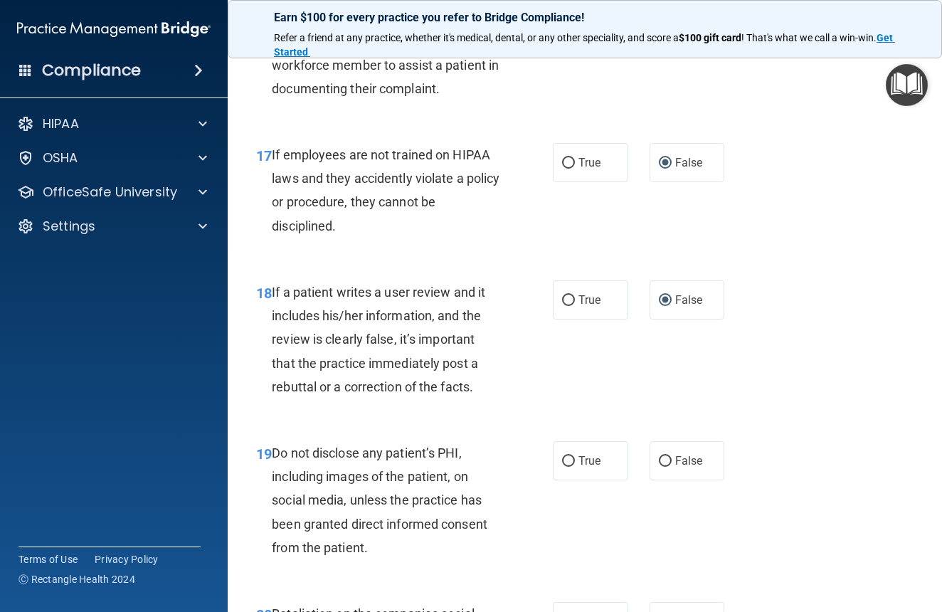
scroll to position [2827, 0]
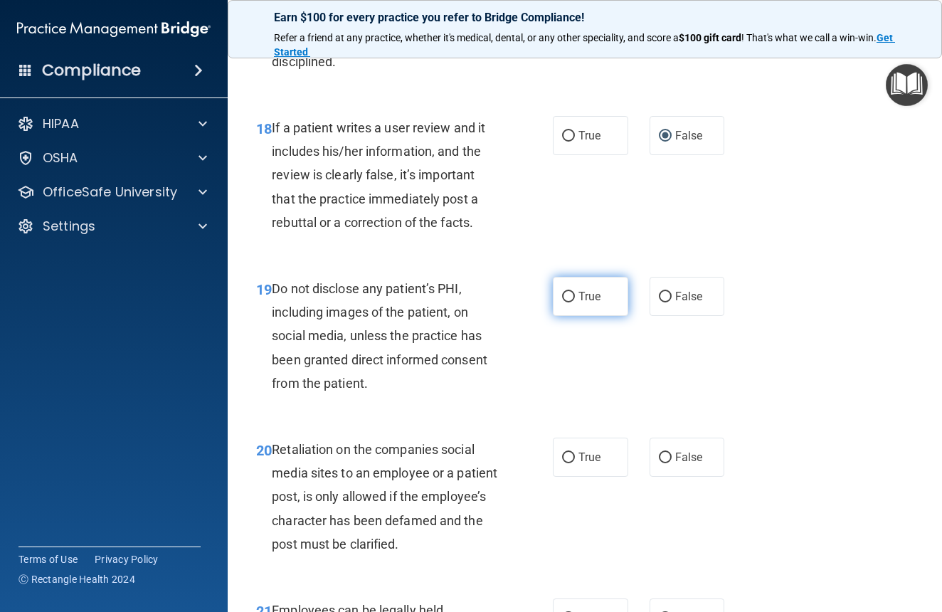
click at [570, 310] on label "True" at bounding box center [590, 296] width 75 height 39
click at [570, 302] on input "True" at bounding box center [568, 297] width 13 height 11
radio input "true"
click at [659, 463] on input "False" at bounding box center [665, 458] width 13 height 11
radio input "true"
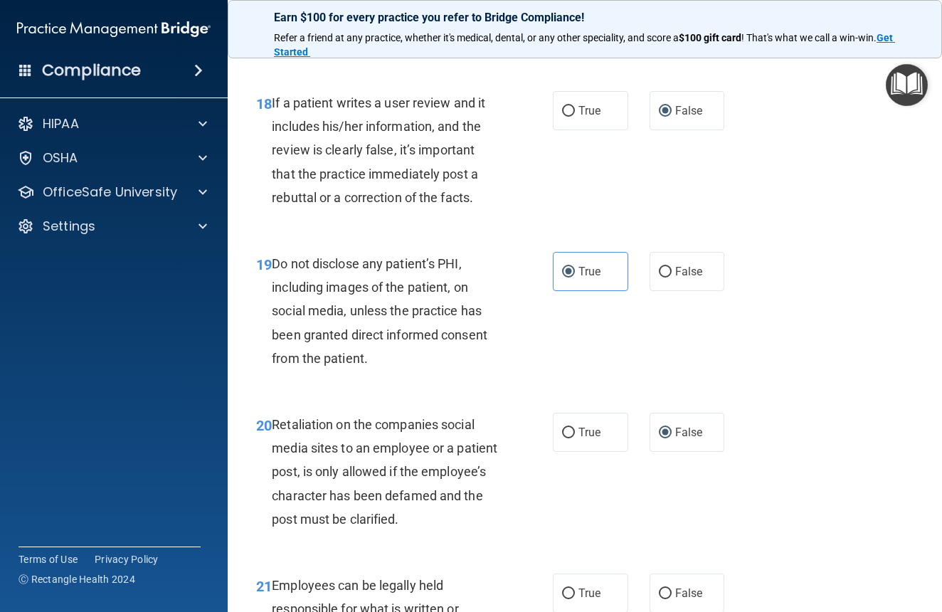
scroll to position [3035, 0]
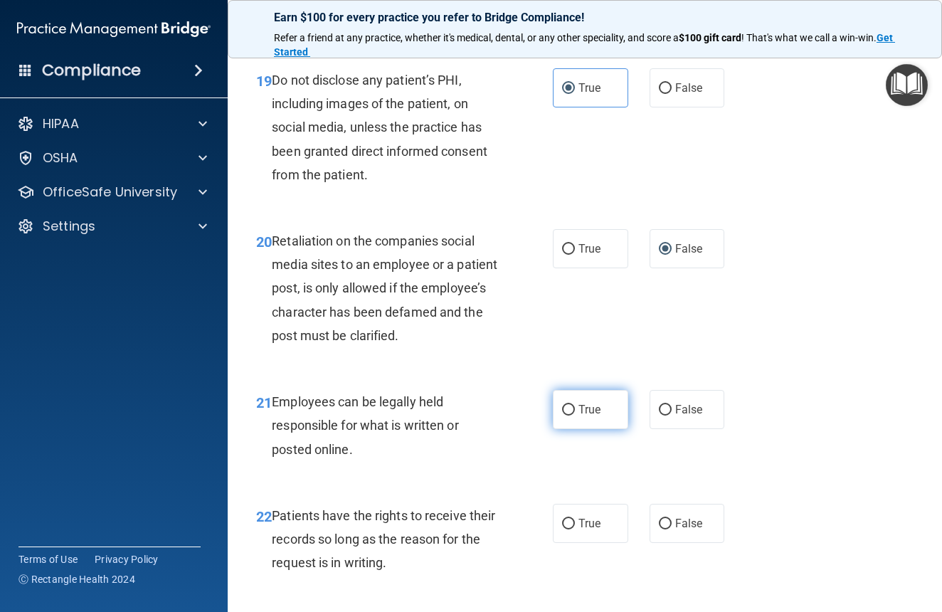
click at [569, 416] on input "True" at bounding box center [568, 410] width 13 height 11
radio input "true"
click at [665, 543] on label "False" at bounding box center [687, 523] width 75 height 39
click at [665, 529] on input "False" at bounding box center [665, 524] width 13 height 11
radio input "true"
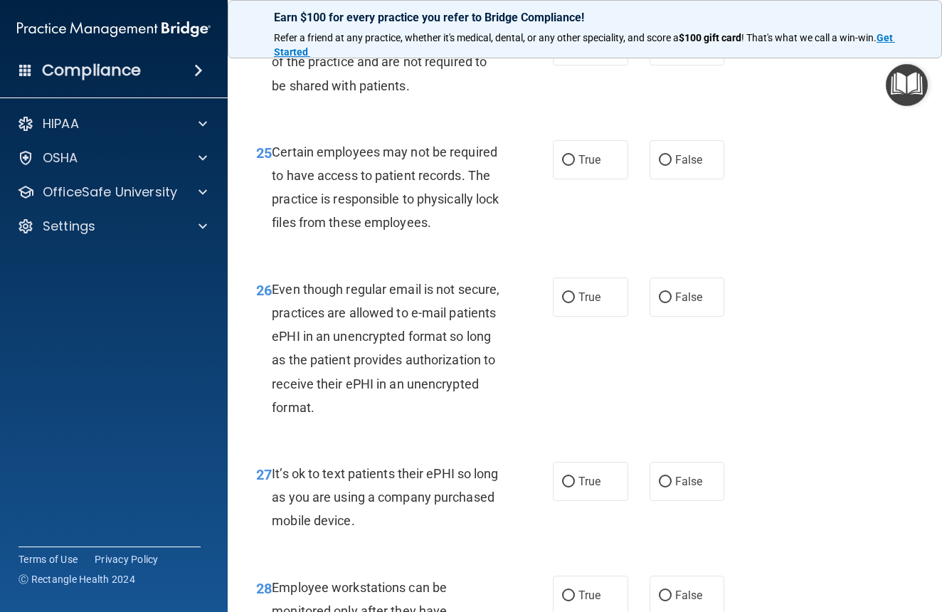
scroll to position [3461, 0]
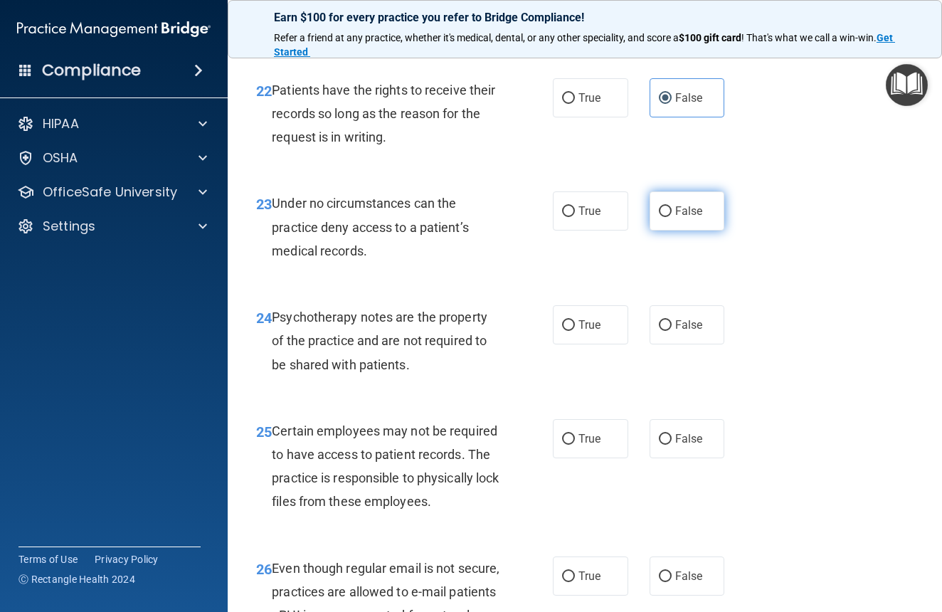
click at [651, 231] on label "False" at bounding box center [687, 210] width 75 height 39
click at [659, 217] on input "False" at bounding box center [665, 211] width 13 height 11
radio input "true"
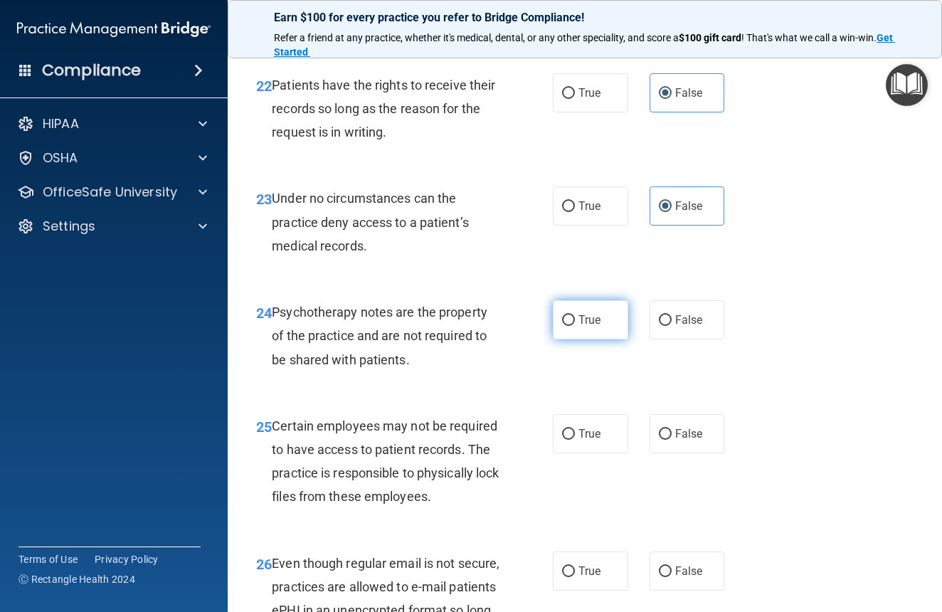
click at [570, 339] on label "True" at bounding box center [590, 319] width 75 height 39
click at [570, 326] on input "True" at bounding box center [568, 320] width 13 height 11
radio input "true"
click at [566, 453] on label "True" at bounding box center [590, 433] width 75 height 39
click at [566, 440] on input "True" at bounding box center [568, 434] width 13 height 11
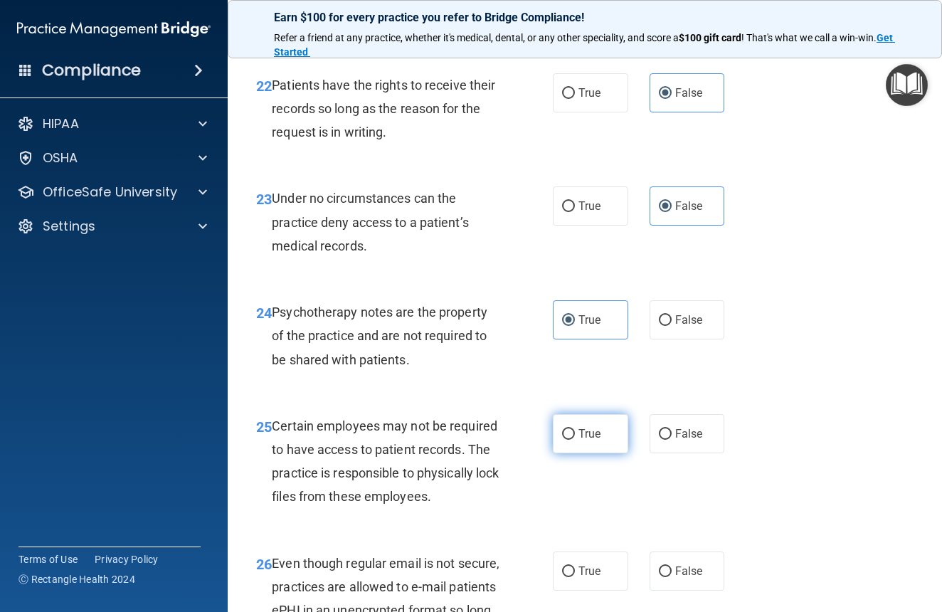
radio input "true"
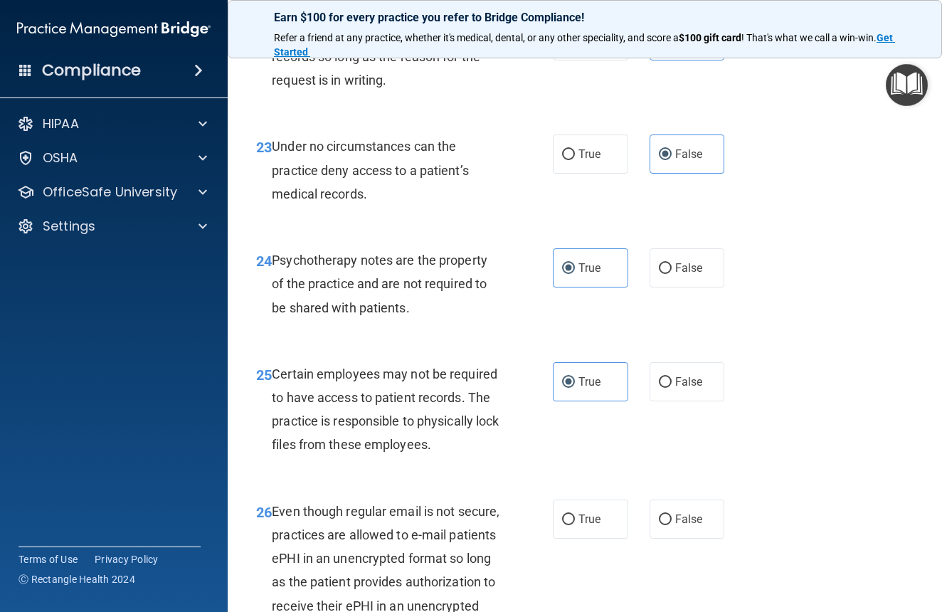
scroll to position [3626, 0]
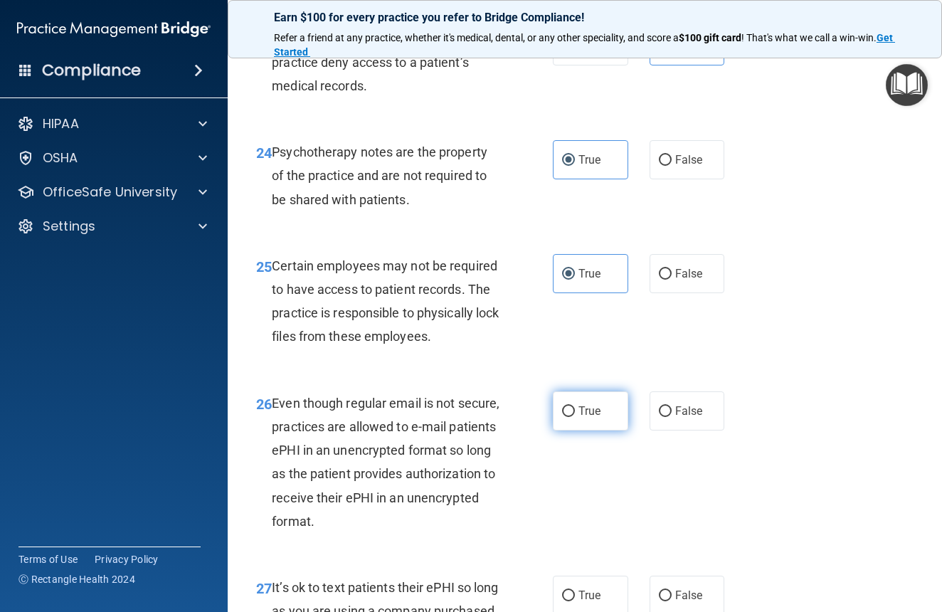
click at [584, 418] on span "True" at bounding box center [590, 411] width 22 height 14
click at [575, 417] on input "True" at bounding box center [568, 411] width 13 height 11
radio input "true"
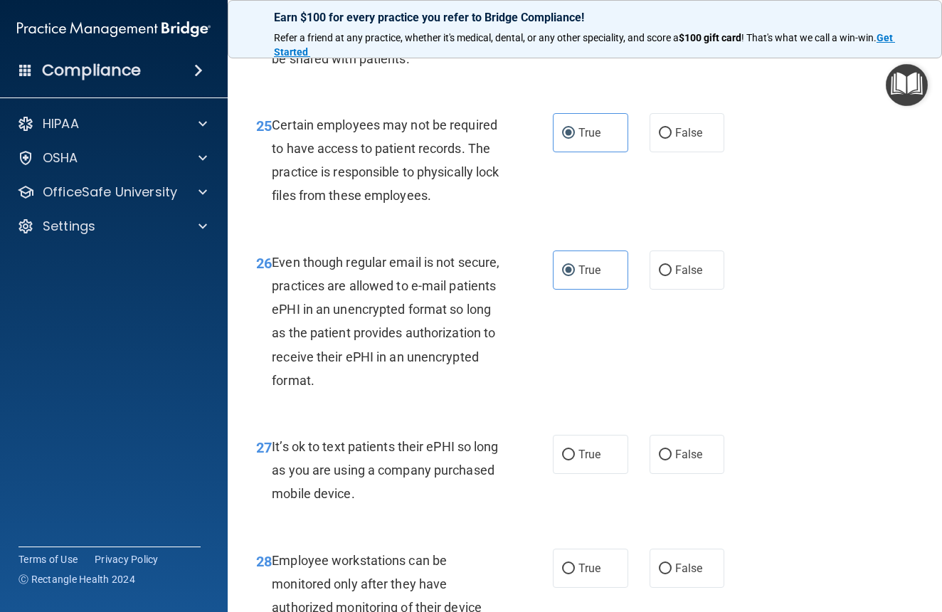
scroll to position [3770, 0]
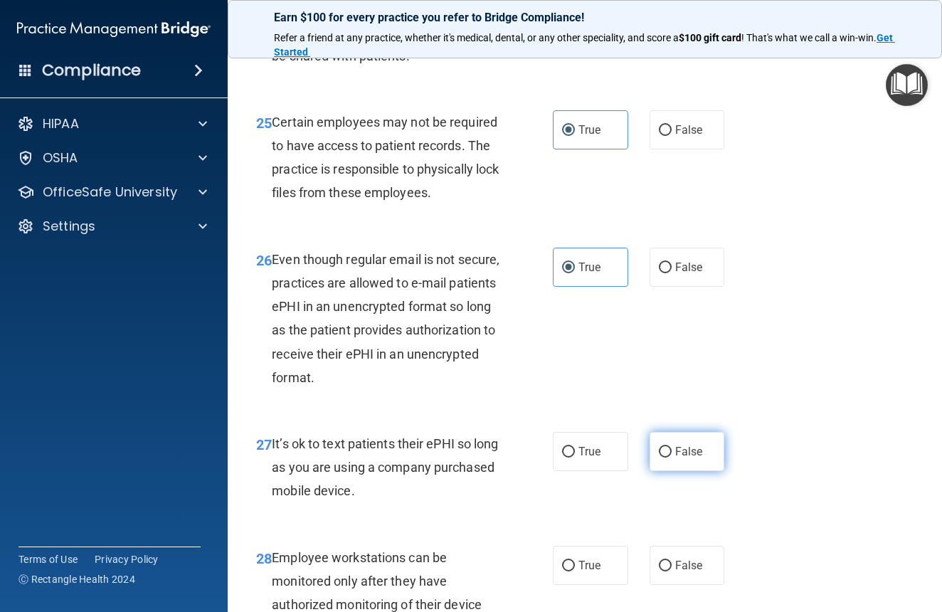
click at [661, 458] on input "False" at bounding box center [665, 452] width 13 height 11
radio input "true"
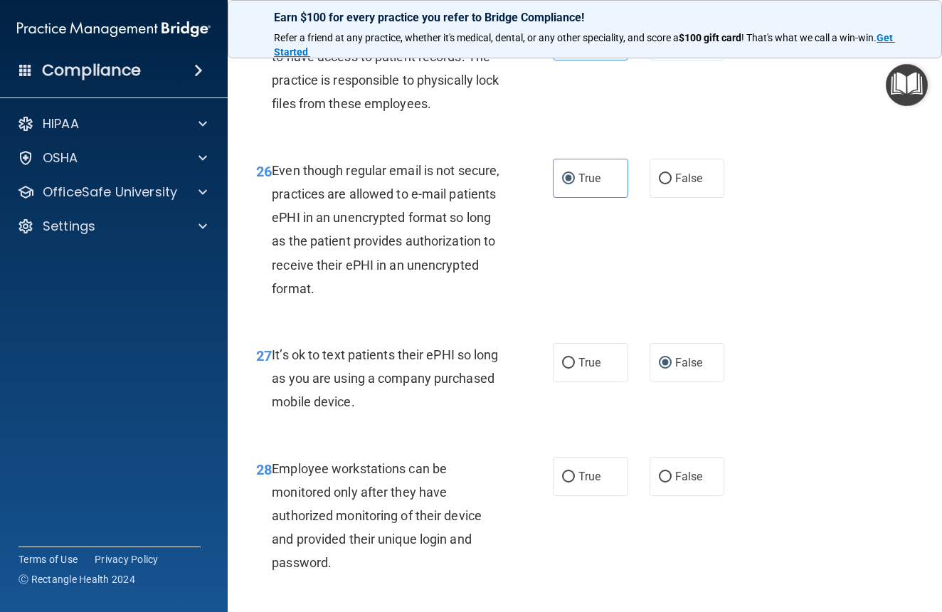
scroll to position [3878, 0]
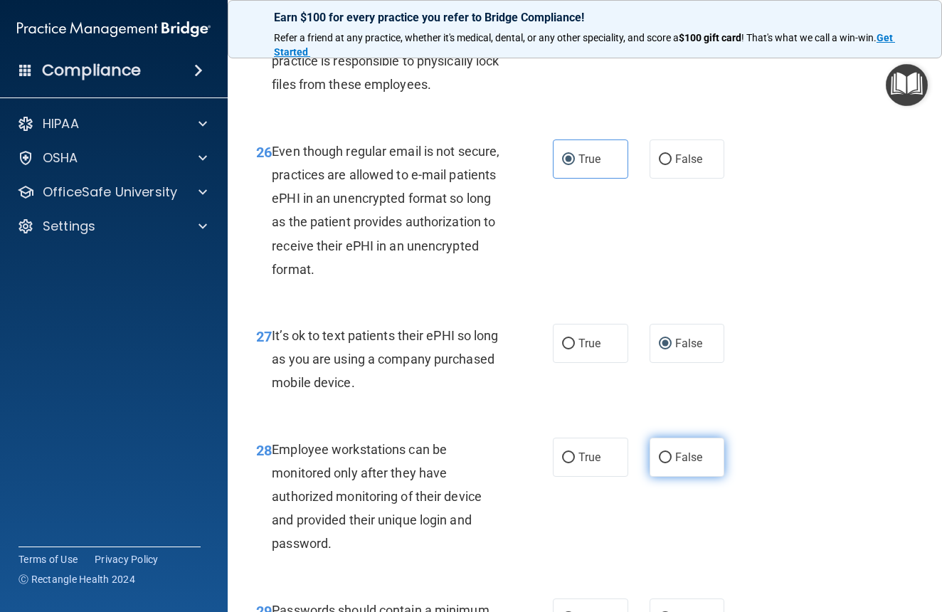
click at [661, 463] on input "False" at bounding box center [665, 458] width 13 height 11
radio input "true"
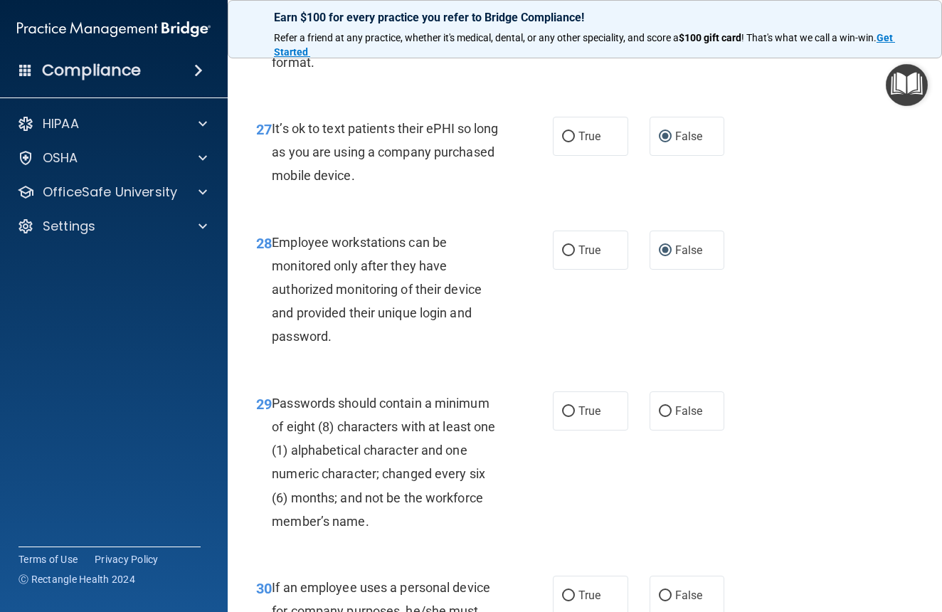
scroll to position [4218, 0]
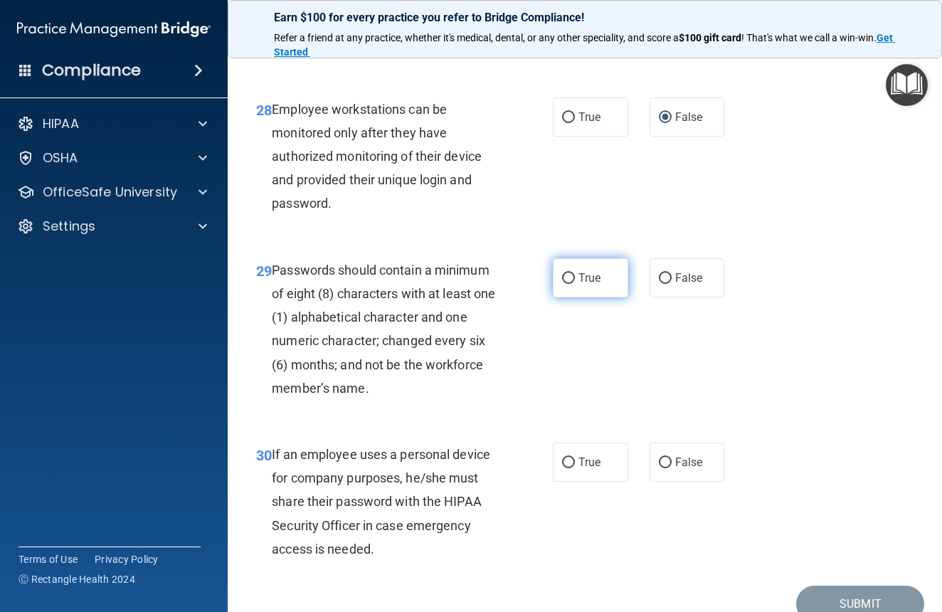
click at [567, 297] on label "True" at bounding box center [590, 277] width 75 height 39
click at [567, 284] on input "True" at bounding box center [568, 278] width 13 height 11
radio input "true"
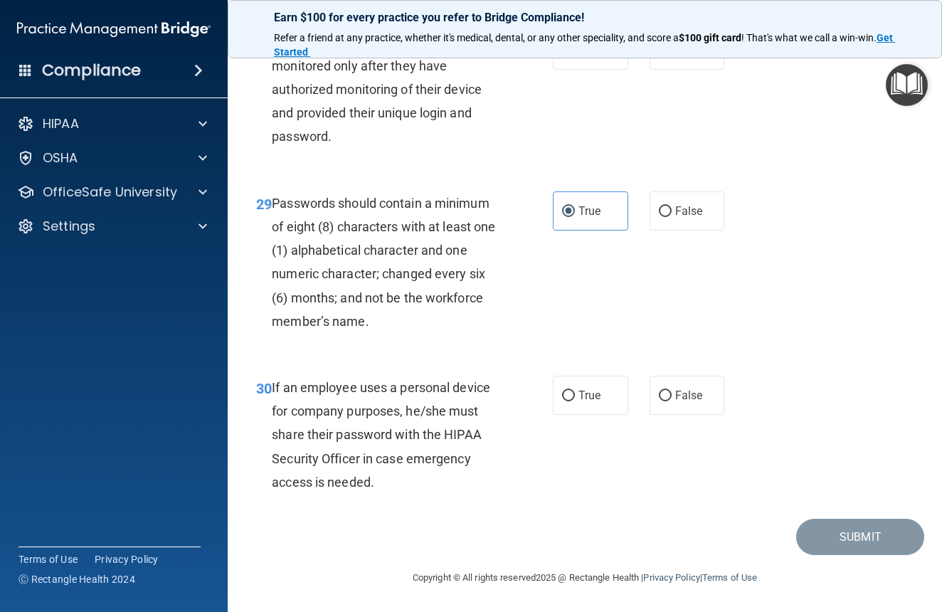
scroll to position [4332, 0]
click at [675, 402] on span "False" at bounding box center [689, 396] width 28 height 14
click at [672, 401] on input "False" at bounding box center [665, 396] width 13 height 11
radio input "true"
click at [848, 531] on button "Submit" at bounding box center [860, 537] width 128 height 36
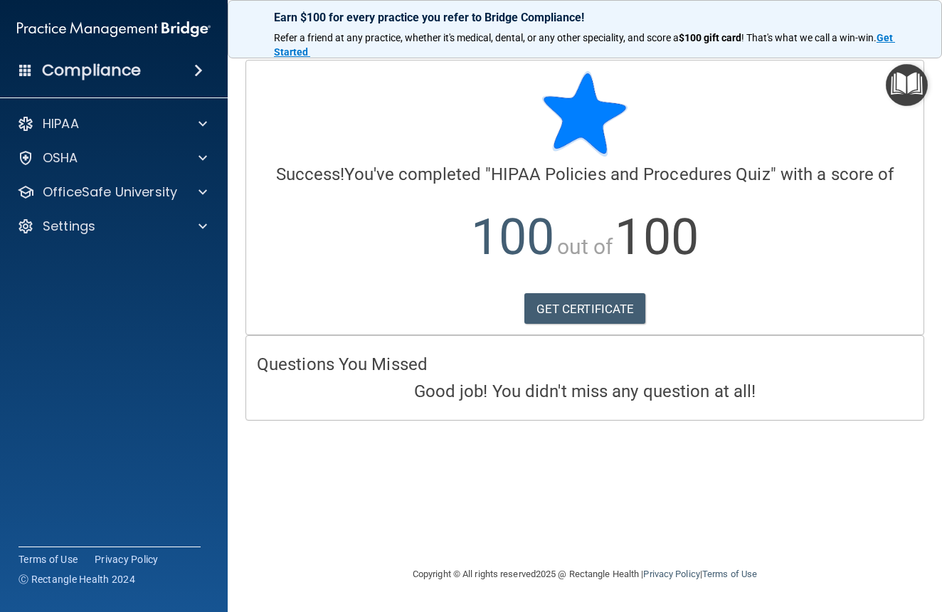
click at [557, 323] on div "Calculating your score.... Success! You've completed " HIPAA Policies and Proce…" at bounding box center [585, 197] width 678 height 274
click at [554, 311] on link "GET CERTIFICATE" at bounding box center [586, 308] width 122 height 31
click at [217, 193] on div at bounding box center [201, 192] width 36 height 17
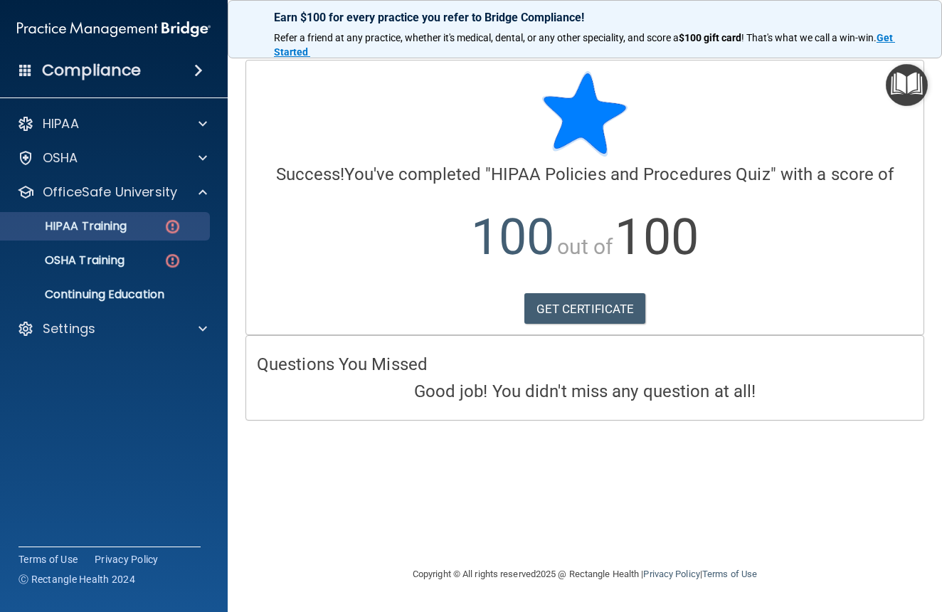
click at [172, 229] on img at bounding box center [173, 227] width 18 height 18
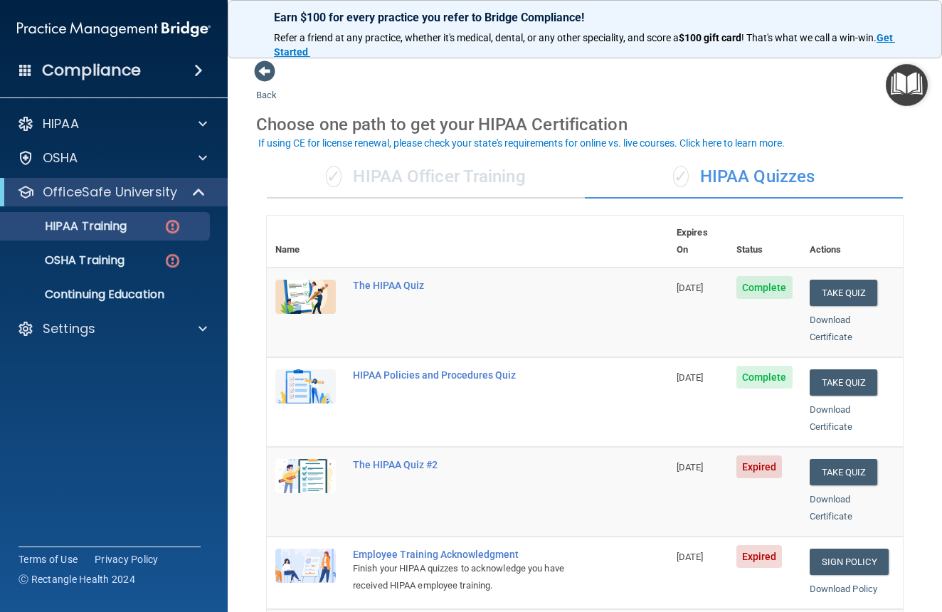
scroll to position [3, 0]
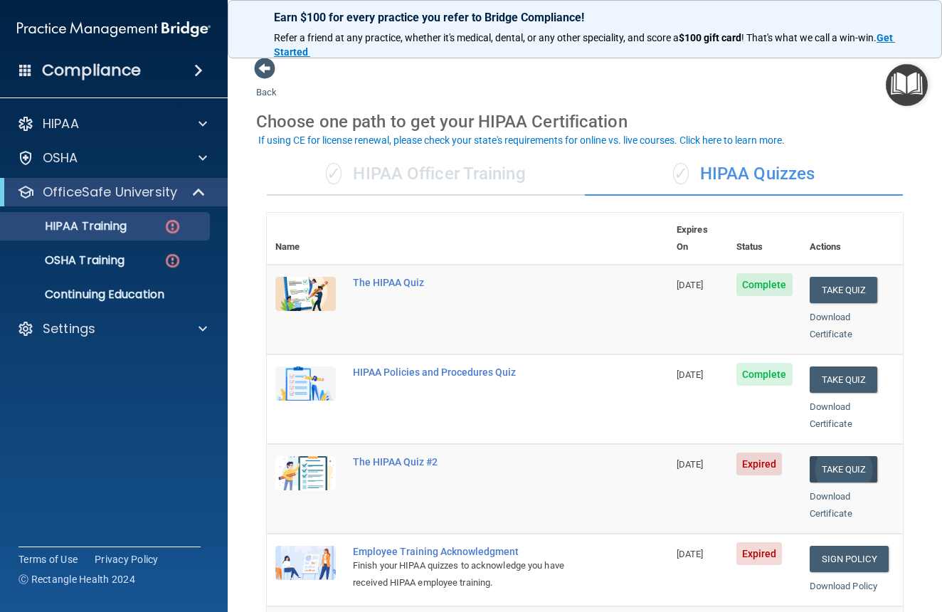
click at [845, 456] on button "Take Quiz" at bounding box center [844, 469] width 68 height 26
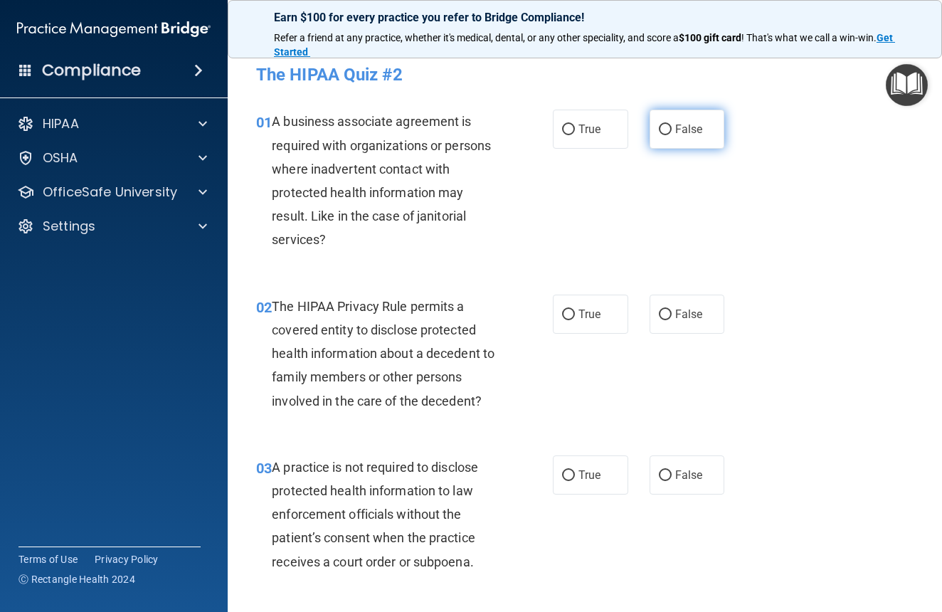
click at [675, 134] on span "False" at bounding box center [689, 129] width 28 height 14
click at [670, 134] on input "False" at bounding box center [665, 130] width 13 height 11
radio input "true"
click at [580, 313] on span "True" at bounding box center [590, 314] width 22 height 14
click at [575, 313] on input "True" at bounding box center [568, 315] width 13 height 11
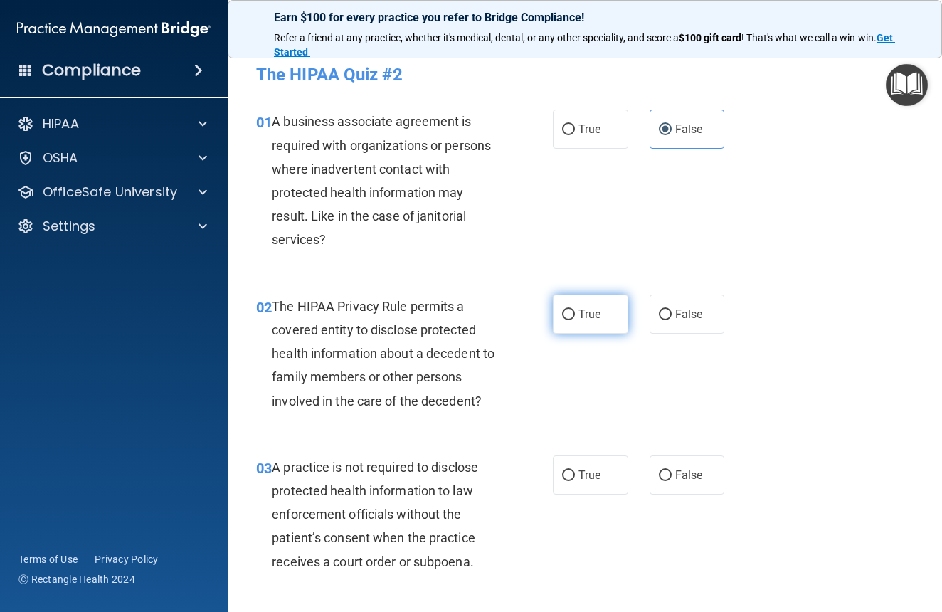
radio input "true"
click at [675, 475] on span "False" at bounding box center [689, 475] width 28 height 14
click at [672, 475] on input "False" at bounding box center [665, 475] width 13 height 11
radio input "true"
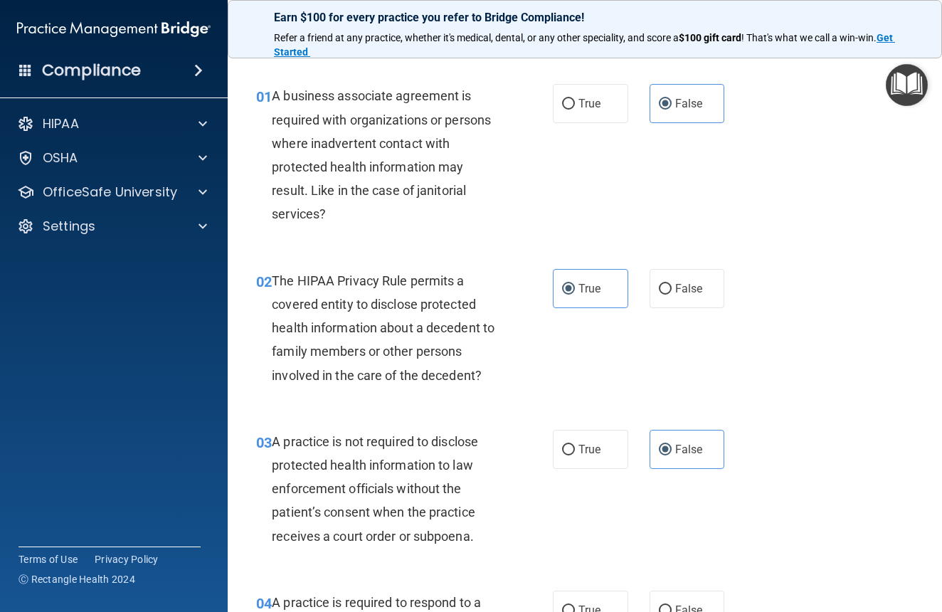
scroll to position [305, 0]
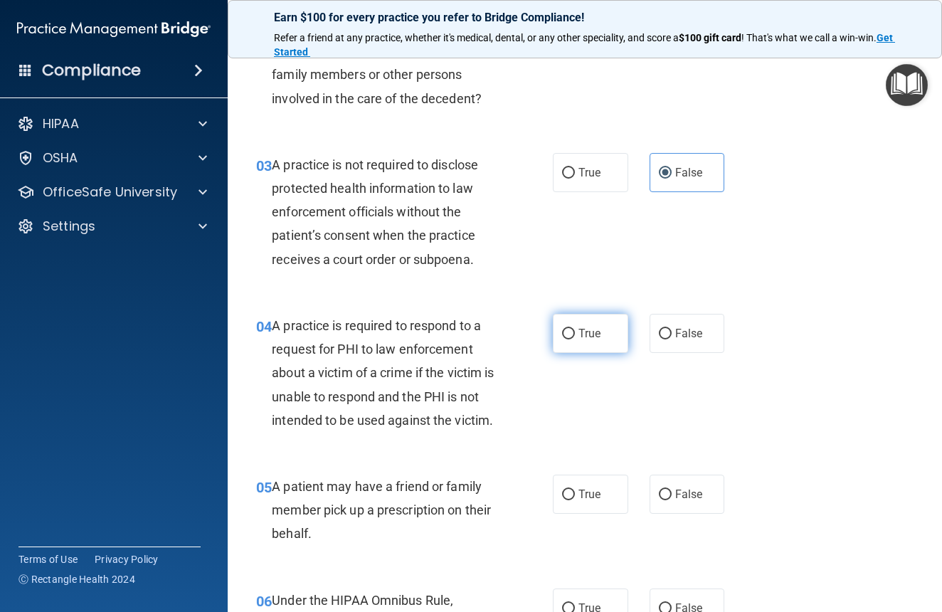
click at [579, 330] on span "True" at bounding box center [590, 334] width 22 height 14
click at [575, 330] on input "True" at bounding box center [568, 334] width 13 height 11
radio input "true"
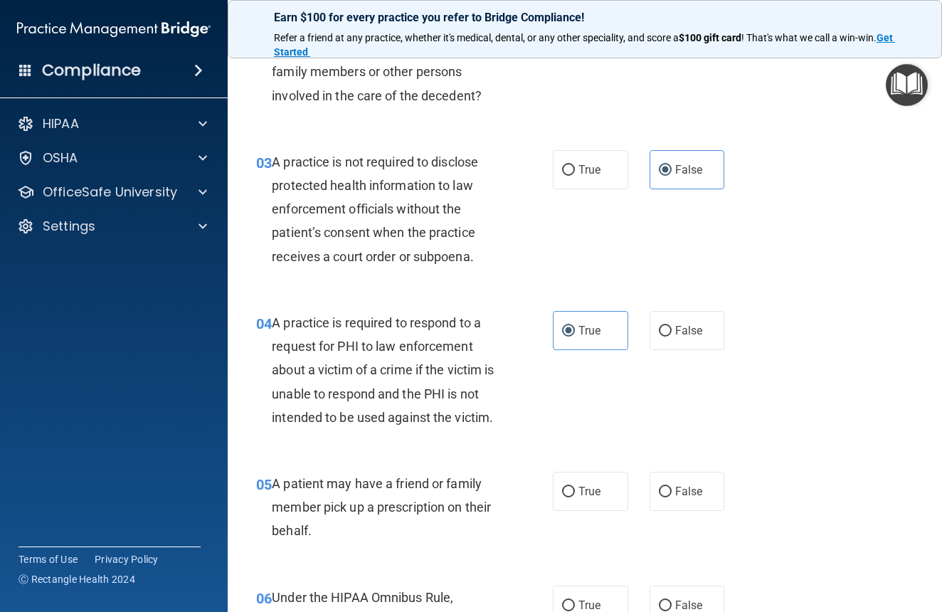
scroll to position [381, 0]
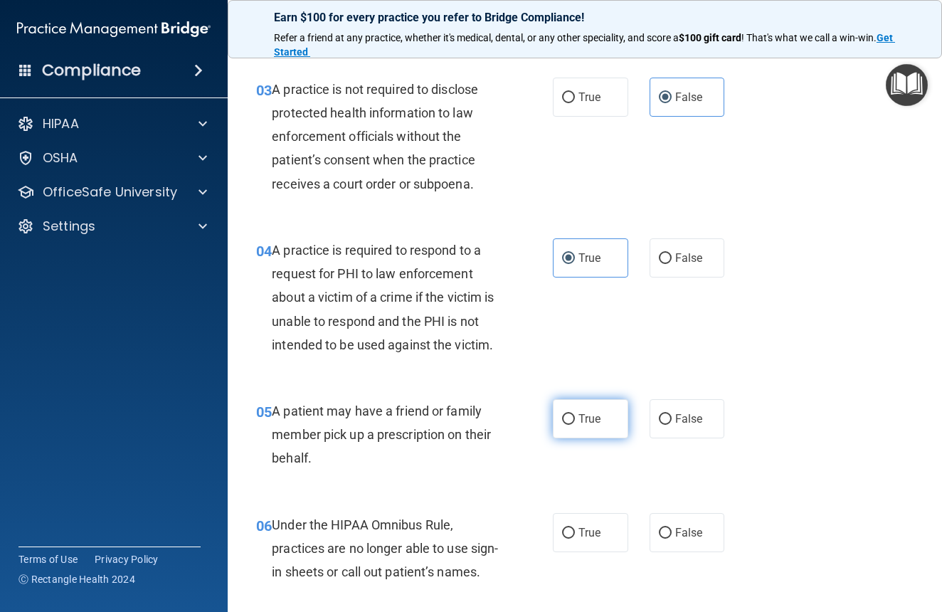
click at [594, 421] on span "True" at bounding box center [590, 419] width 22 height 14
click at [575, 421] on input "True" at bounding box center [568, 419] width 13 height 11
radio input "true"
click at [675, 534] on span "False" at bounding box center [689, 533] width 28 height 14
click at [672, 534] on input "False" at bounding box center [665, 533] width 13 height 11
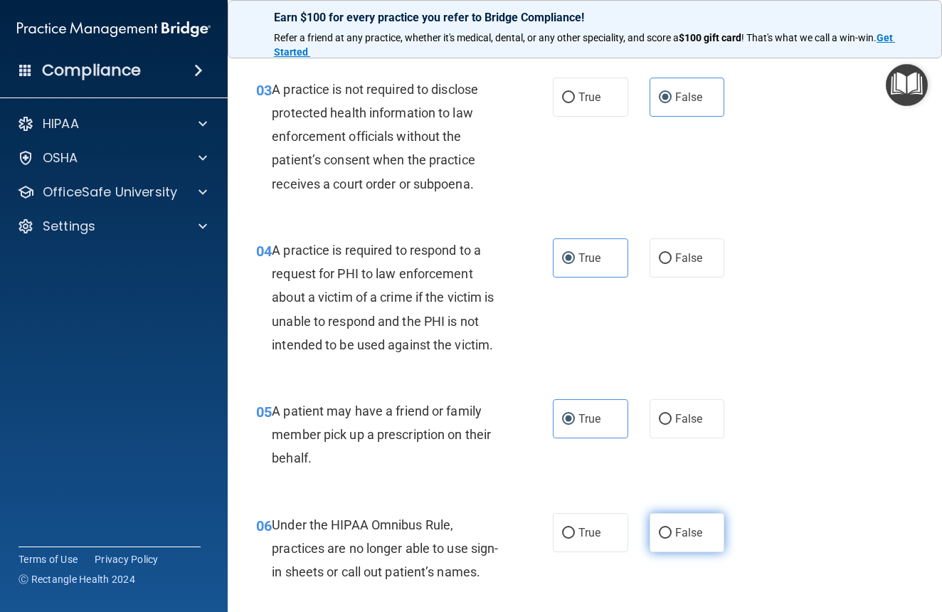
radio input "true"
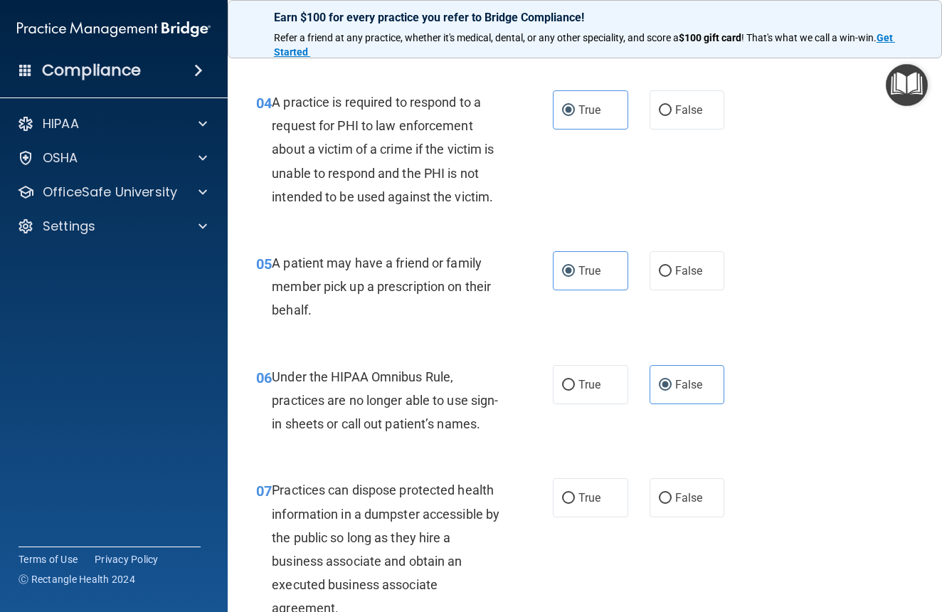
scroll to position [692, 0]
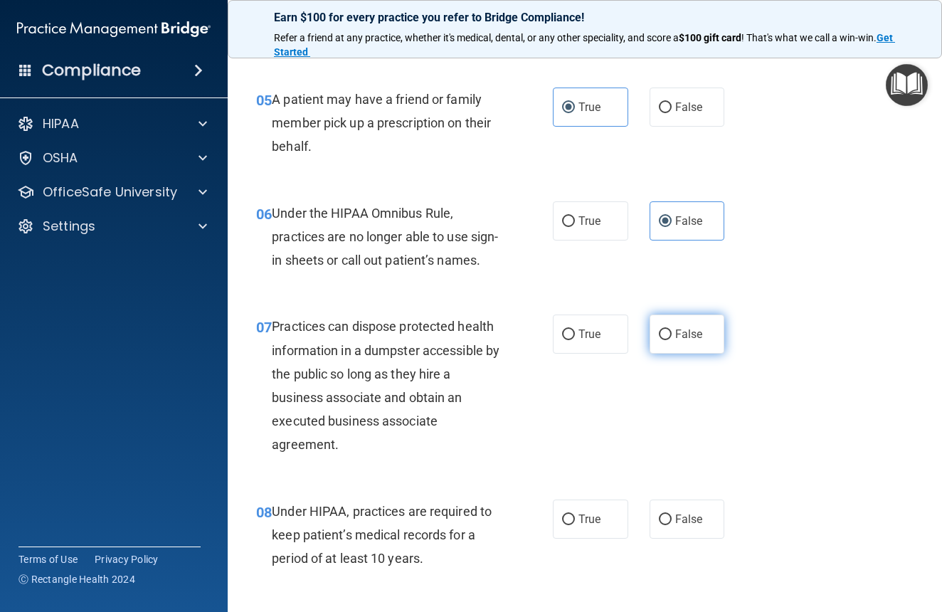
click at [668, 354] on label "False" at bounding box center [687, 334] width 75 height 39
click at [668, 340] on input "False" at bounding box center [665, 335] width 13 height 11
radio input "true"
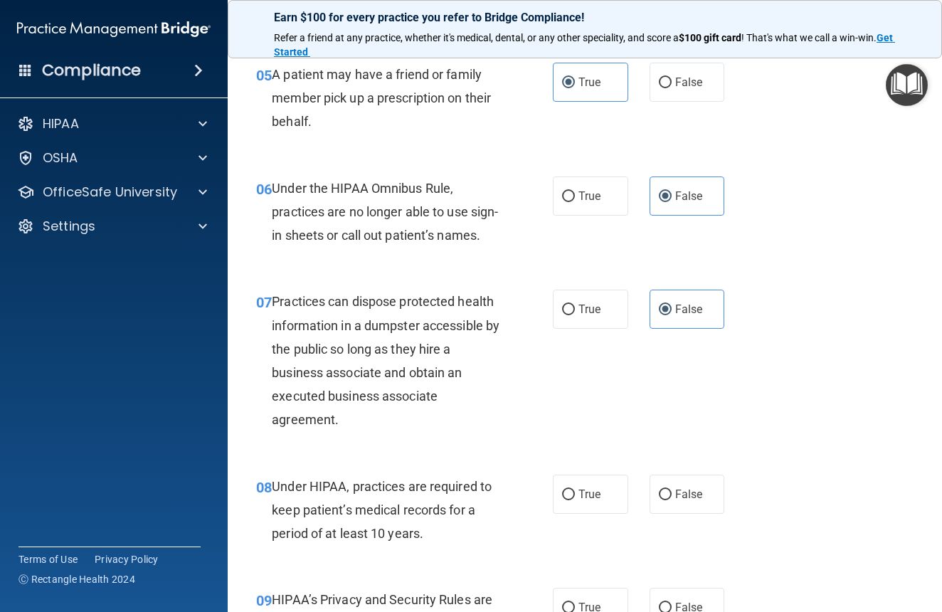
scroll to position [777, 0]
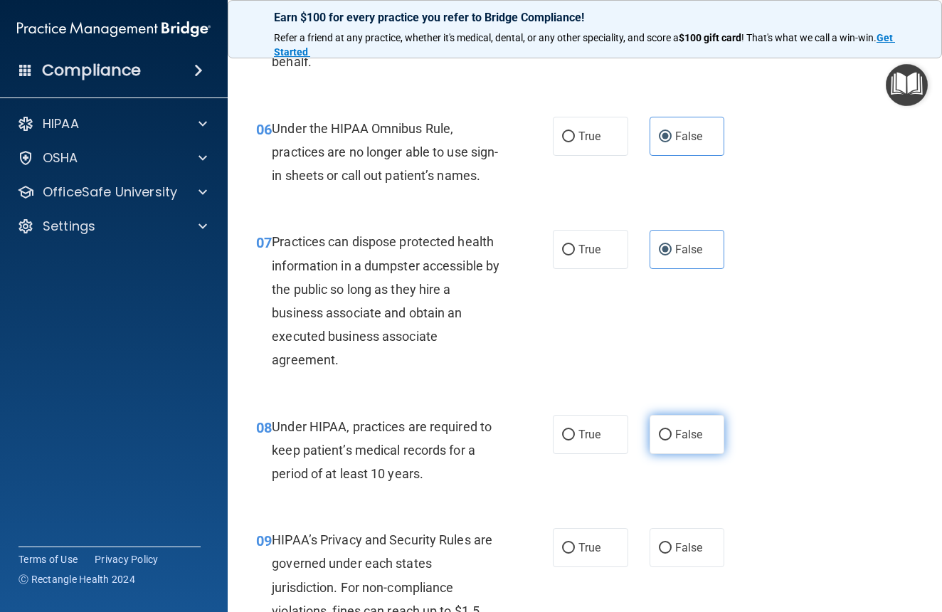
click at [684, 441] on label "False" at bounding box center [687, 434] width 75 height 39
click at [672, 441] on input "False" at bounding box center [665, 435] width 13 height 11
radio input "true"
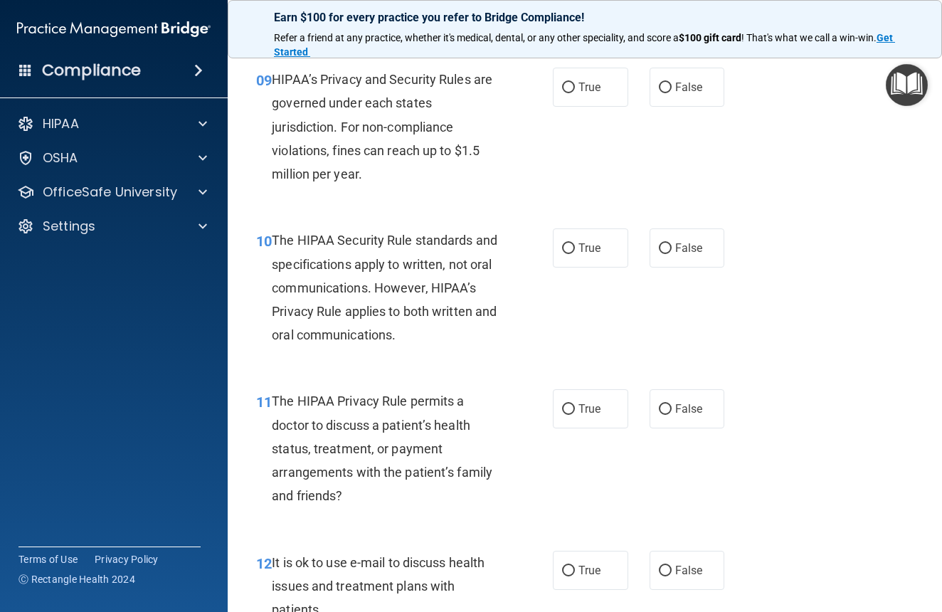
scroll to position [1078, 0]
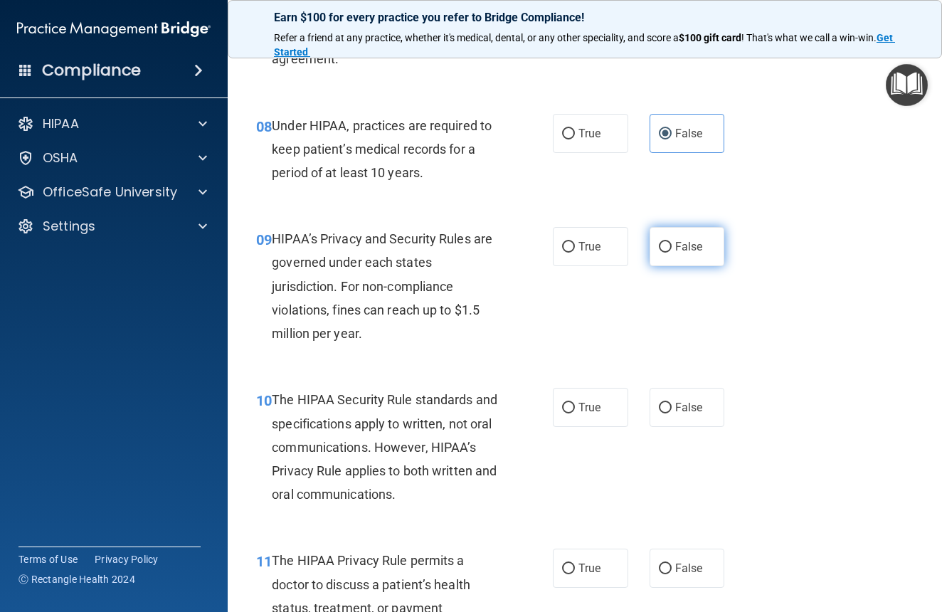
click at [668, 263] on label "False" at bounding box center [687, 246] width 75 height 39
click at [668, 253] on input "False" at bounding box center [665, 247] width 13 height 11
radio input "true"
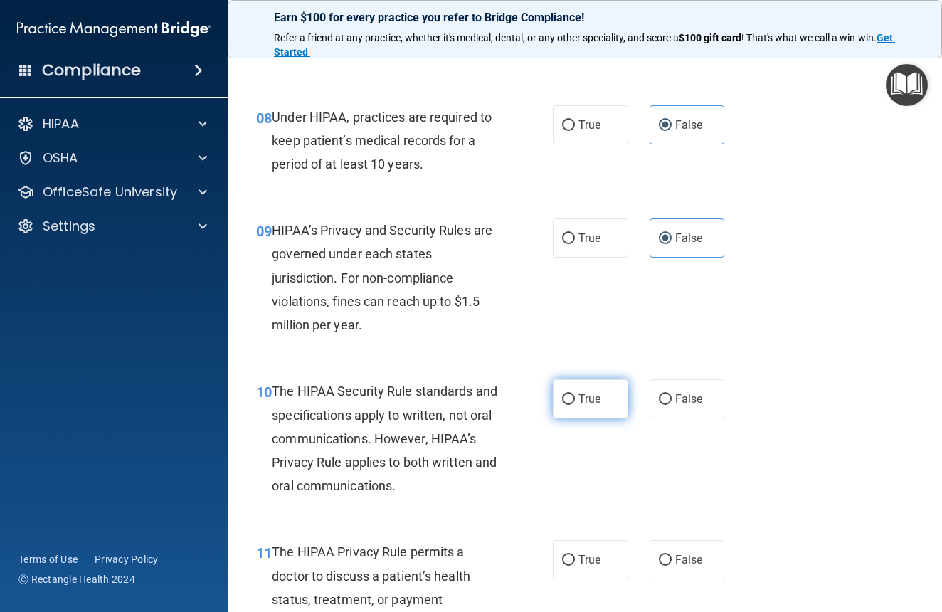
click at [574, 409] on label "True" at bounding box center [590, 398] width 75 height 39
click at [574, 405] on input "True" at bounding box center [568, 399] width 13 height 11
radio input "true"
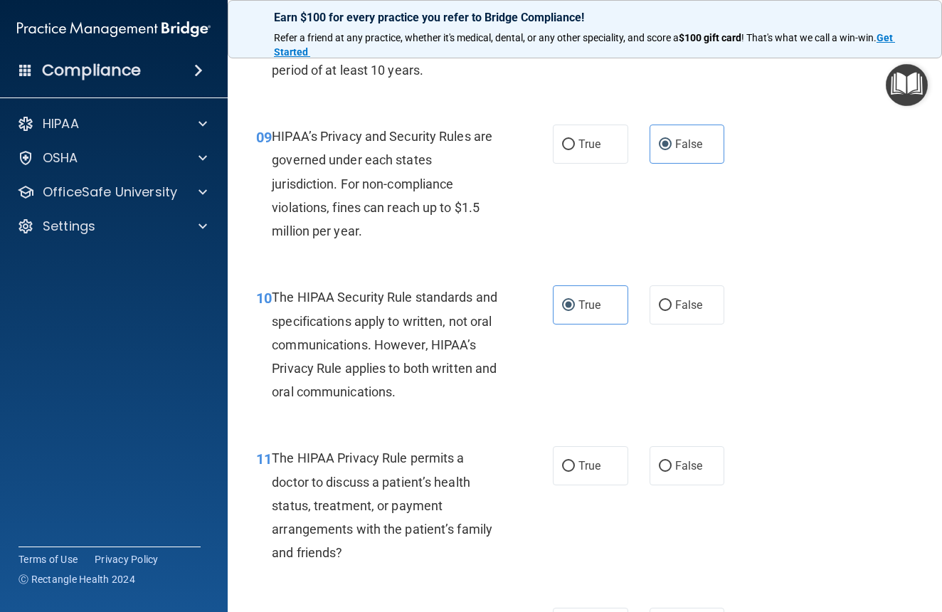
scroll to position [1184, 0]
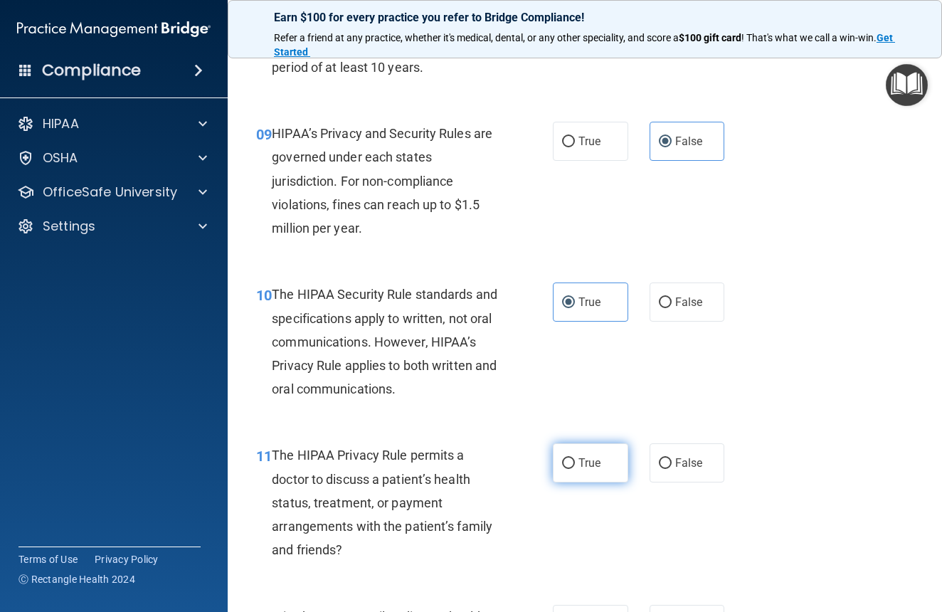
click at [589, 470] on span "True" at bounding box center [590, 463] width 22 height 14
click at [575, 469] on input "True" at bounding box center [568, 463] width 13 height 11
radio input "true"
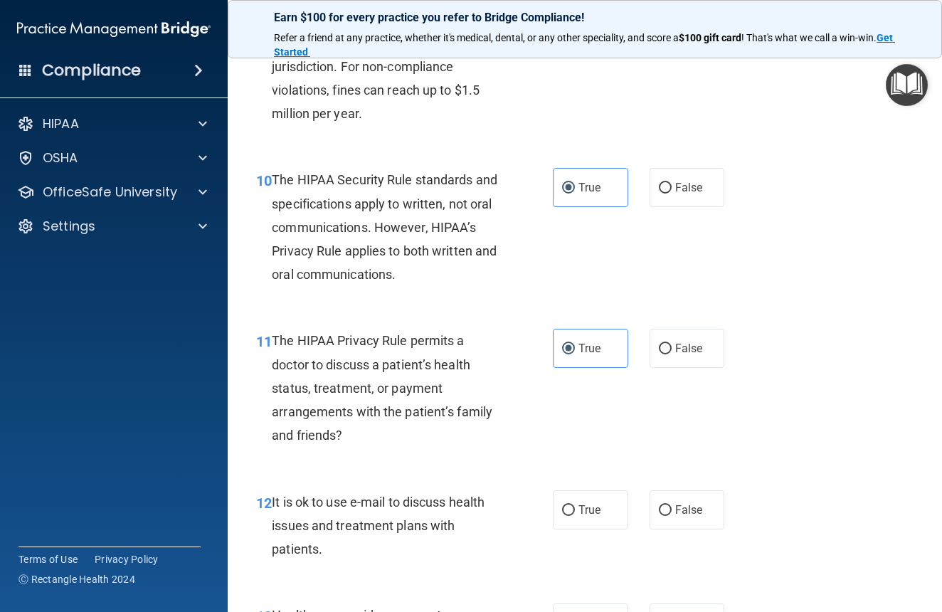
scroll to position [1304, 0]
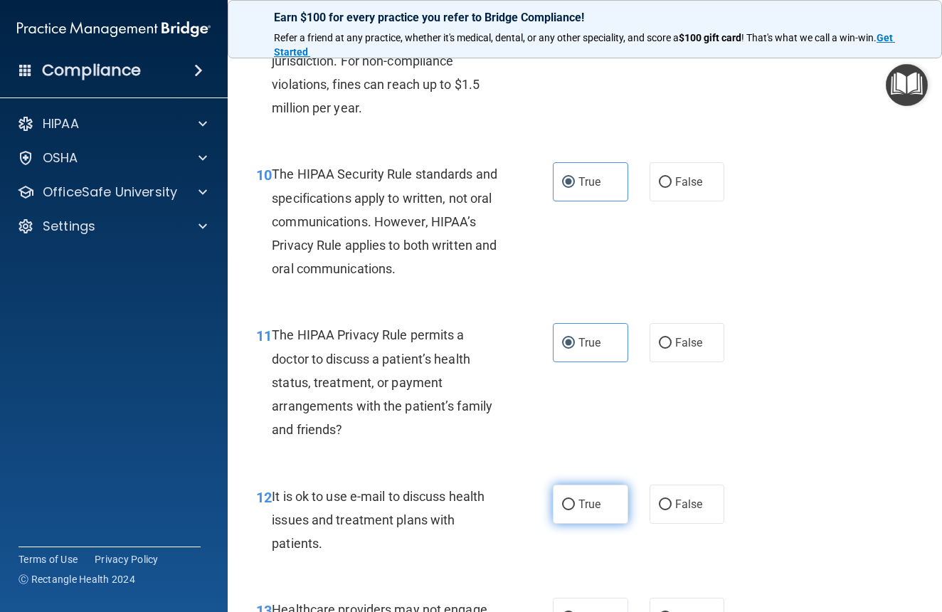
click at [582, 524] on label "True" at bounding box center [590, 504] width 75 height 39
click at [575, 510] on input "True" at bounding box center [568, 505] width 13 height 11
radio input "true"
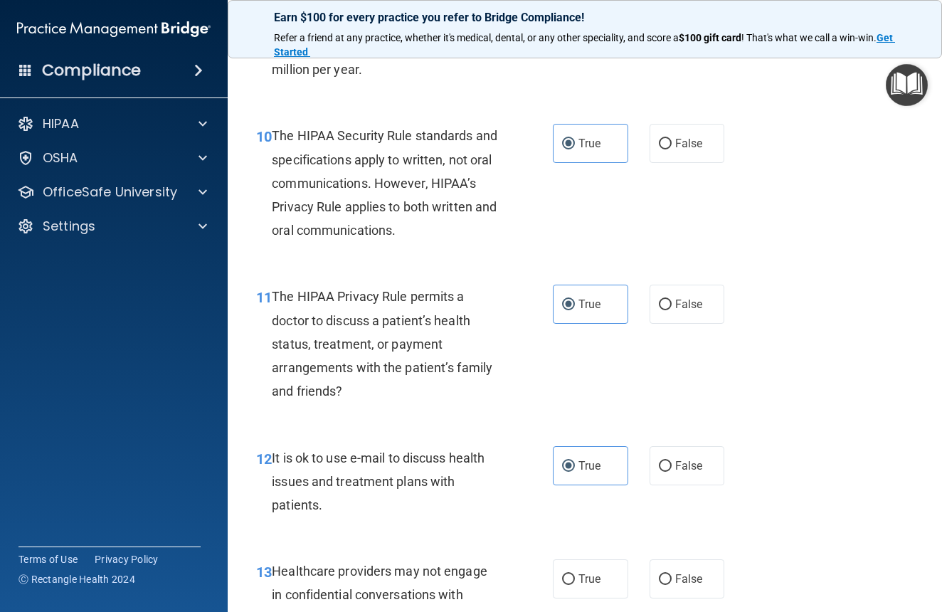
scroll to position [1475, 0]
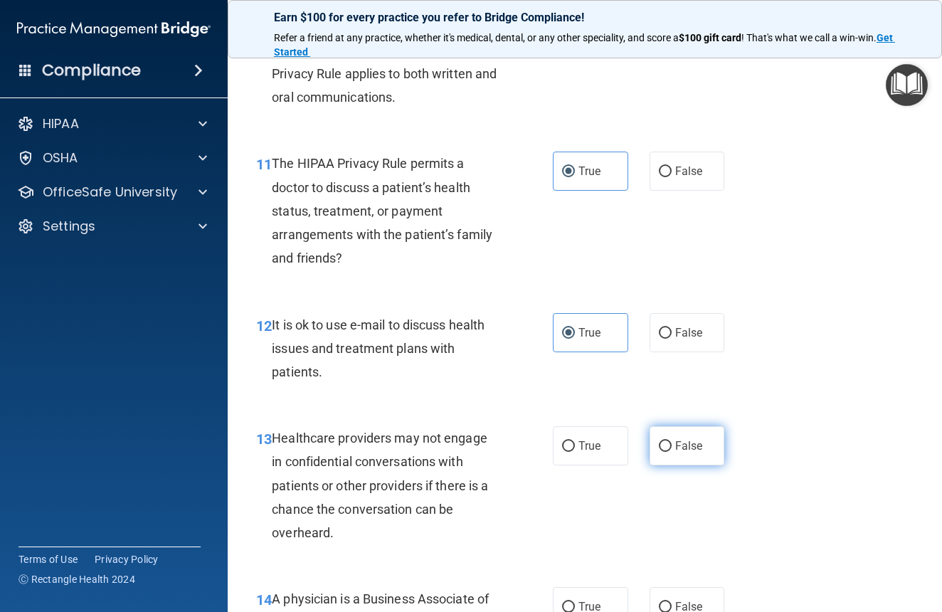
click at [685, 465] on label "False" at bounding box center [687, 445] width 75 height 39
click at [672, 452] on input "False" at bounding box center [665, 446] width 13 height 11
radio input "true"
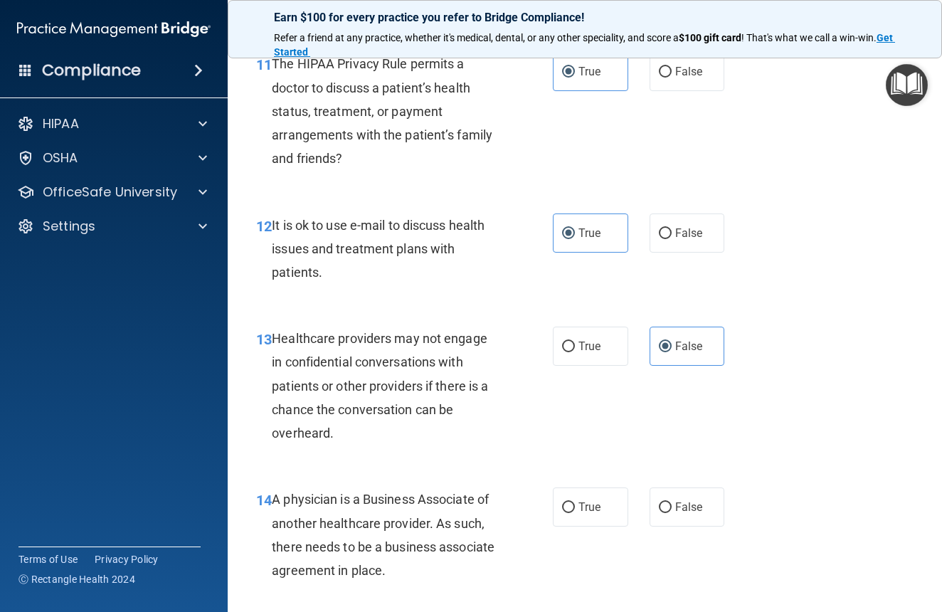
scroll to position [1655, 0]
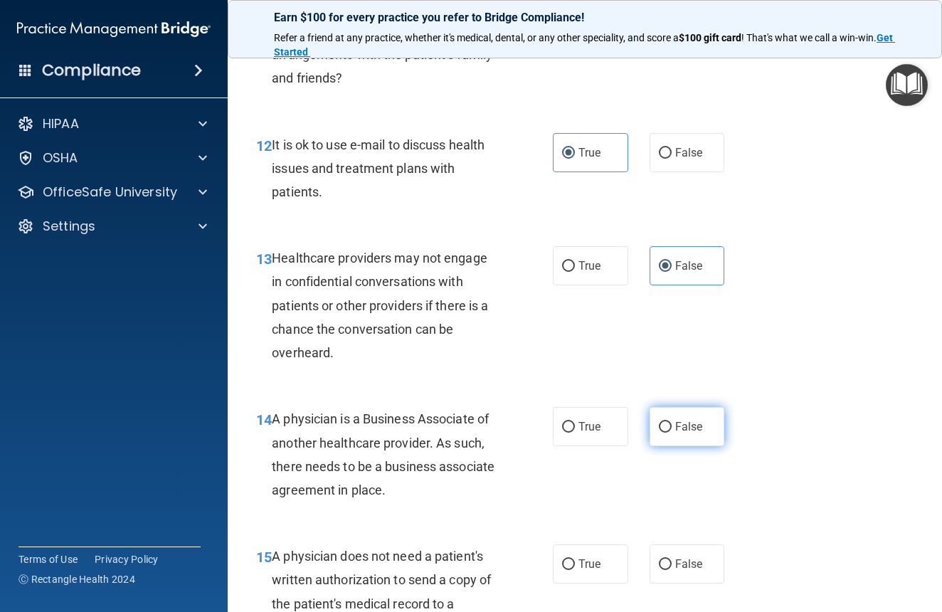
click at [701, 444] on label "False" at bounding box center [687, 426] width 75 height 39
click at [672, 433] on input "False" at bounding box center [665, 427] width 13 height 11
radio input "true"
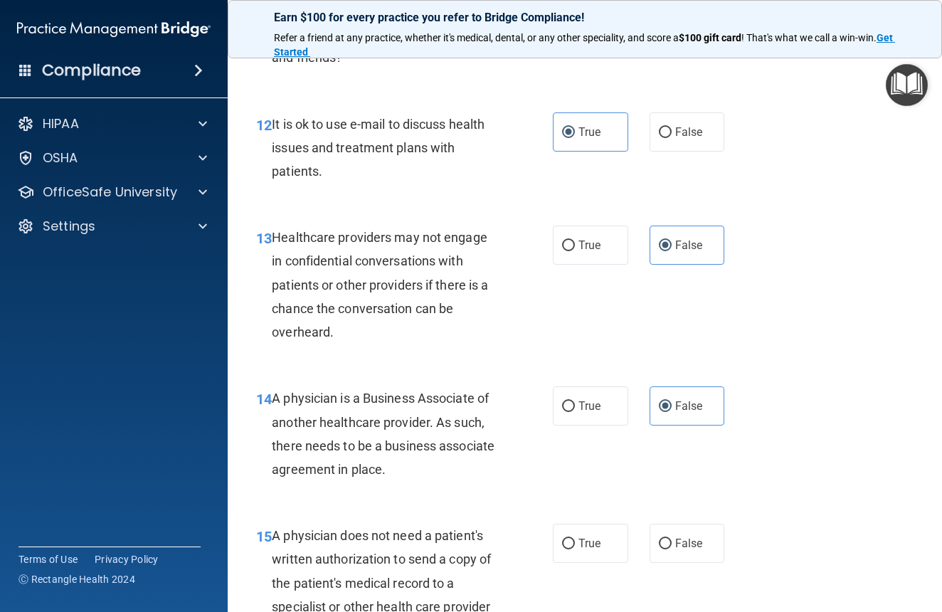
scroll to position [1726, 0]
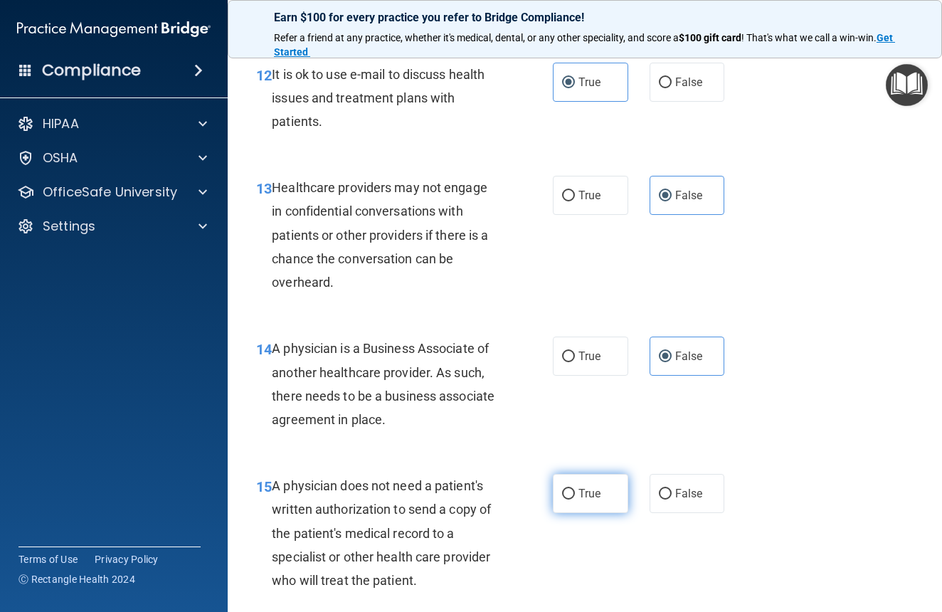
click at [603, 505] on label "True" at bounding box center [590, 493] width 75 height 39
click at [575, 500] on input "True" at bounding box center [568, 494] width 13 height 11
radio input "true"
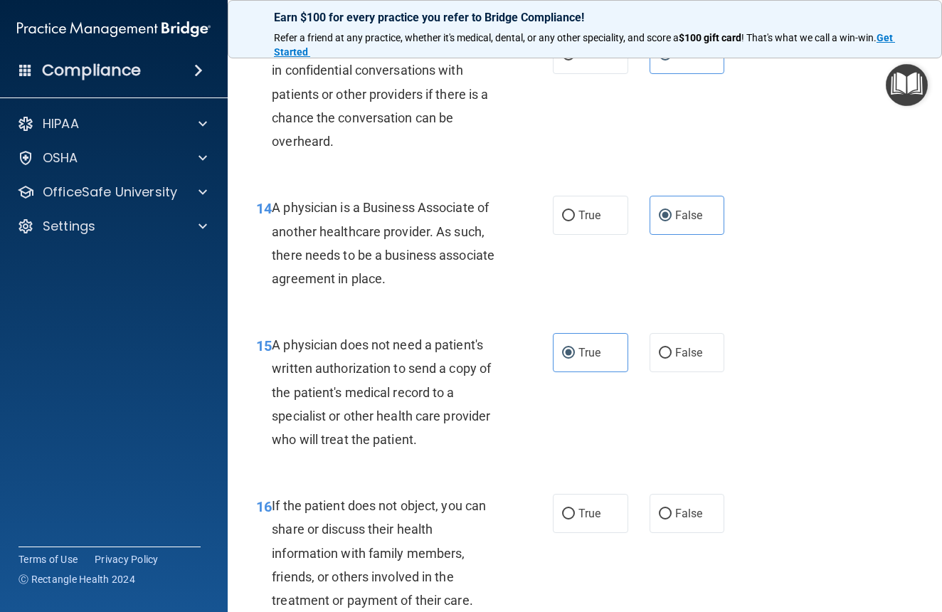
scroll to position [1957, 0]
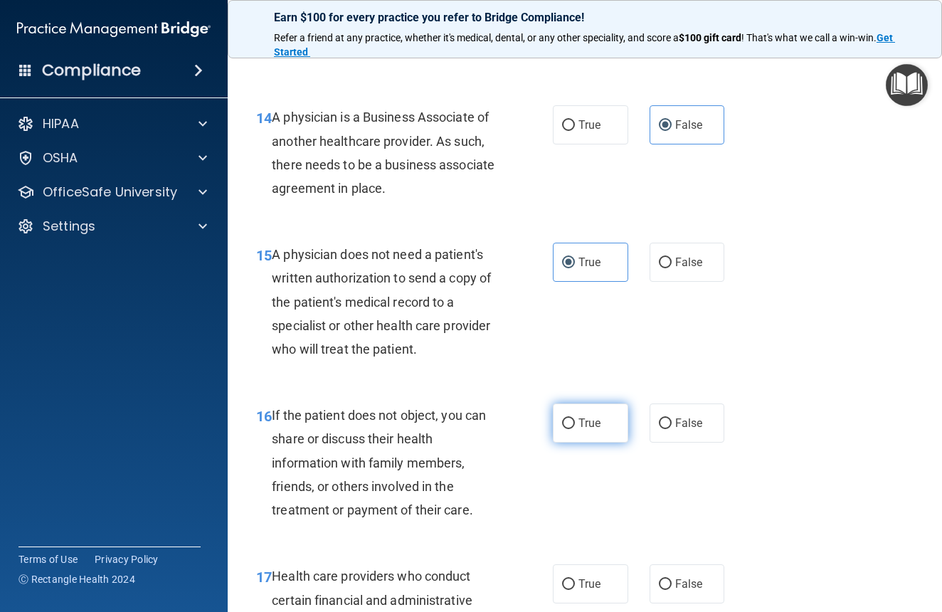
click at [579, 430] on span "True" at bounding box center [590, 423] width 22 height 14
click at [575, 429] on input "True" at bounding box center [568, 423] width 13 height 11
radio input "true"
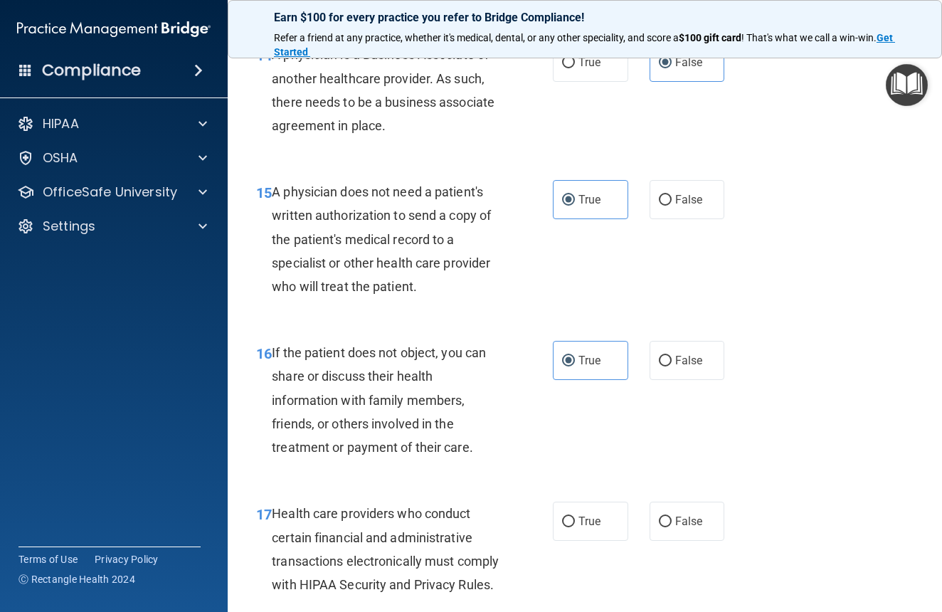
scroll to position [2045, 0]
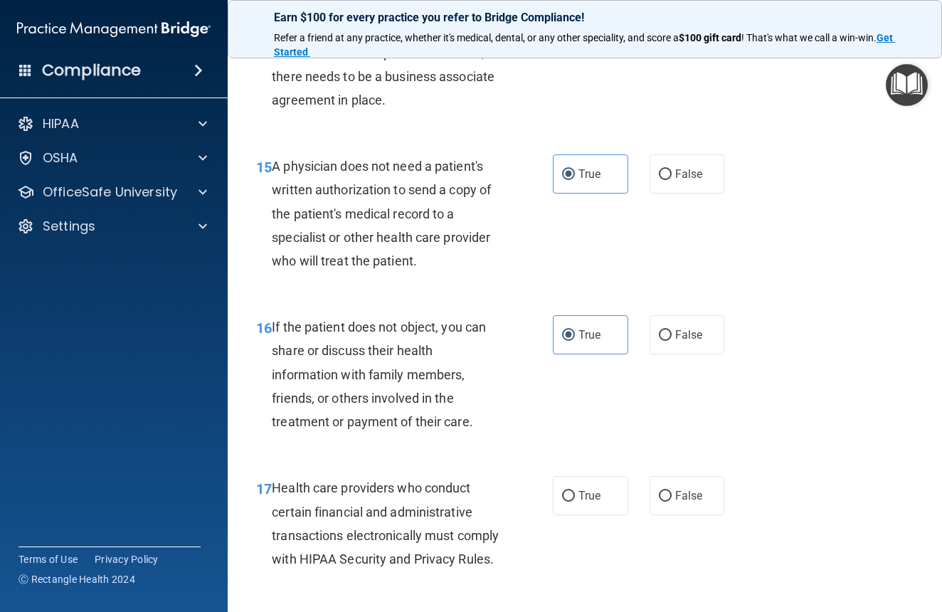
click at [567, 529] on div "17 Health care providers who conduct certain financial and administrative trans…" at bounding box center [404, 527] width 339 height 102
click at [571, 515] on label "True" at bounding box center [590, 495] width 75 height 39
click at [571, 502] on input "True" at bounding box center [568, 496] width 13 height 11
radio input "true"
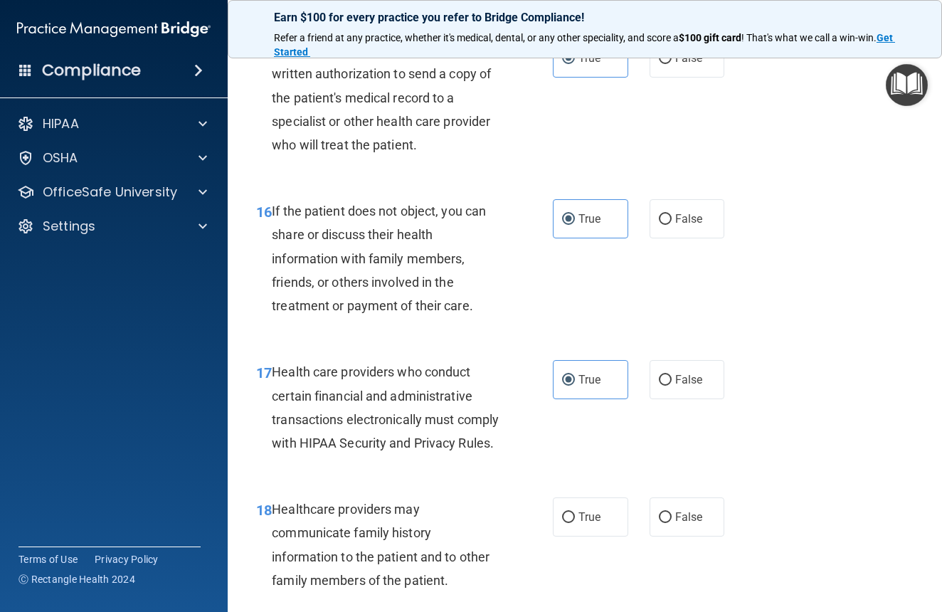
scroll to position [2294, 0]
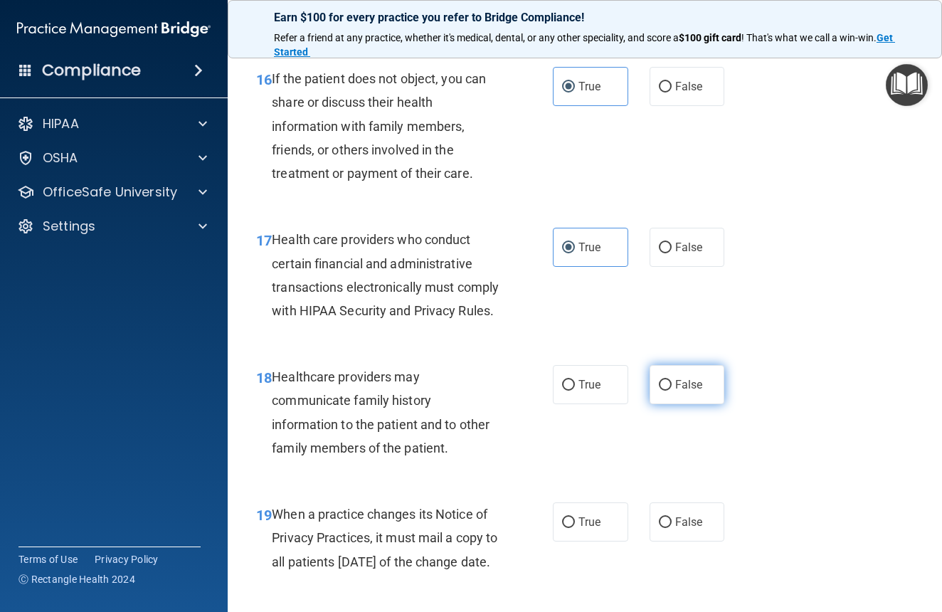
click at [694, 404] on label "False" at bounding box center [687, 384] width 75 height 39
click at [672, 391] on input "False" at bounding box center [665, 385] width 13 height 11
radio input "true"
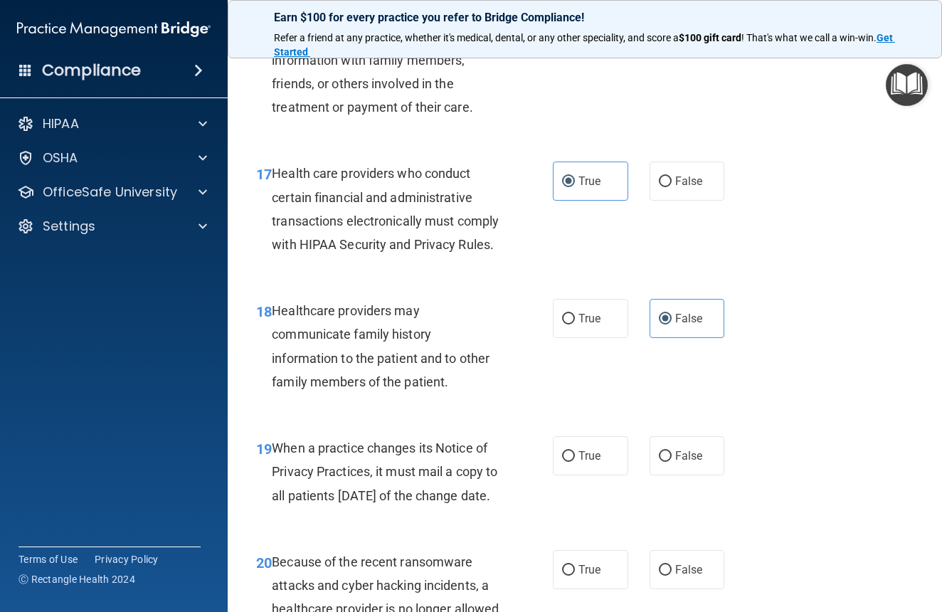
scroll to position [2382, 0]
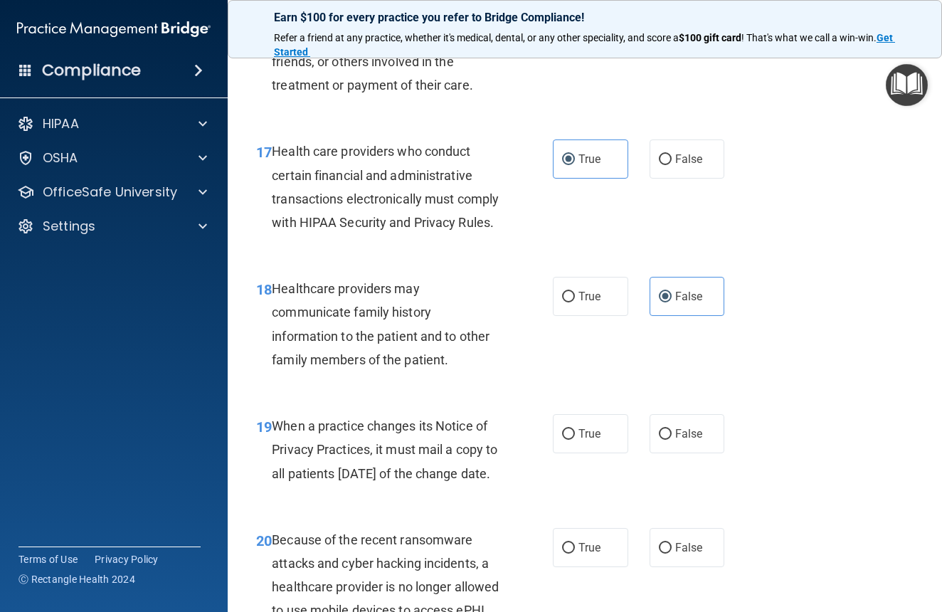
click at [676, 495] on div "19 When a practice changes its Notice of Privacy Practices, it must mail a copy…" at bounding box center [585, 453] width 679 height 114
click at [675, 441] on span "False" at bounding box center [689, 434] width 28 height 14
click at [672, 440] on input "False" at bounding box center [665, 434] width 13 height 11
radio input "true"
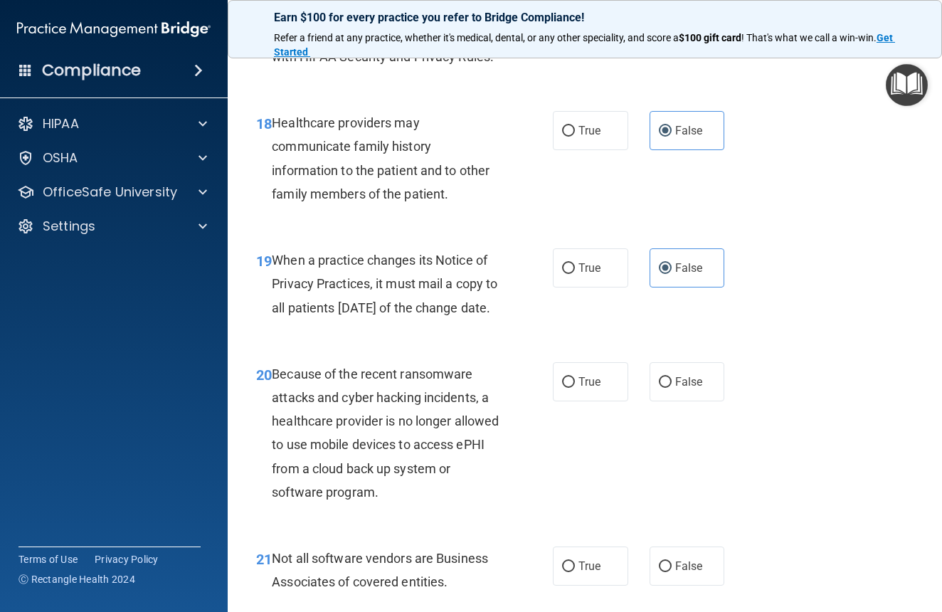
scroll to position [2551, 0]
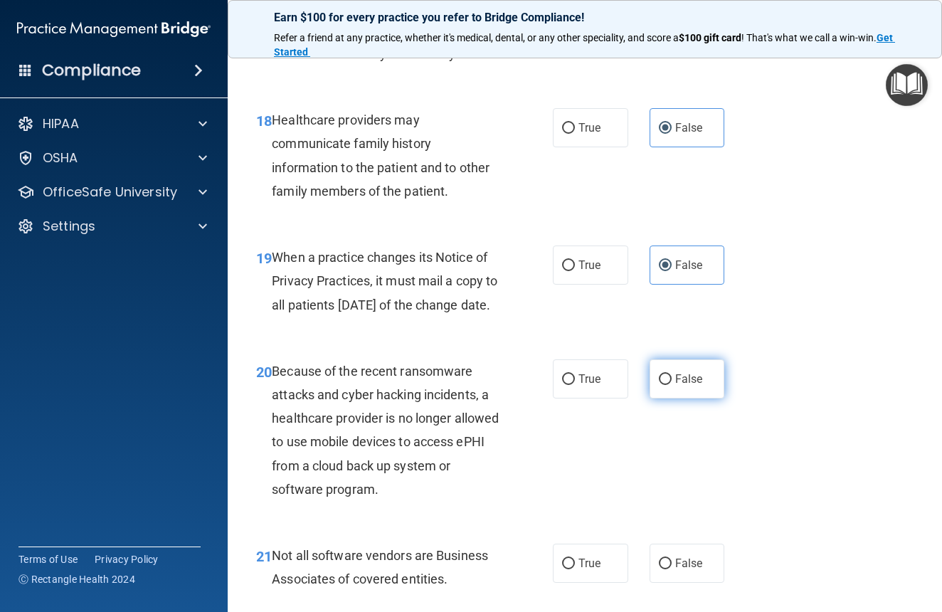
click at [707, 399] on label "False" at bounding box center [687, 378] width 75 height 39
click at [672, 385] on input "False" at bounding box center [665, 379] width 13 height 11
radio input "true"
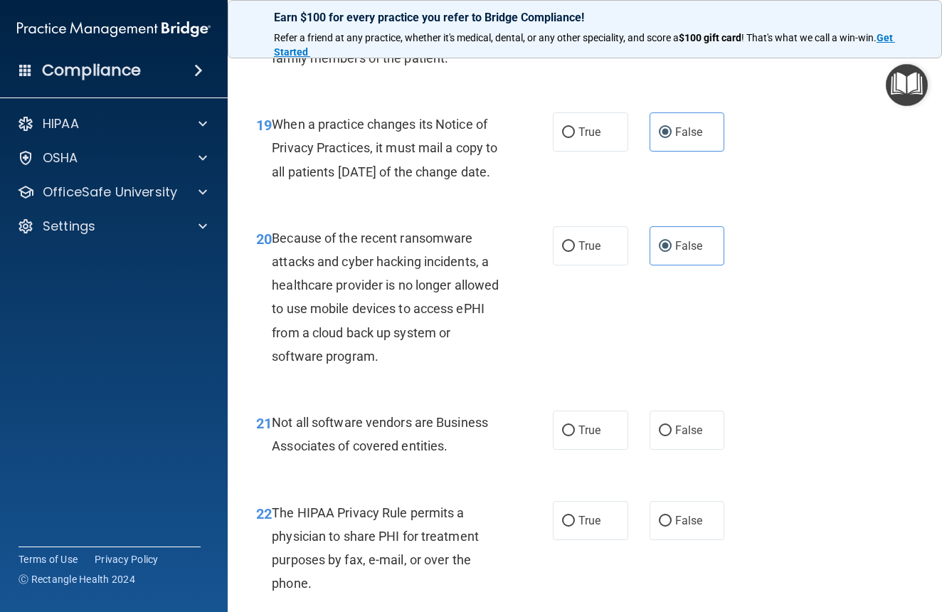
scroll to position [2828, 0]
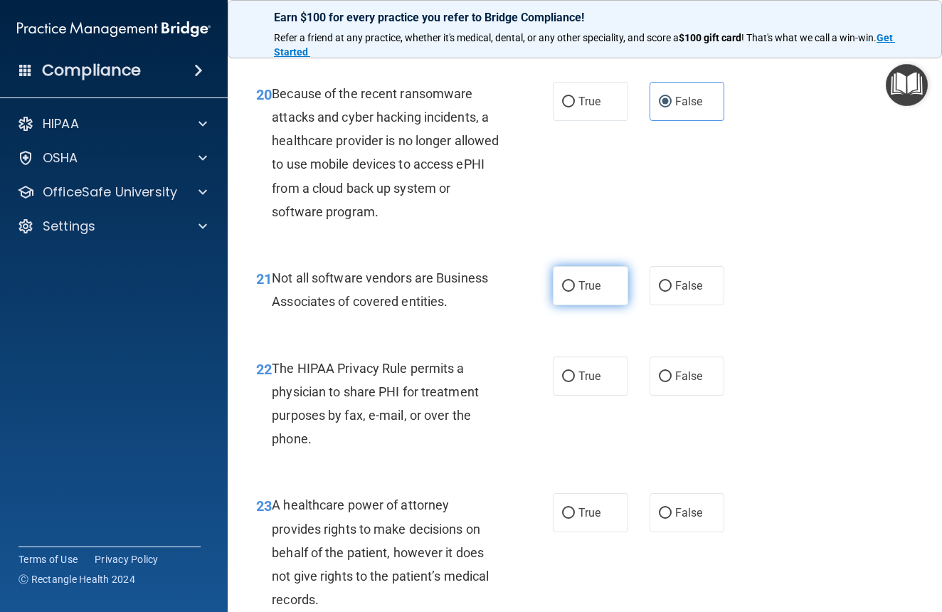
click at [594, 293] on span "True" at bounding box center [590, 286] width 22 height 14
click at [575, 292] on input "True" at bounding box center [568, 286] width 13 height 11
radio input "true"
click at [604, 396] on label "True" at bounding box center [590, 376] width 75 height 39
click at [575, 382] on input "True" at bounding box center [568, 377] width 13 height 11
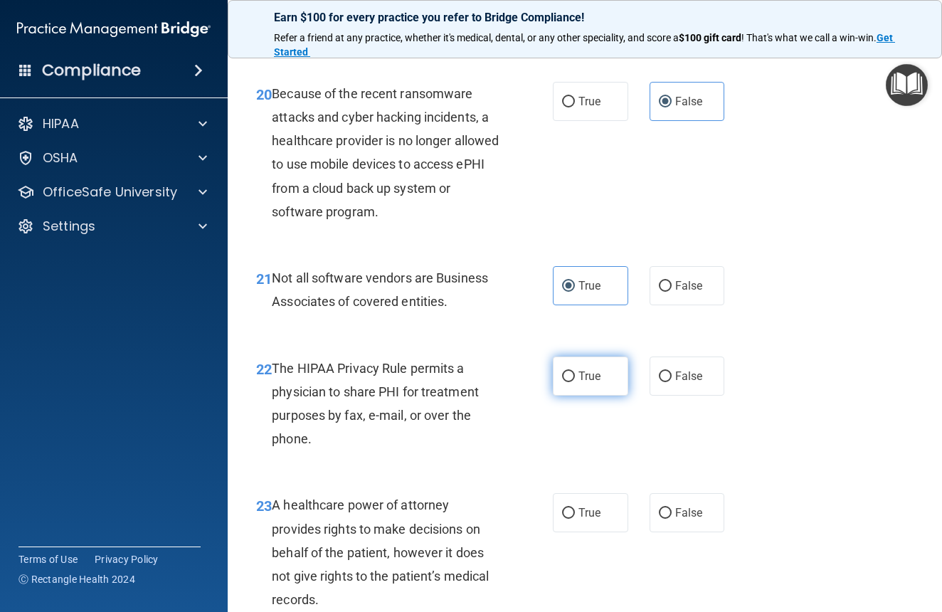
radio input "true"
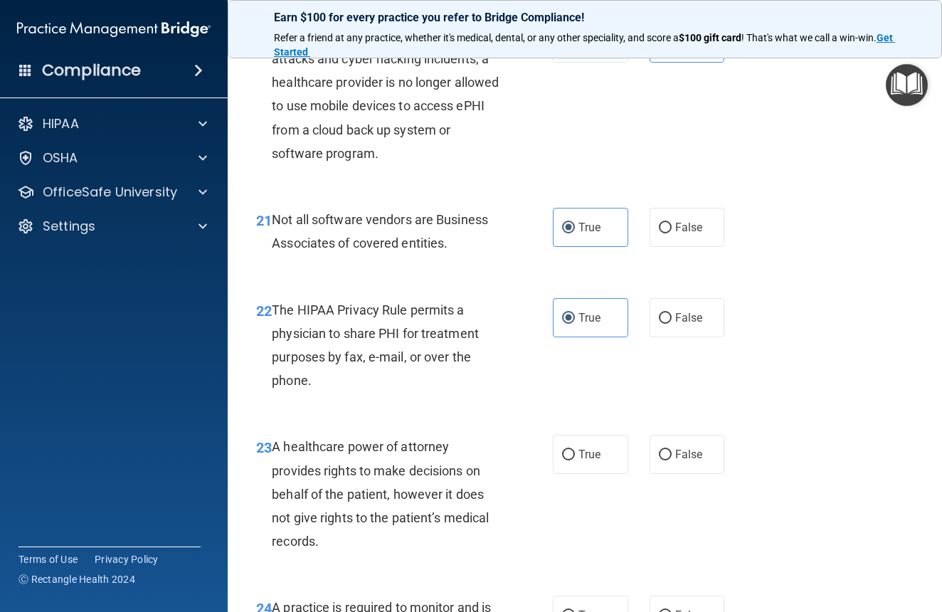
scroll to position [2889, 0]
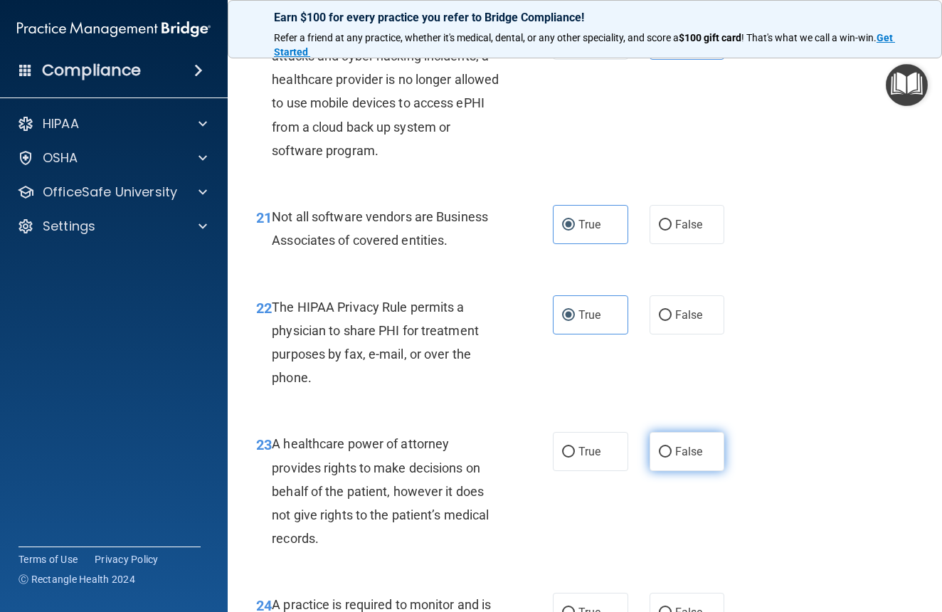
click at [676, 458] on span "False" at bounding box center [689, 452] width 28 height 14
click at [672, 458] on input "False" at bounding box center [665, 452] width 13 height 11
radio input "true"
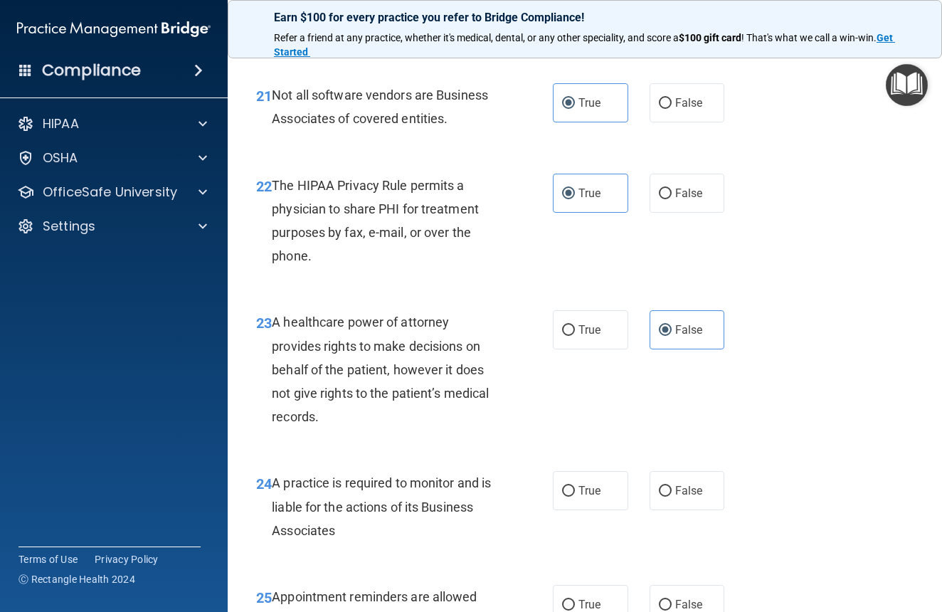
scroll to position [3163, 0]
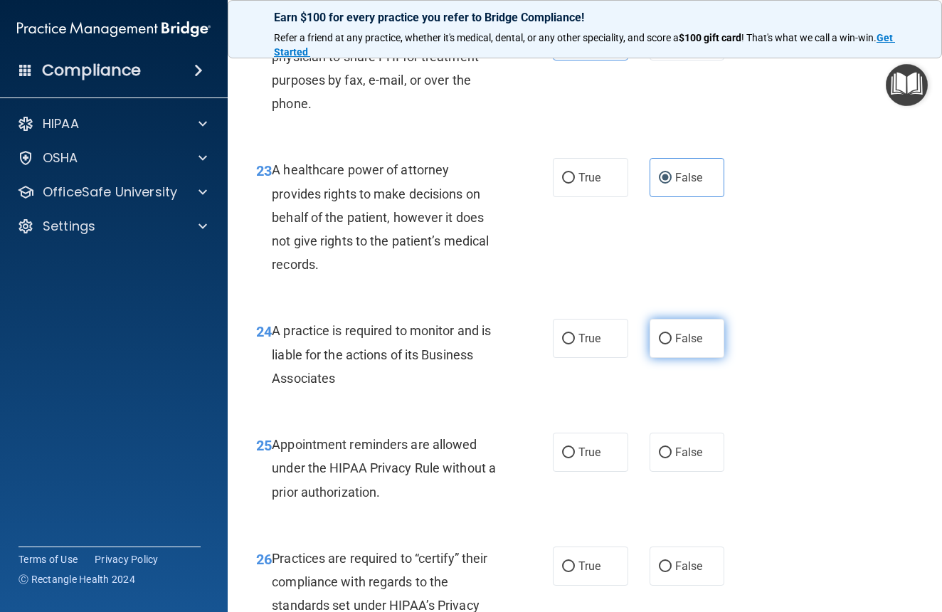
click at [682, 358] on label "False" at bounding box center [687, 338] width 75 height 39
click at [672, 344] on input "False" at bounding box center [665, 339] width 13 height 11
radio input "true"
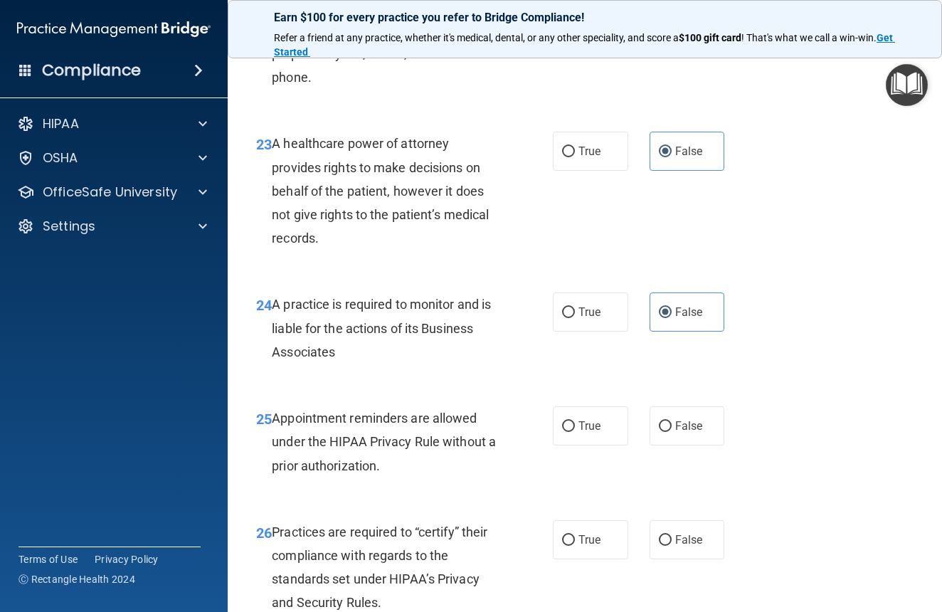
scroll to position [3218, 0]
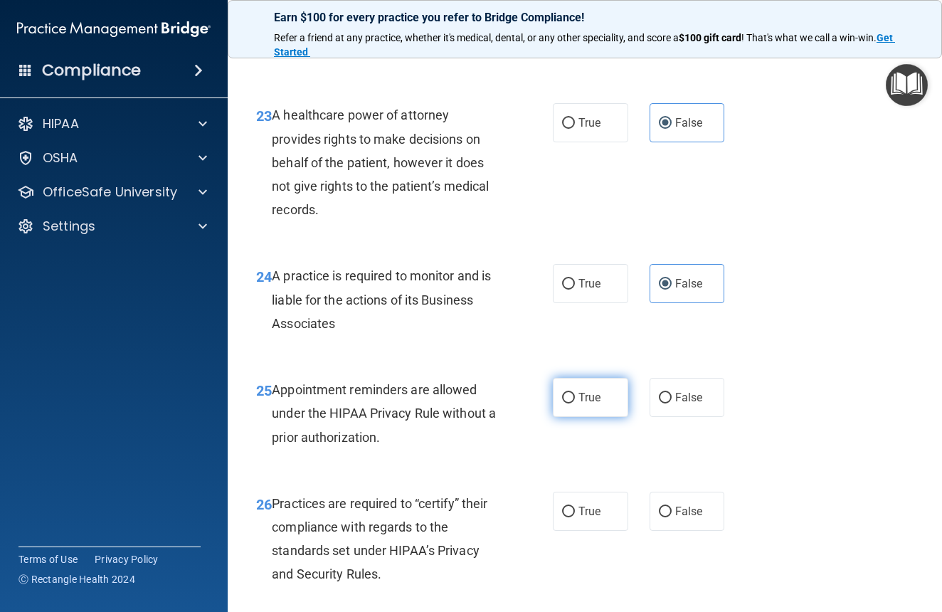
click at [594, 404] on span "True" at bounding box center [590, 398] width 22 height 14
click at [575, 404] on input "True" at bounding box center [568, 398] width 13 height 11
radio input "true"
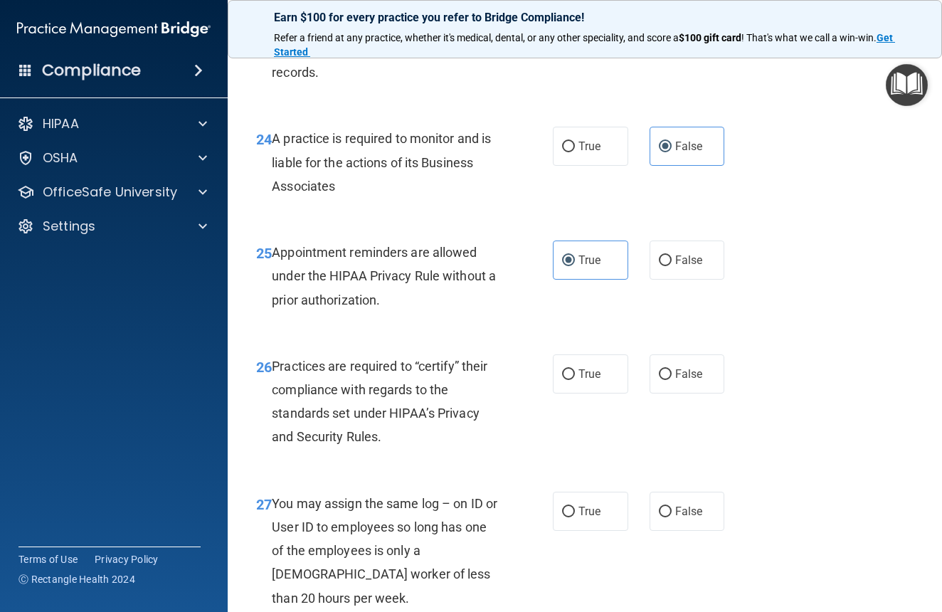
scroll to position [3479, 0]
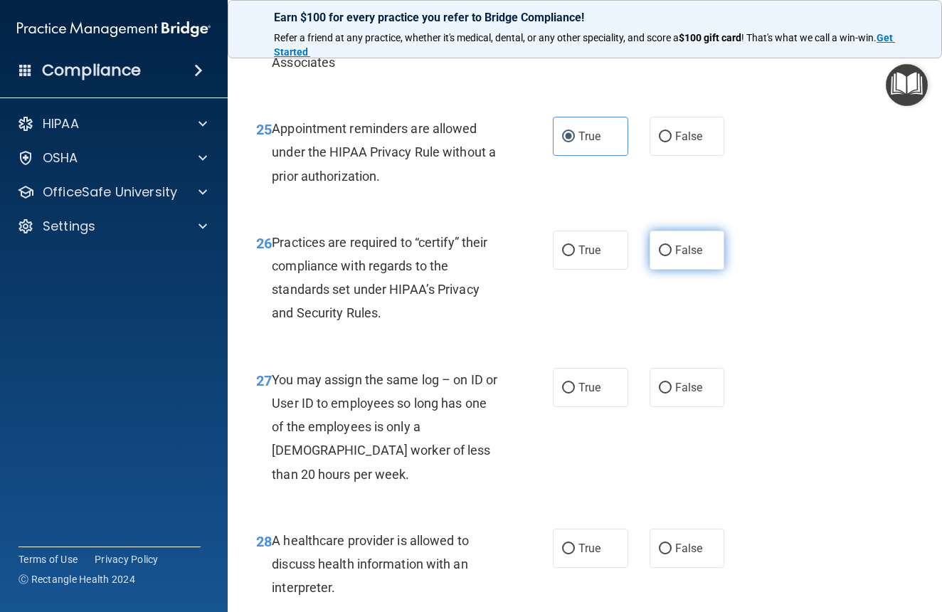
click at [675, 257] on span "False" at bounding box center [689, 250] width 28 height 14
click at [669, 256] on input "False" at bounding box center [665, 251] width 13 height 11
radio input "true"
click at [687, 394] on span "False" at bounding box center [689, 388] width 28 height 14
click at [672, 394] on input "False" at bounding box center [665, 388] width 13 height 11
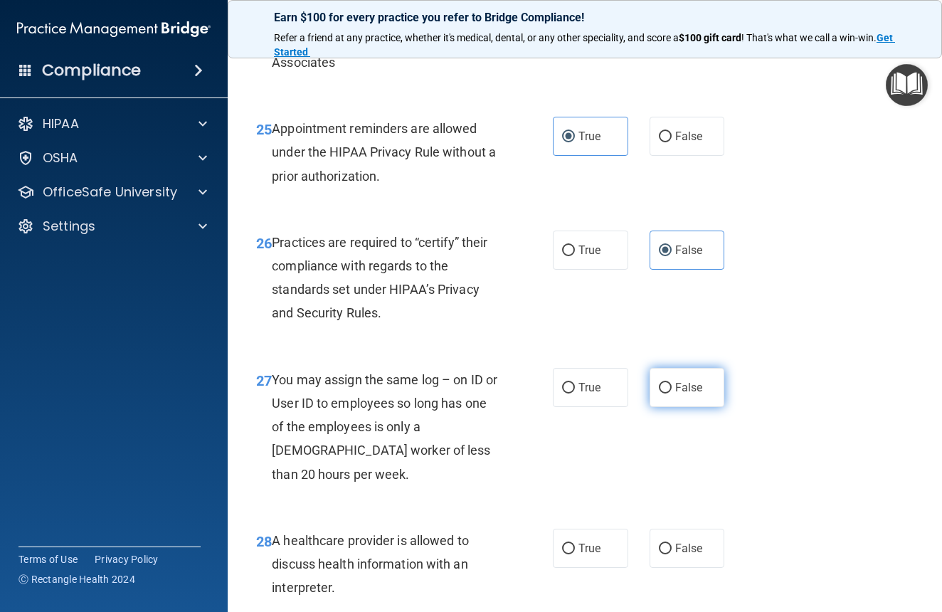
radio input "true"
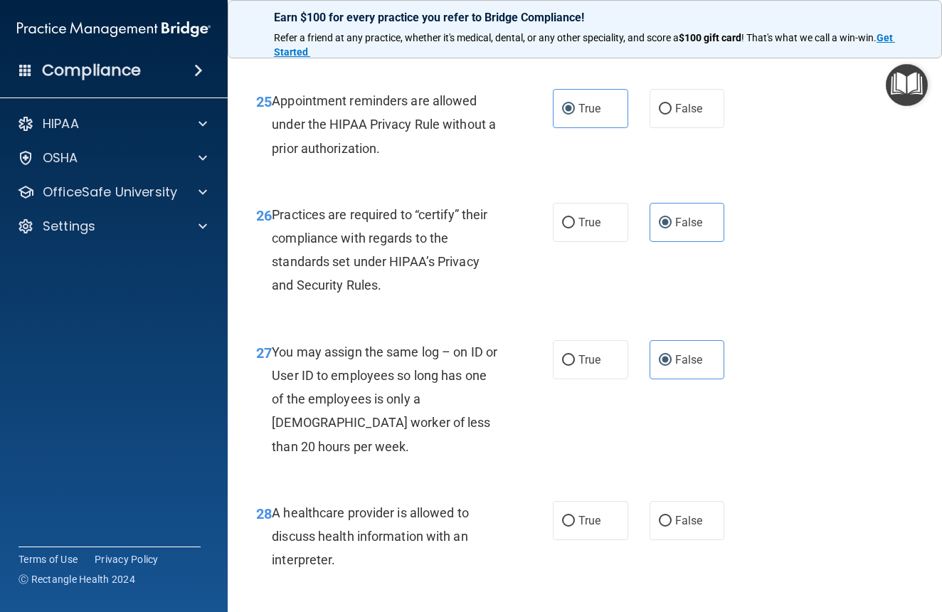
scroll to position [3769, 0]
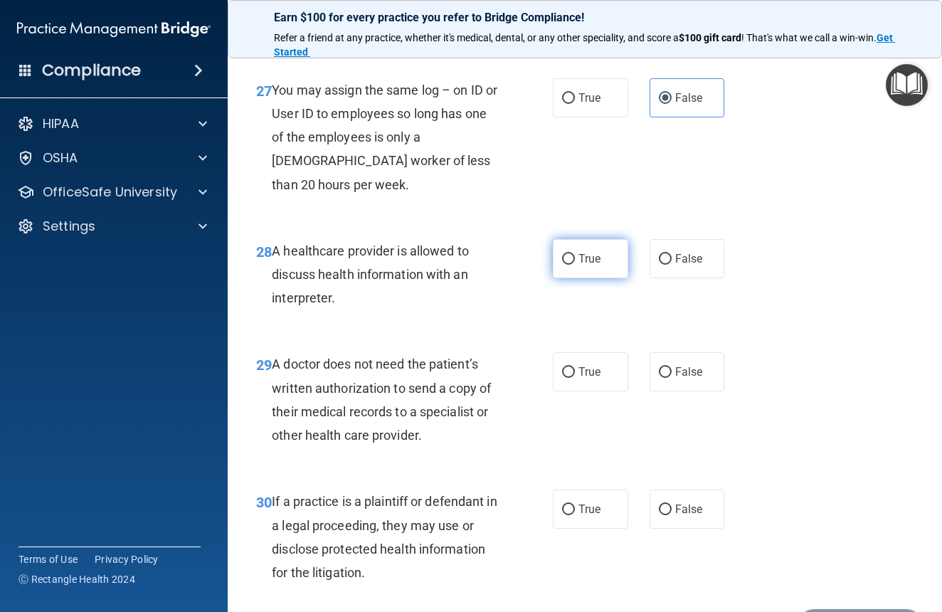
click at [569, 278] on label "True" at bounding box center [590, 258] width 75 height 39
click at [569, 265] on input "True" at bounding box center [568, 259] width 13 height 11
radio input "true"
click at [579, 379] on span "True" at bounding box center [590, 372] width 22 height 14
click at [575, 378] on input "True" at bounding box center [568, 372] width 13 height 11
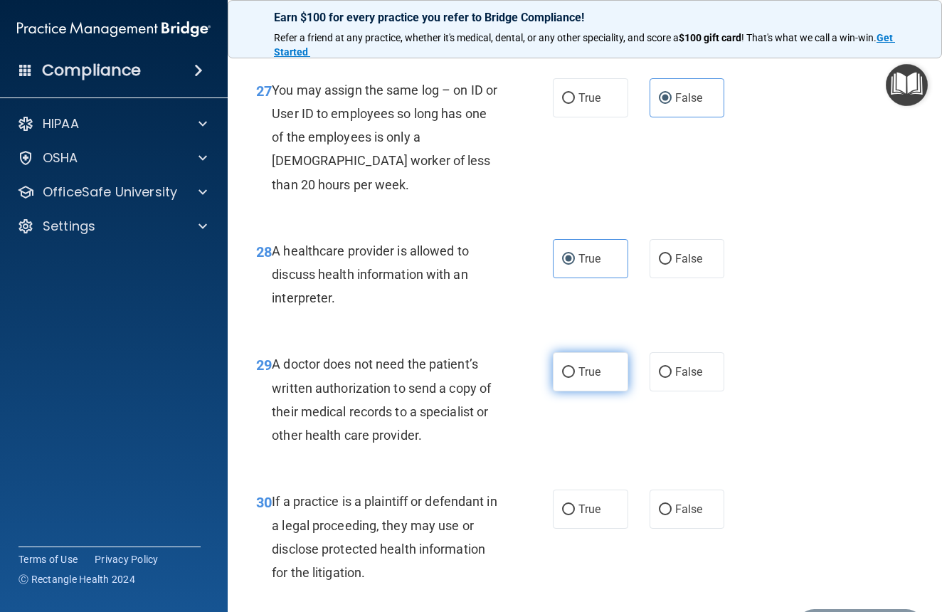
radio input "true"
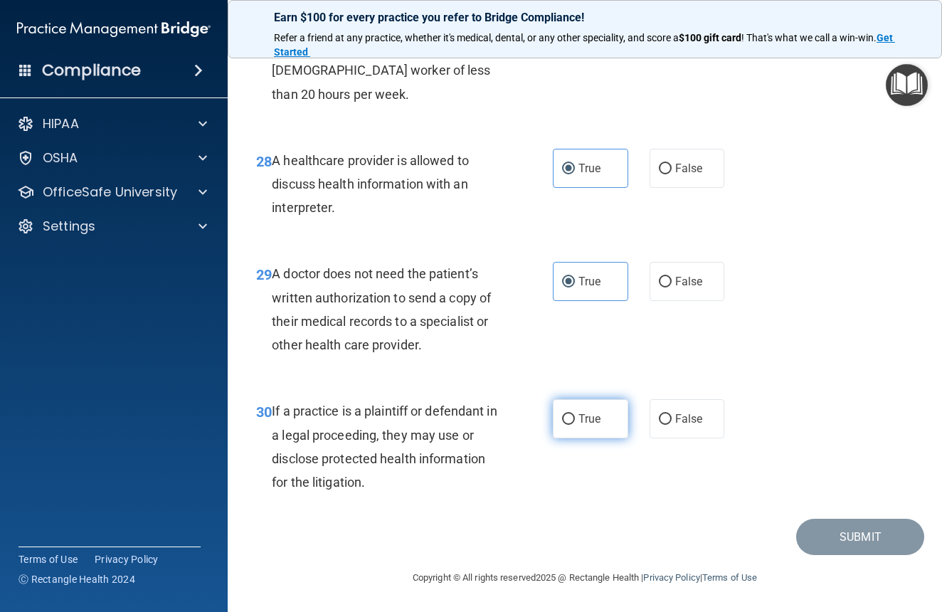
click at [579, 426] on span "True" at bounding box center [590, 419] width 22 height 14
click at [575, 425] on input "True" at bounding box center [568, 419] width 13 height 11
radio input "true"
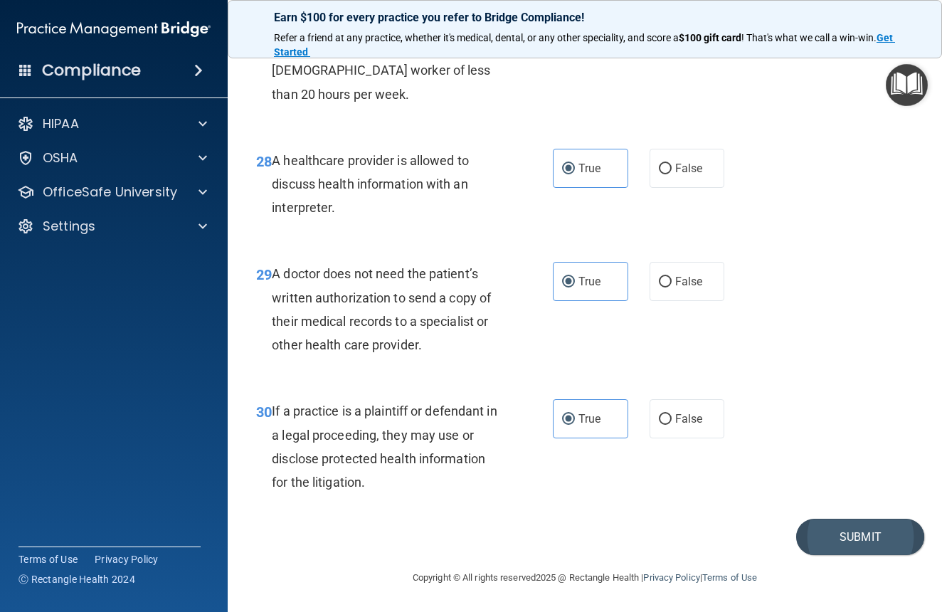
click at [836, 555] on button "Submit" at bounding box center [860, 537] width 128 height 36
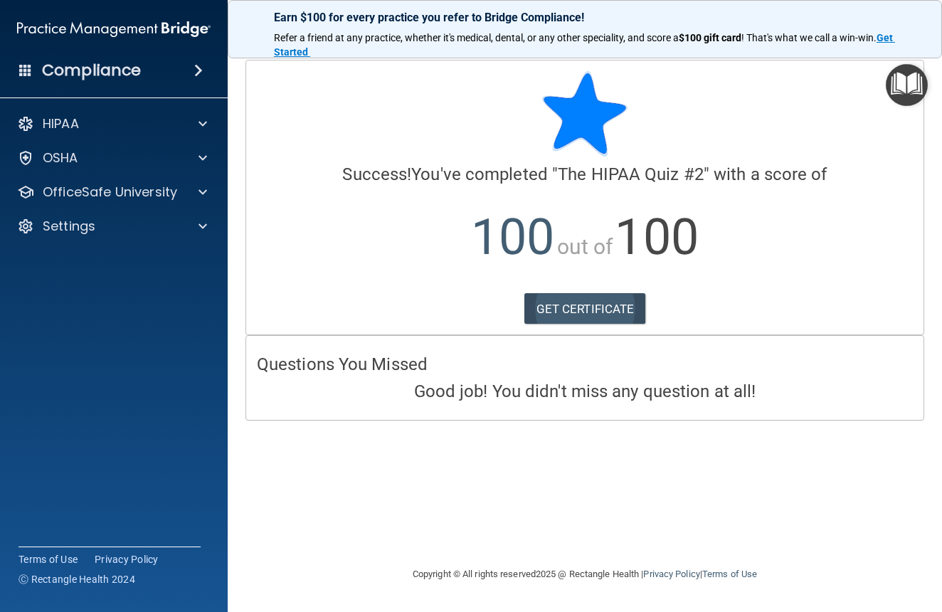
click at [568, 302] on link "GET CERTIFICATE" at bounding box center [586, 308] width 122 height 31
click at [197, 185] on div at bounding box center [201, 192] width 36 height 17
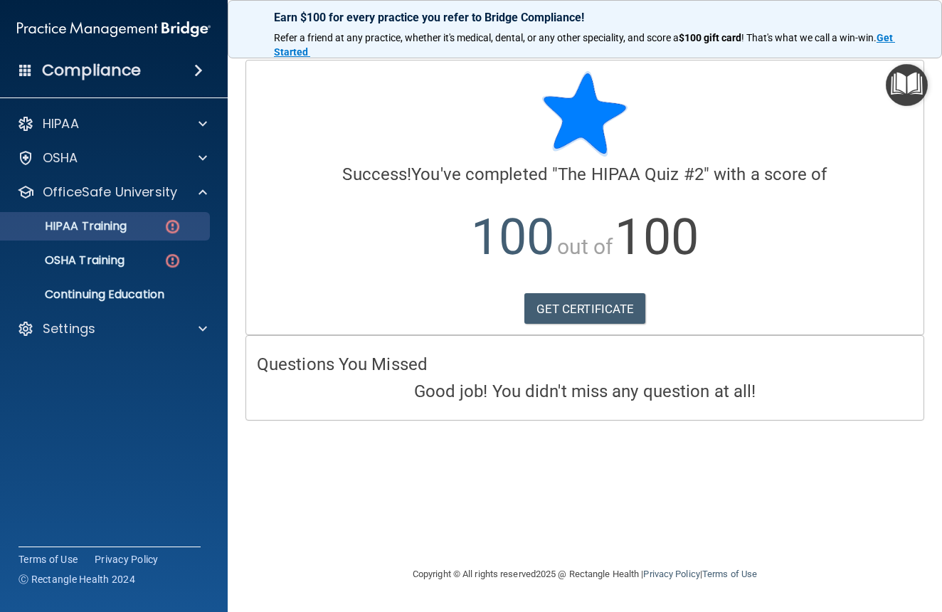
click at [162, 228] on div "HIPAA Training" at bounding box center [106, 226] width 194 height 14
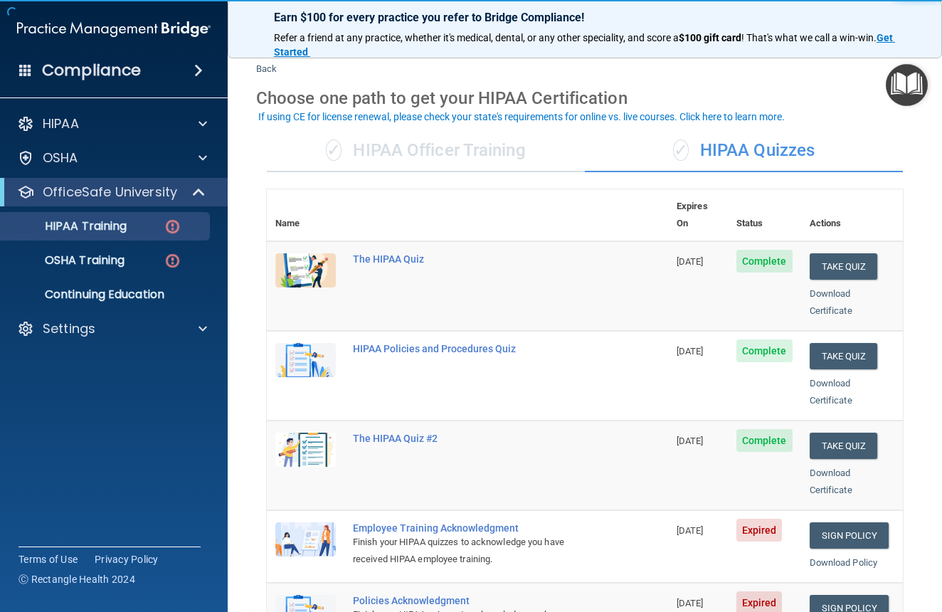
scroll to position [120, 0]
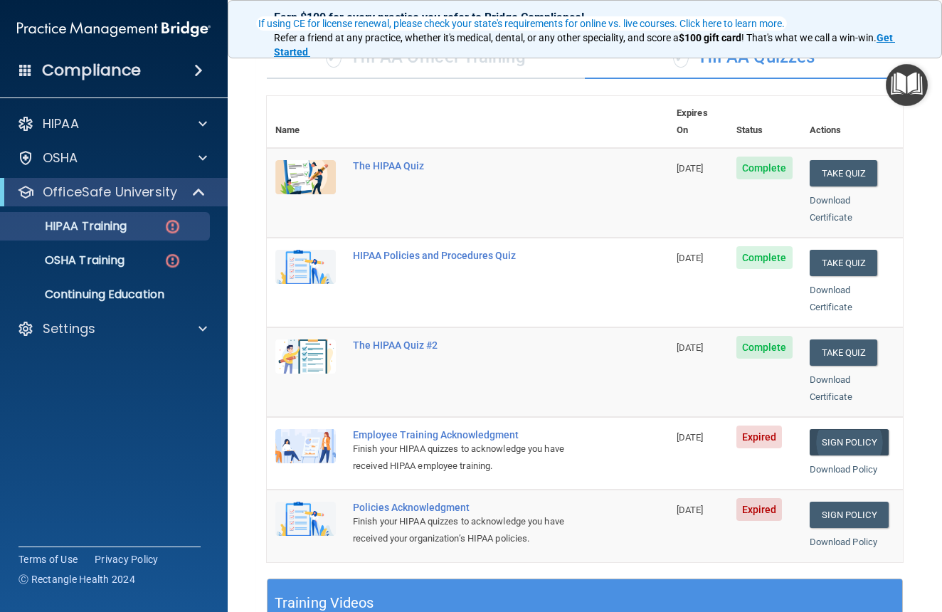
click at [837, 429] on link "Sign Policy" at bounding box center [849, 442] width 79 height 26
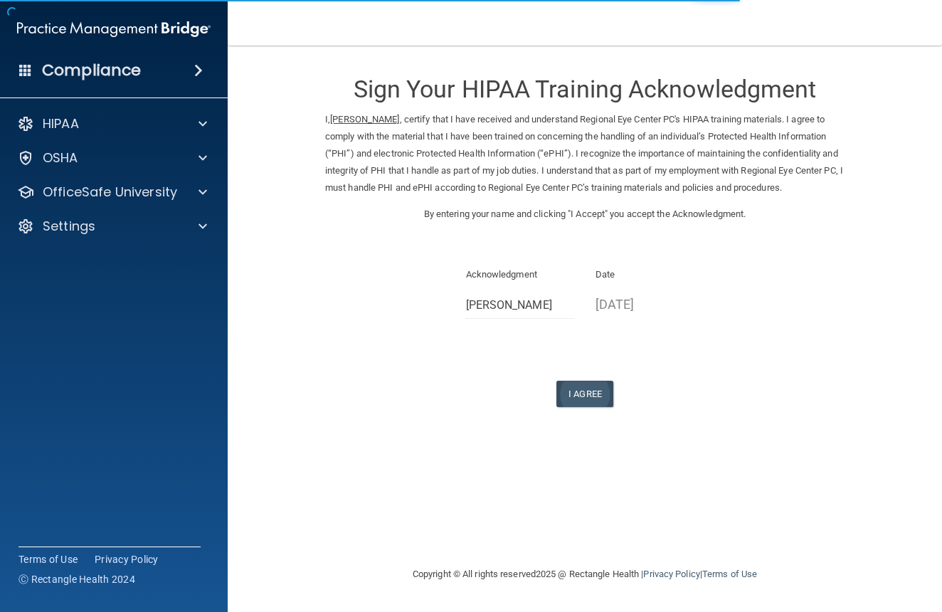
click at [579, 389] on button "I Agree" at bounding box center [585, 394] width 57 height 26
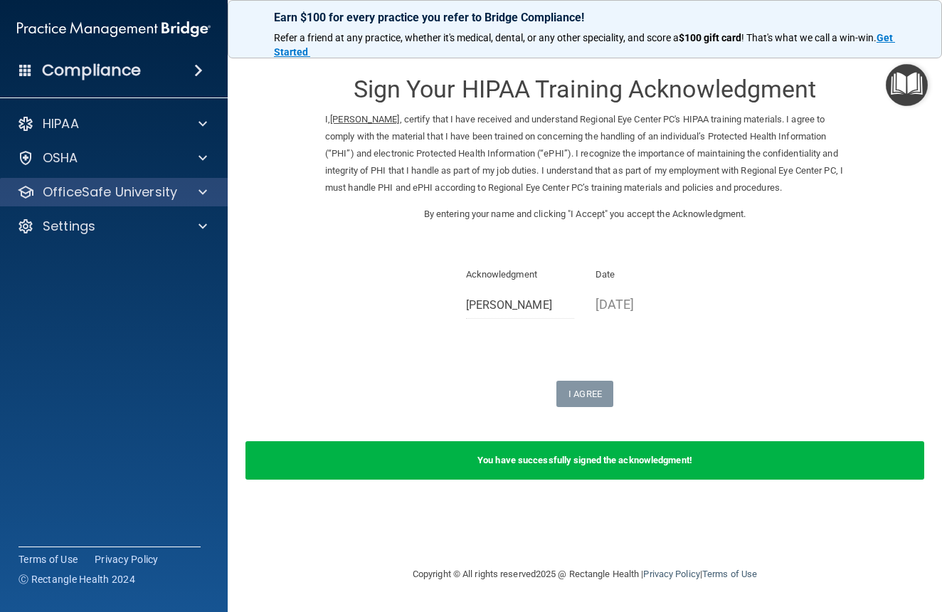
click at [206, 196] on span at bounding box center [203, 192] width 9 height 17
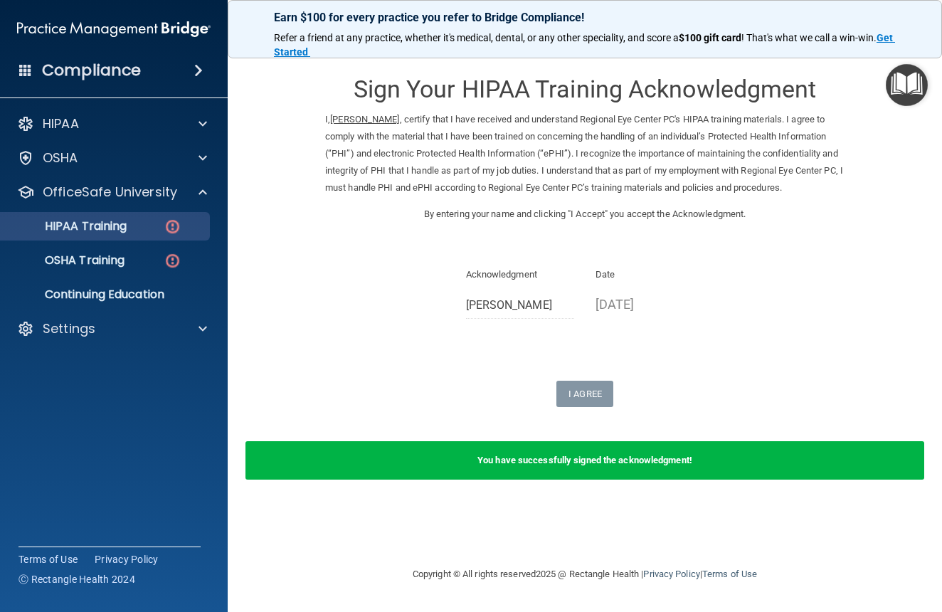
click at [177, 223] on img at bounding box center [173, 227] width 18 height 18
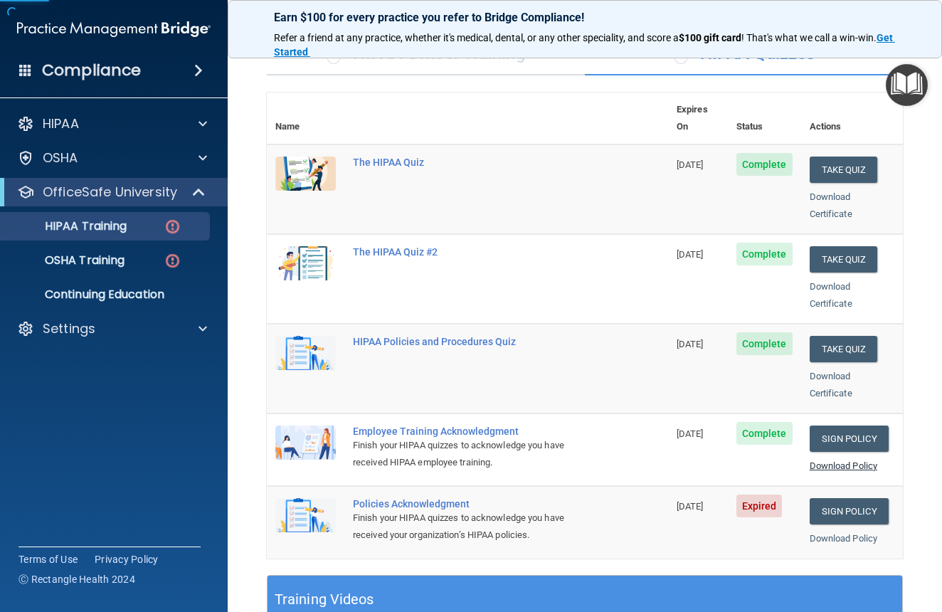
scroll to position [266, 0]
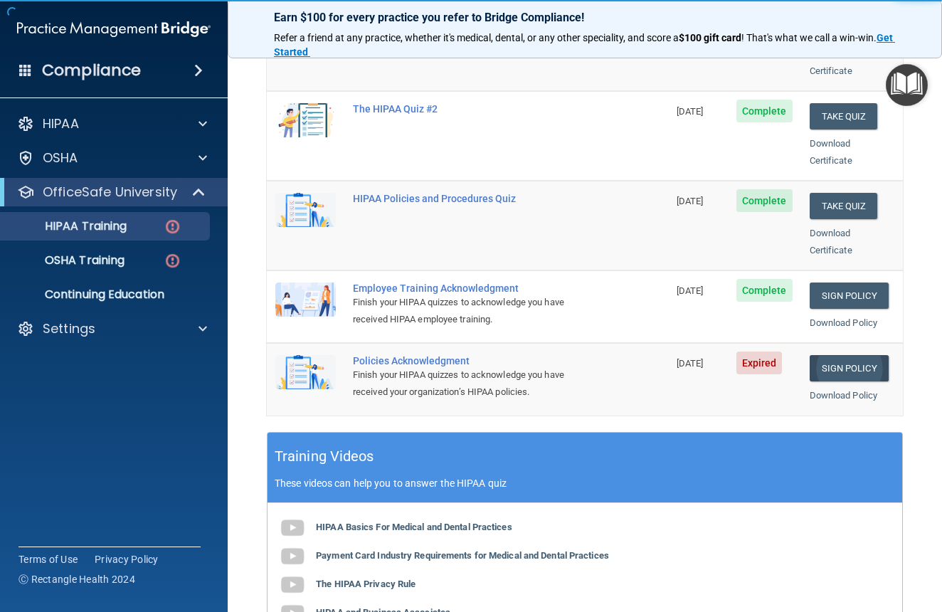
click at [855, 355] on link "Sign Policy" at bounding box center [849, 368] width 79 height 26
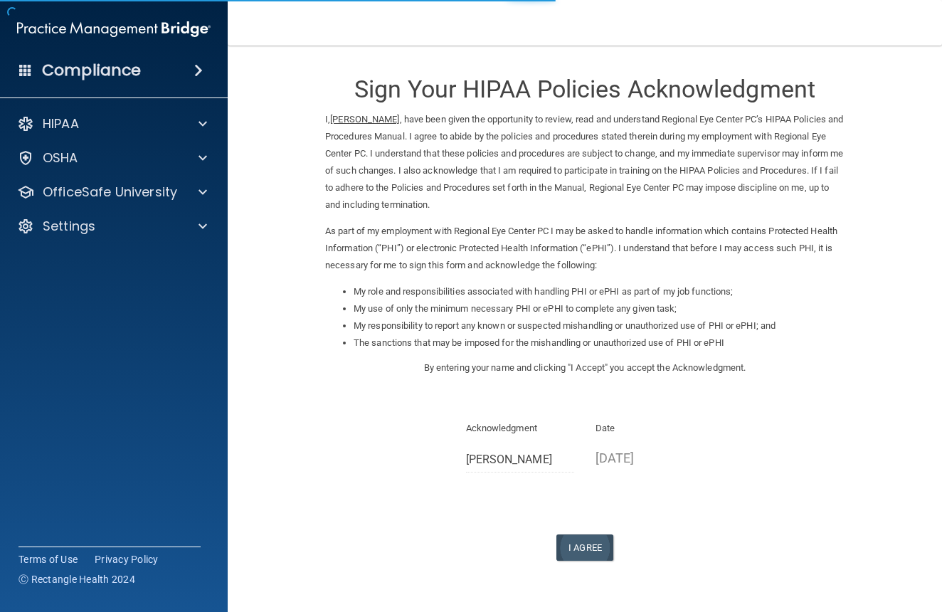
click at [572, 534] on button "I Agree" at bounding box center [585, 547] width 57 height 26
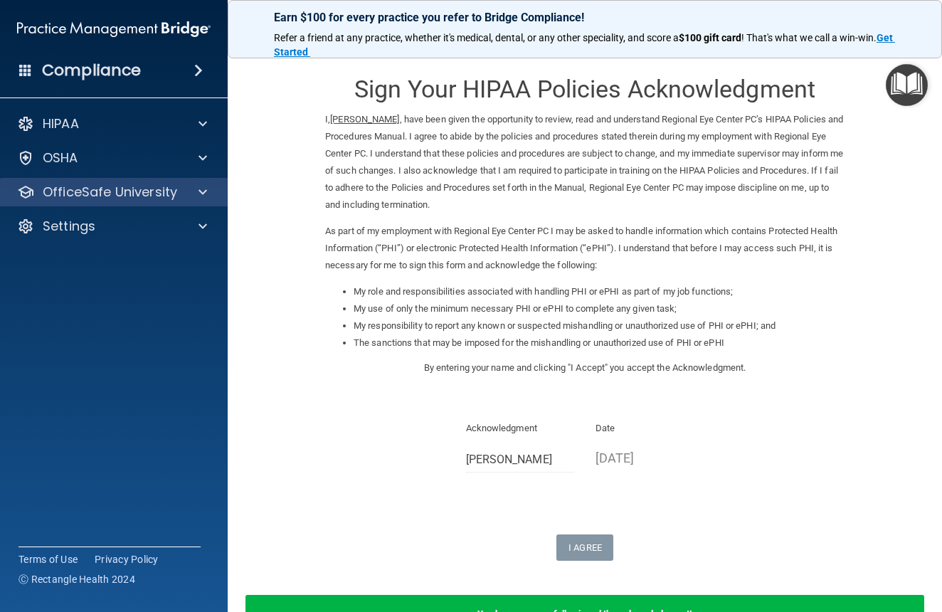
click at [204, 196] on span at bounding box center [203, 192] width 9 height 17
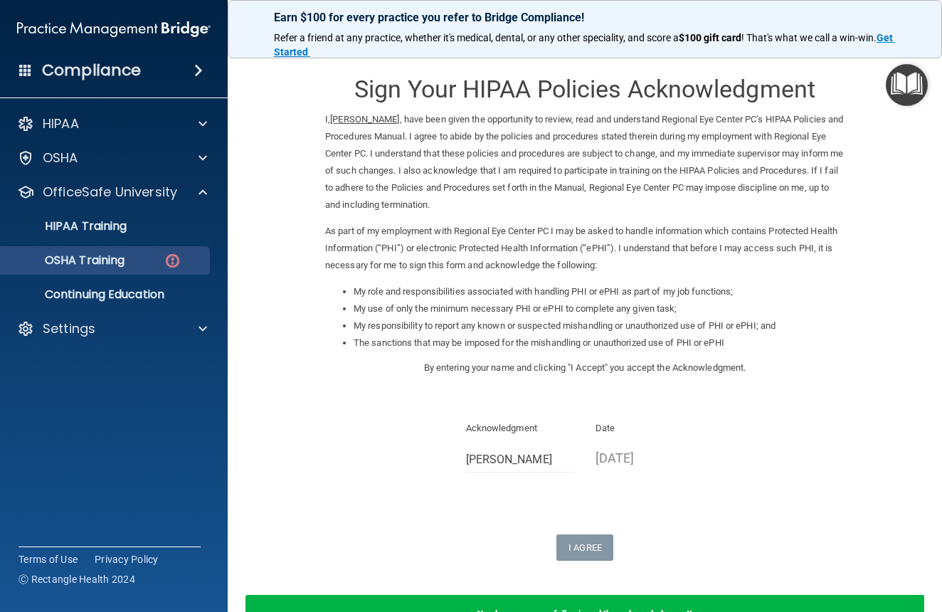
click at [175, 258] on img at bounding box center [173, 261] width 18 height 18
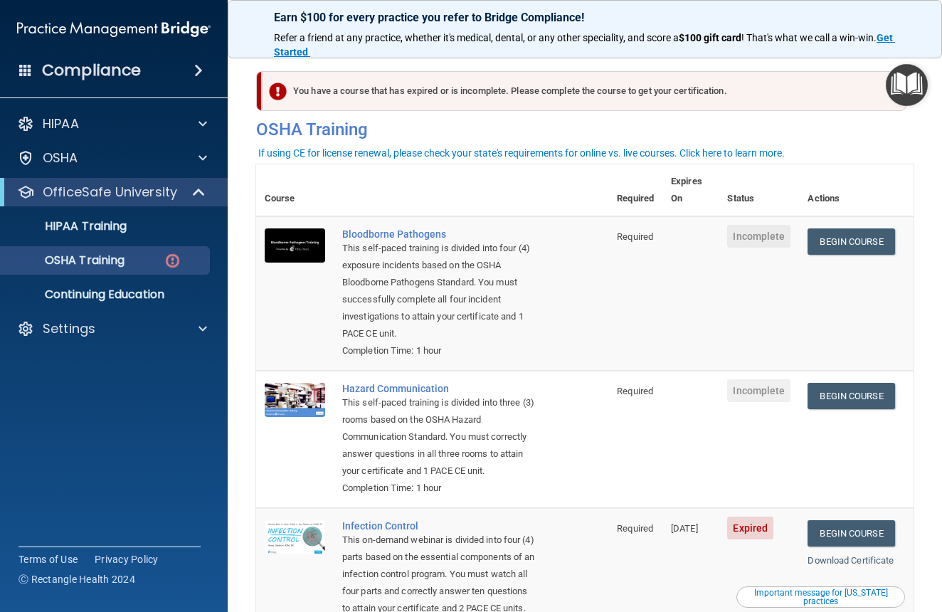
scroll to position [28, 0]
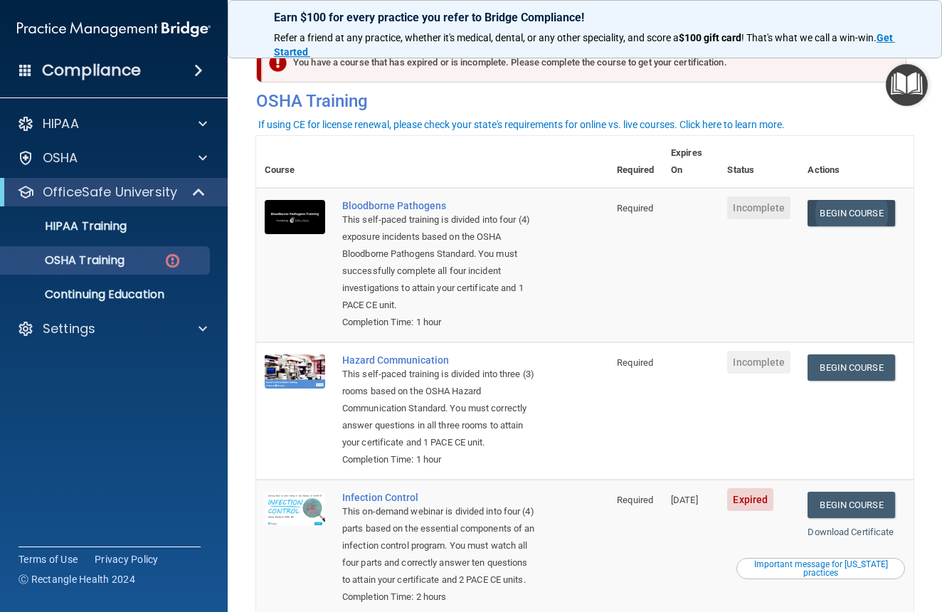
click at [860, 200] on link "Begin Course" at bounding box center [851, 213] width 87 height 26
